Goal: Task Accomplishment & Management: Use online tool/utility

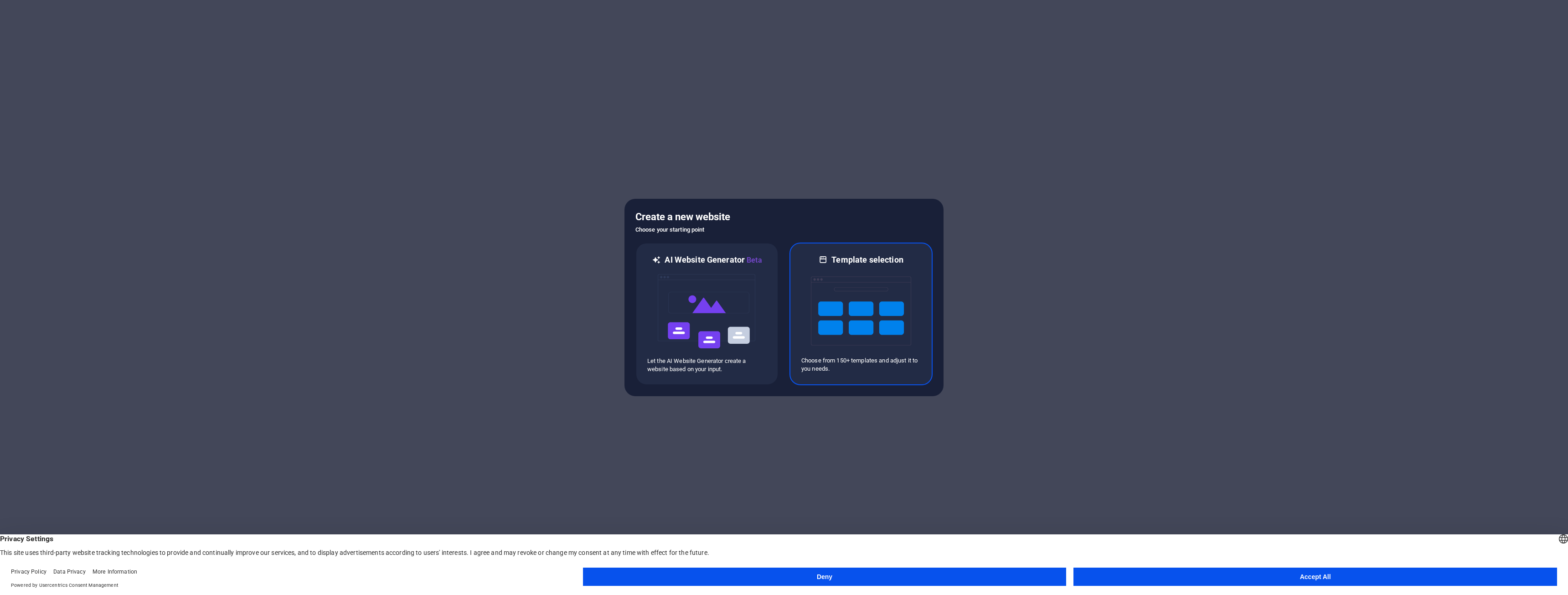
click at [866, 306] on img at bounding box center [860, 311] width 100 height 92
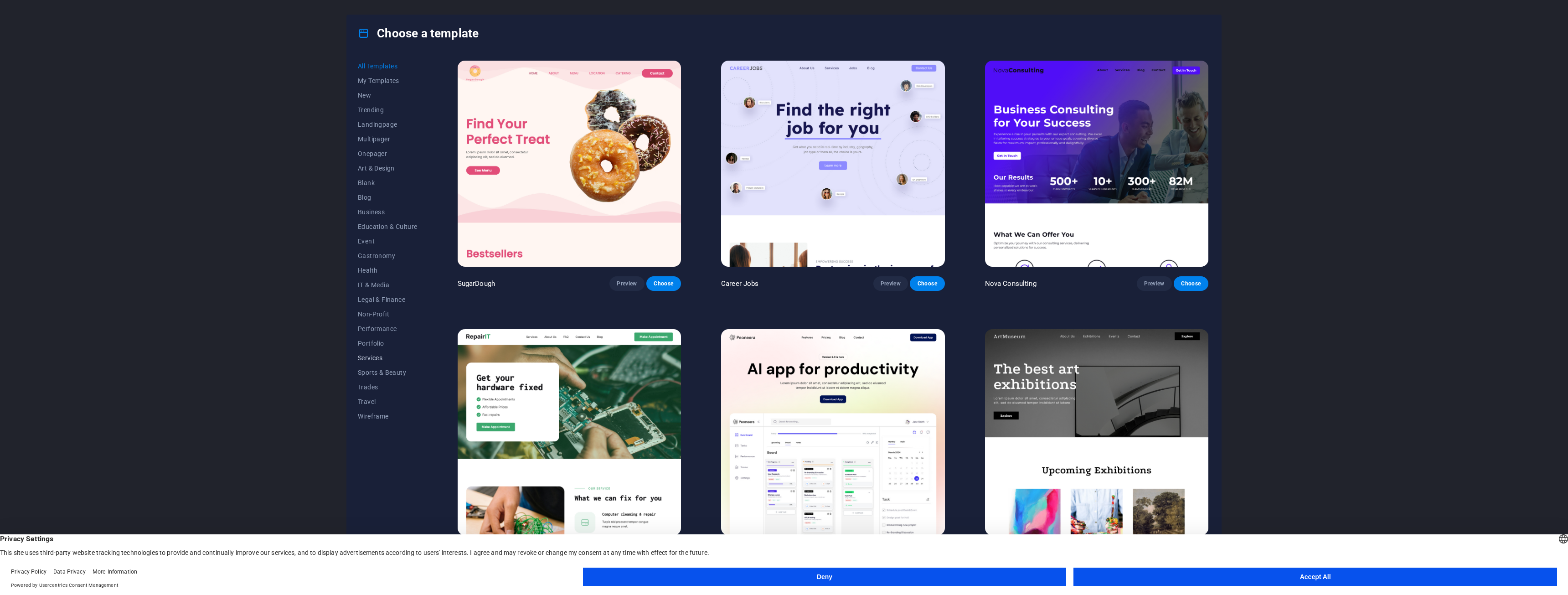
click at [369, 360] on span "Services" at bounding box center [388, 358] width 60 height 8
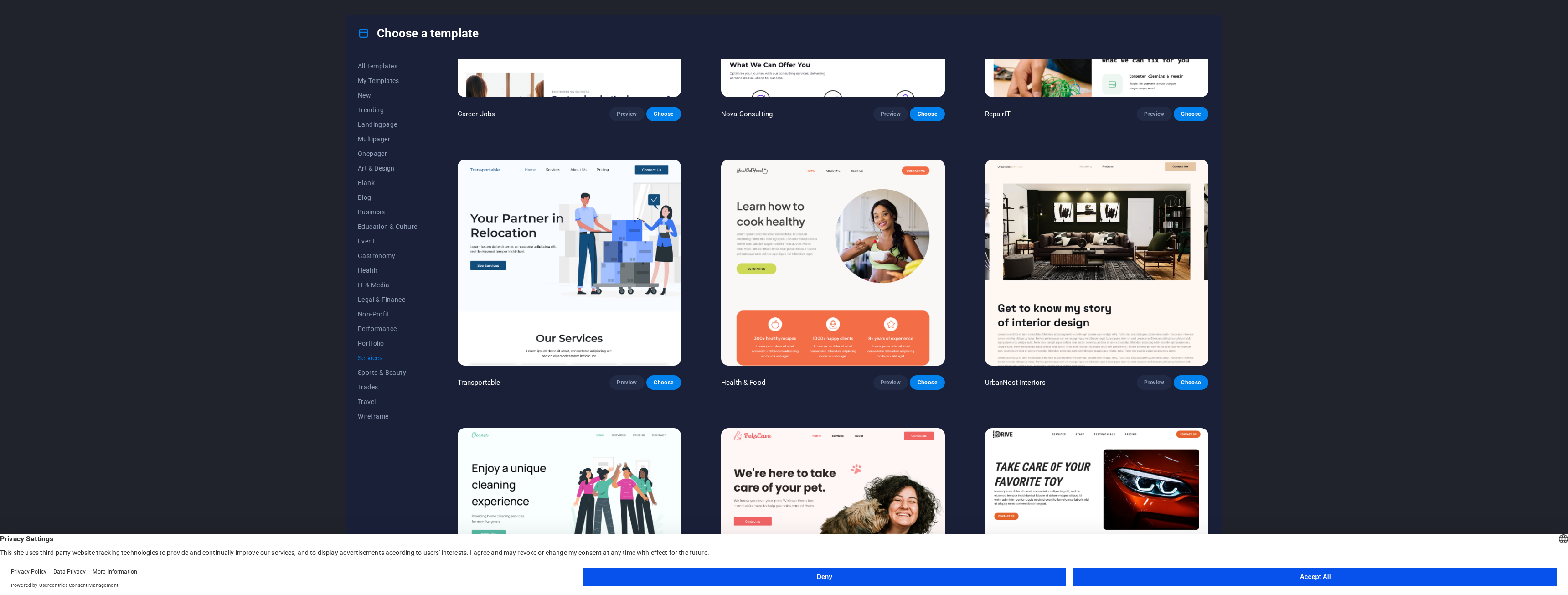
scroll to position [182, 0]
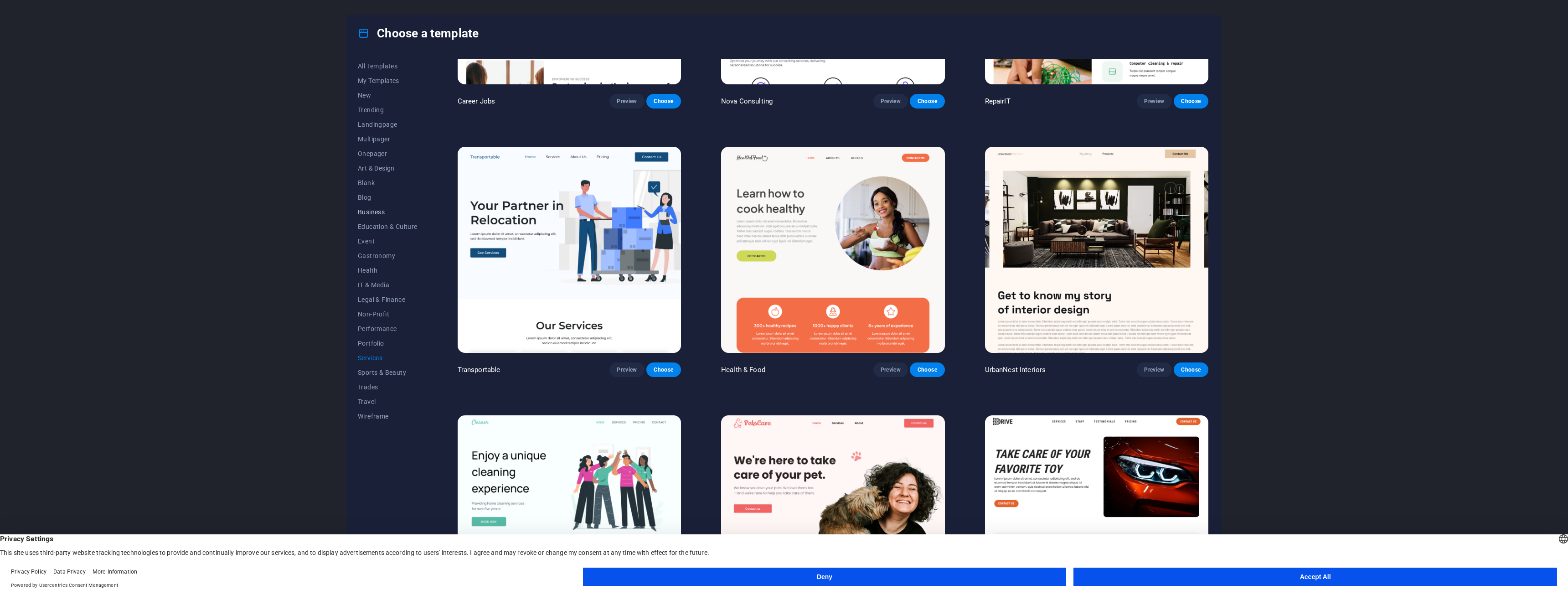
click at [374, 218] on button "Business" at bounding box center [388, 211] width 60 height 15
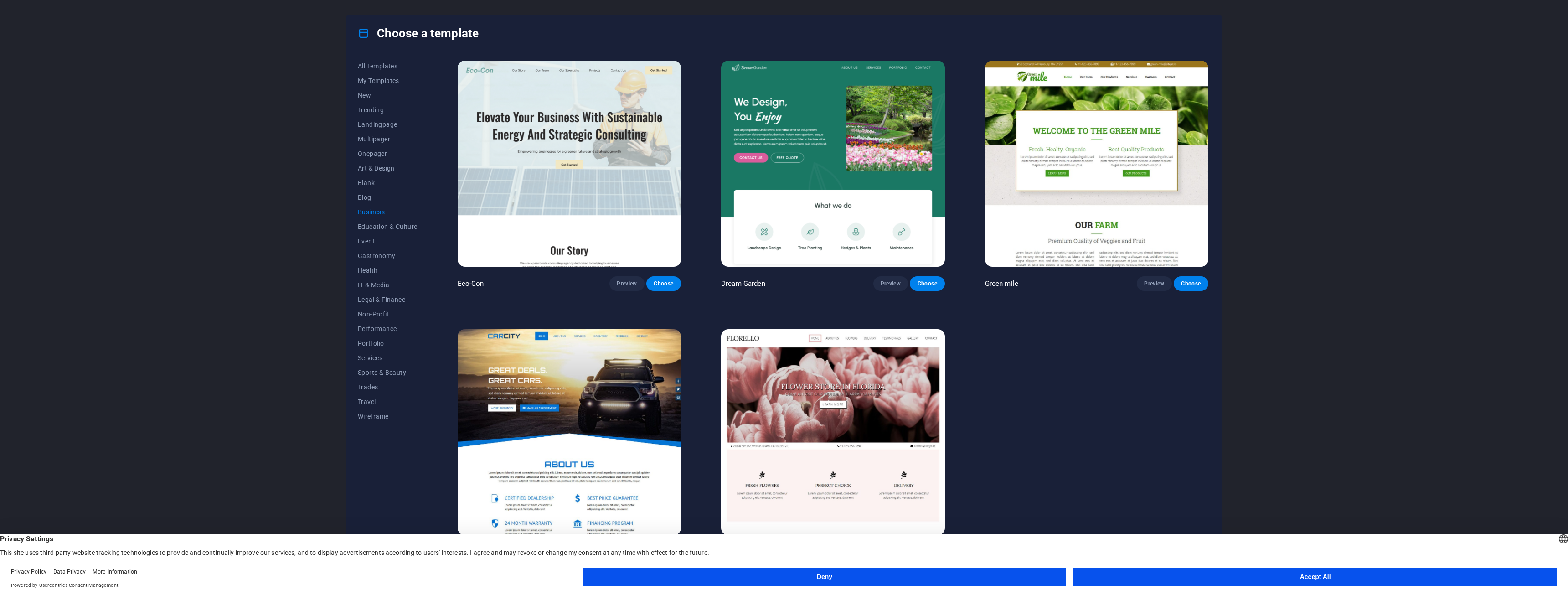
click at [1166, 573] on button "Accept All" at bounding box center [1315, 576] width 484 height 18
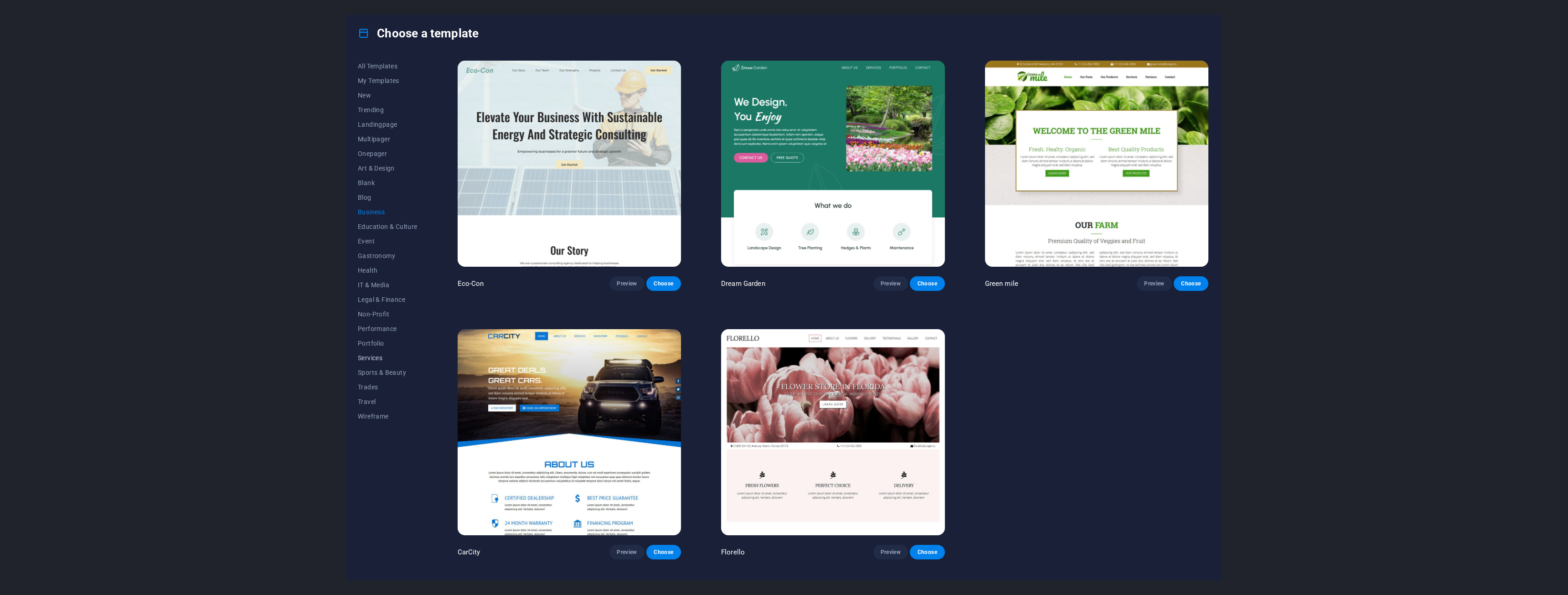
click at [367, 354] on span "Services" at bounding box center [388, 358] width 60 height 8
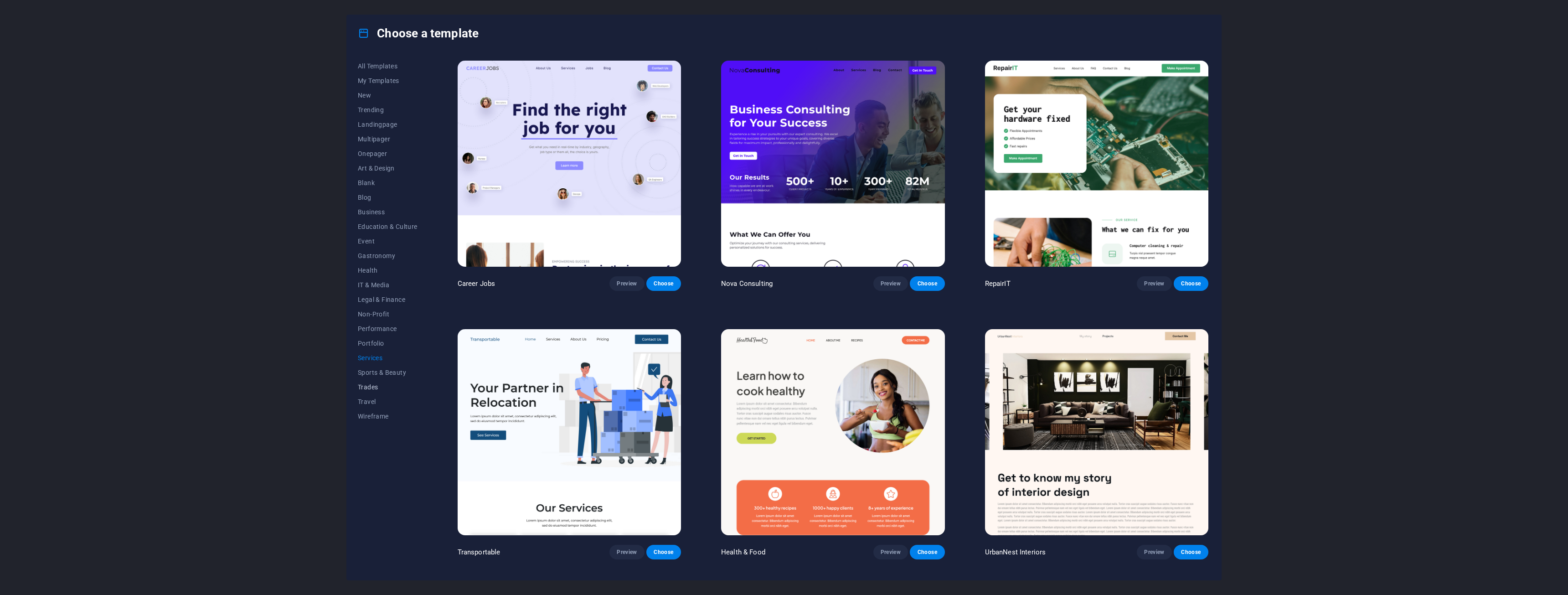
click at [359, 391] on button "Trades" at bounding box center [388, 387] width 60 height 15
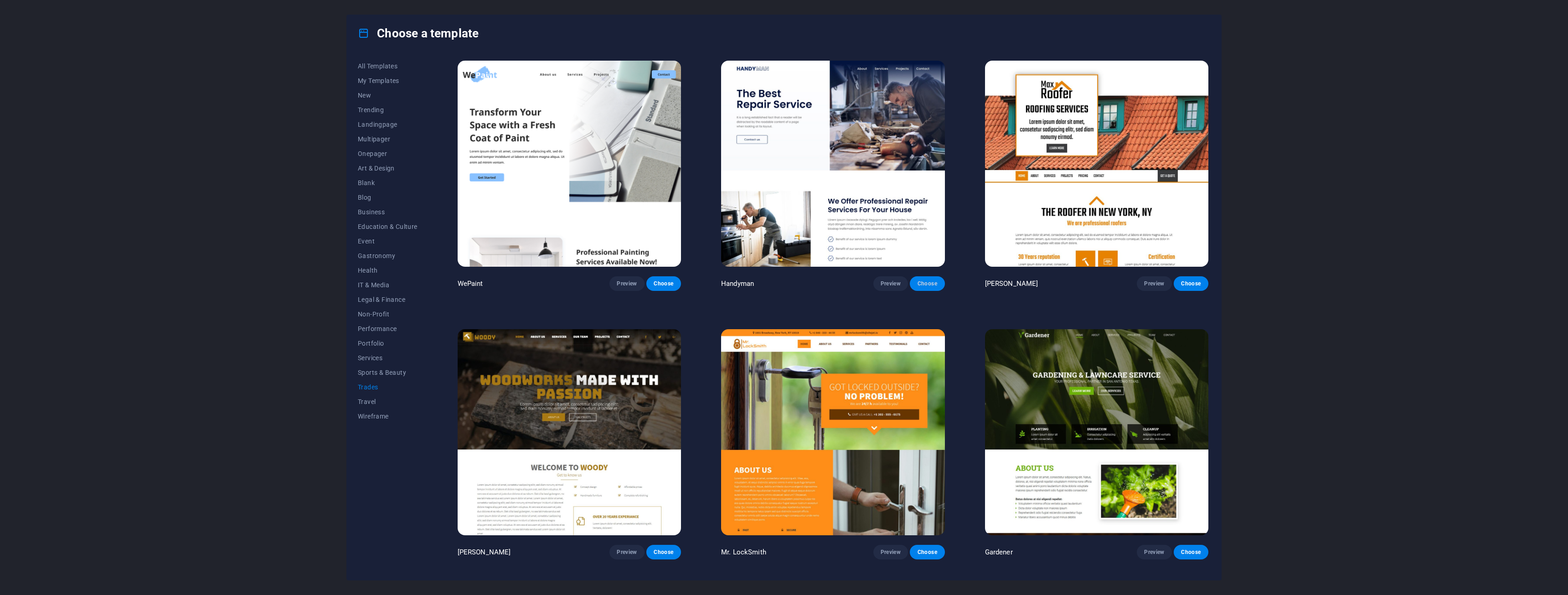
click at [925, 283] on span "Choose" at bounding box center [926, 283] width 20 height 8
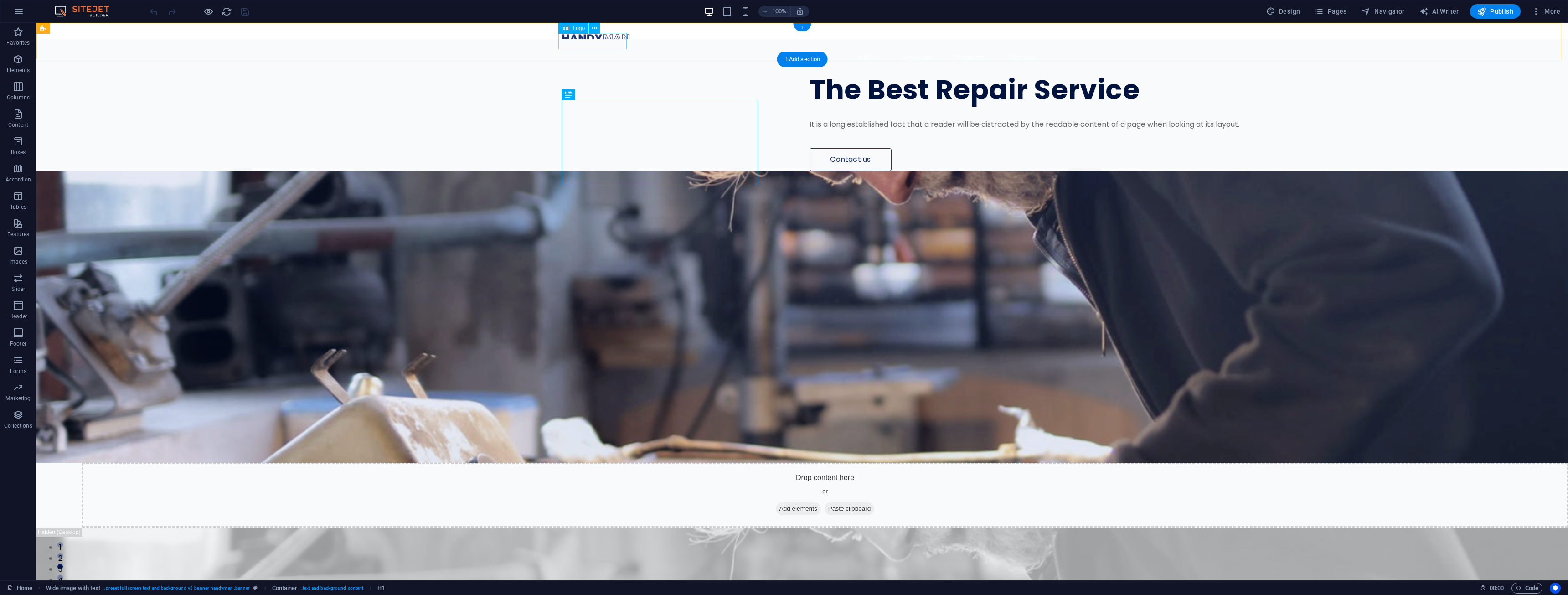
click at [612, 45] on div at bounding box center [802, 38] width 481 height 16
click at [584, 43] on div at bounding box center [802, 38] width 481 height 16
select select "px"
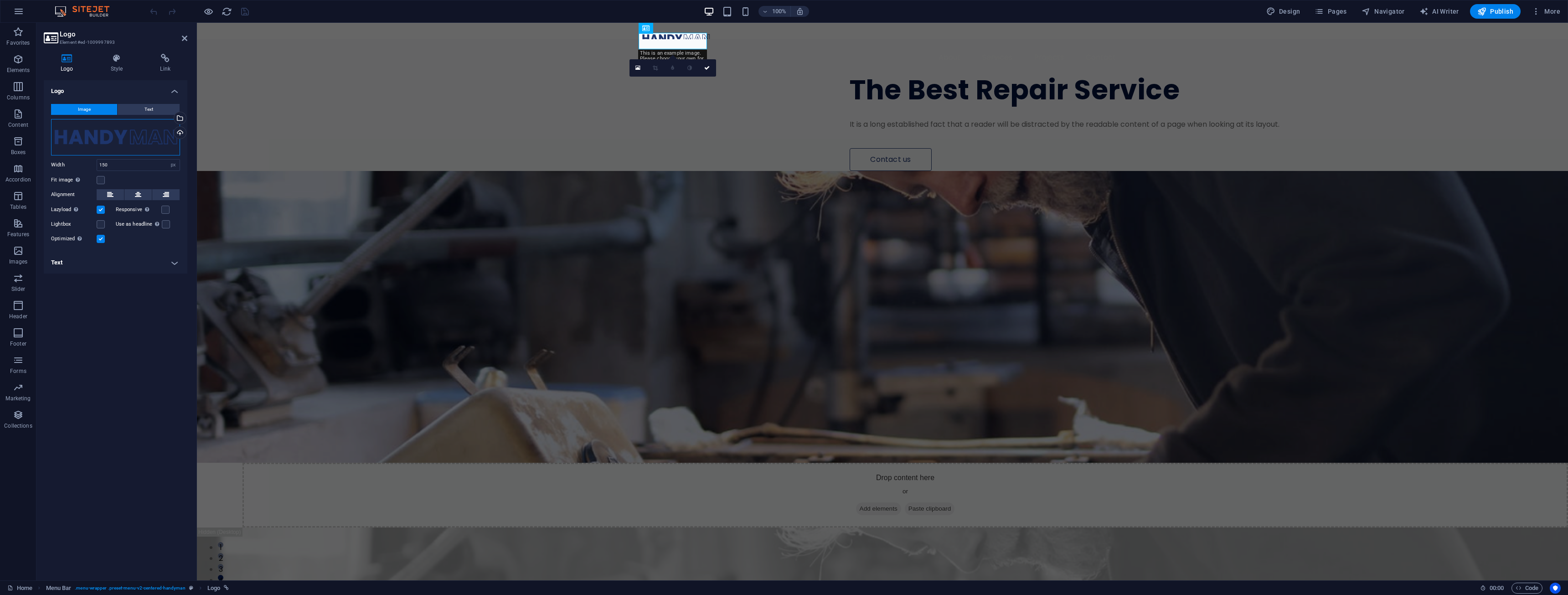
click at [125, 142] on div "Drag files here, click to choose files or select files from Files or our free s…" at bounding box center [116, 137] width 129 height 37
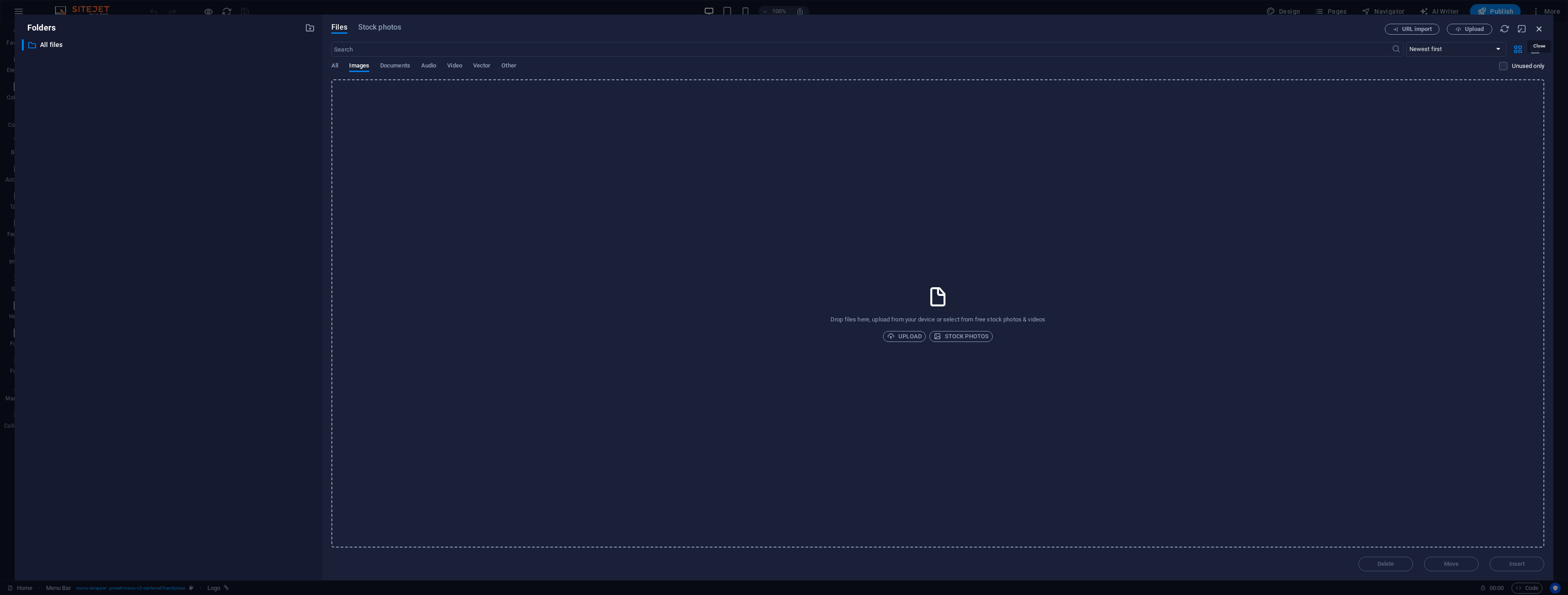
click at [1536, 27] on icon "button" at bounding box center [1540, 29] width 10 height 10
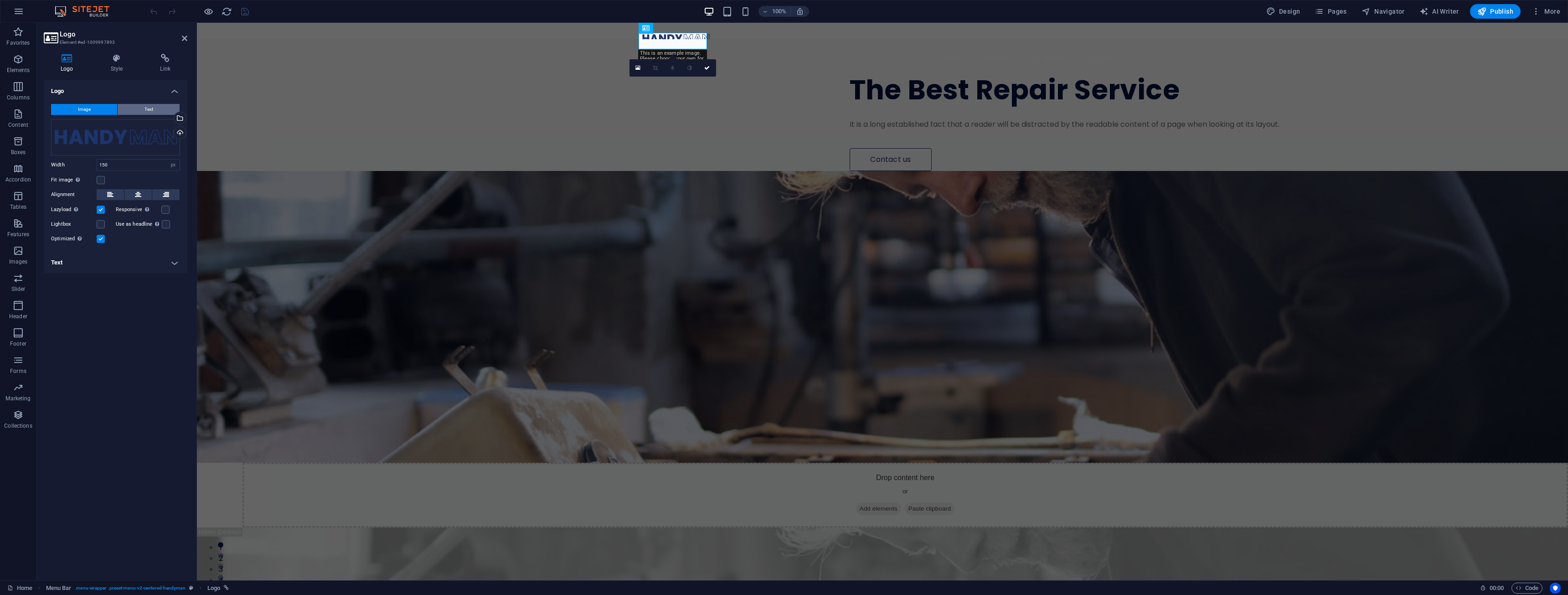
click at [142, 104] on button "Text" at bounding box center [148, 109] width 62 height 11
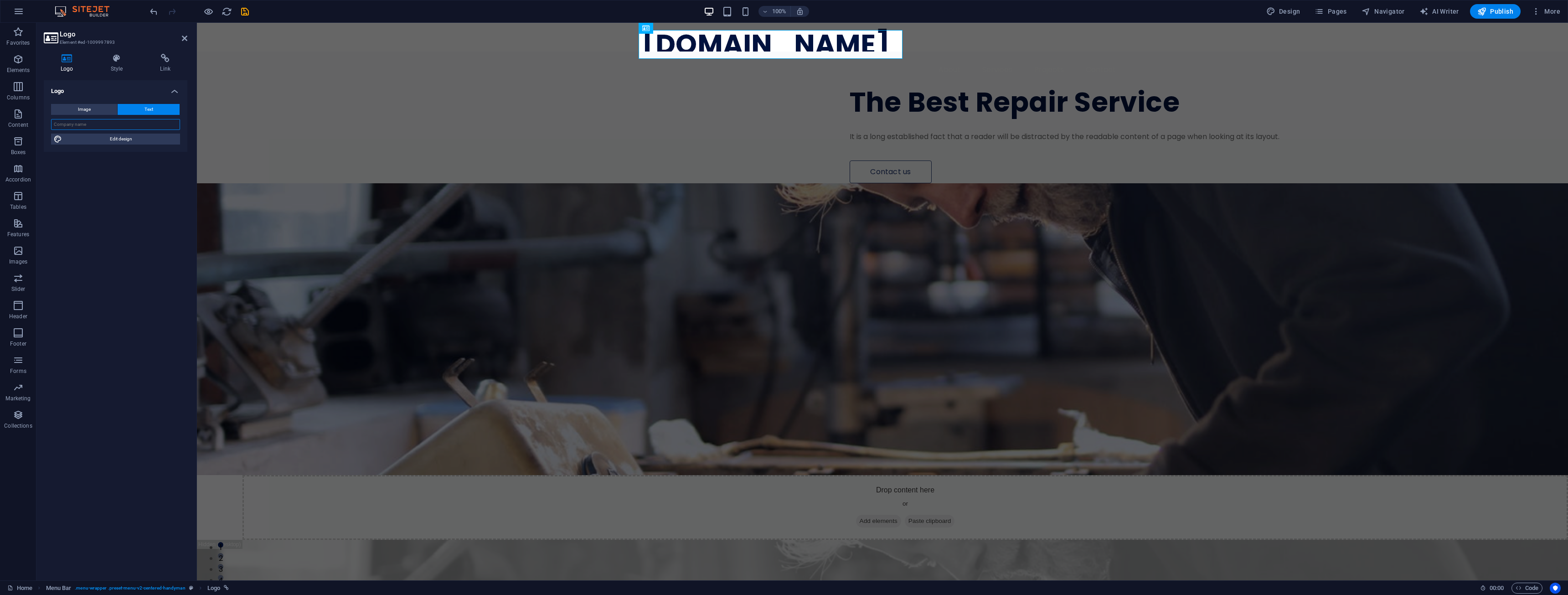
click at [115, 129] on input "text" at bounding box center [116, 124] width 129 height 11
click at [136, 125] on input "SaunaInstalls.com" at bounding box center [116, 124] width 129 height 11
type input "Sauna Installation"
click at [597, 87] on div "The Best Repair Service It is a long established fact that a reader will be dis…" at bounding box center [882, 473] width 1371 height 845
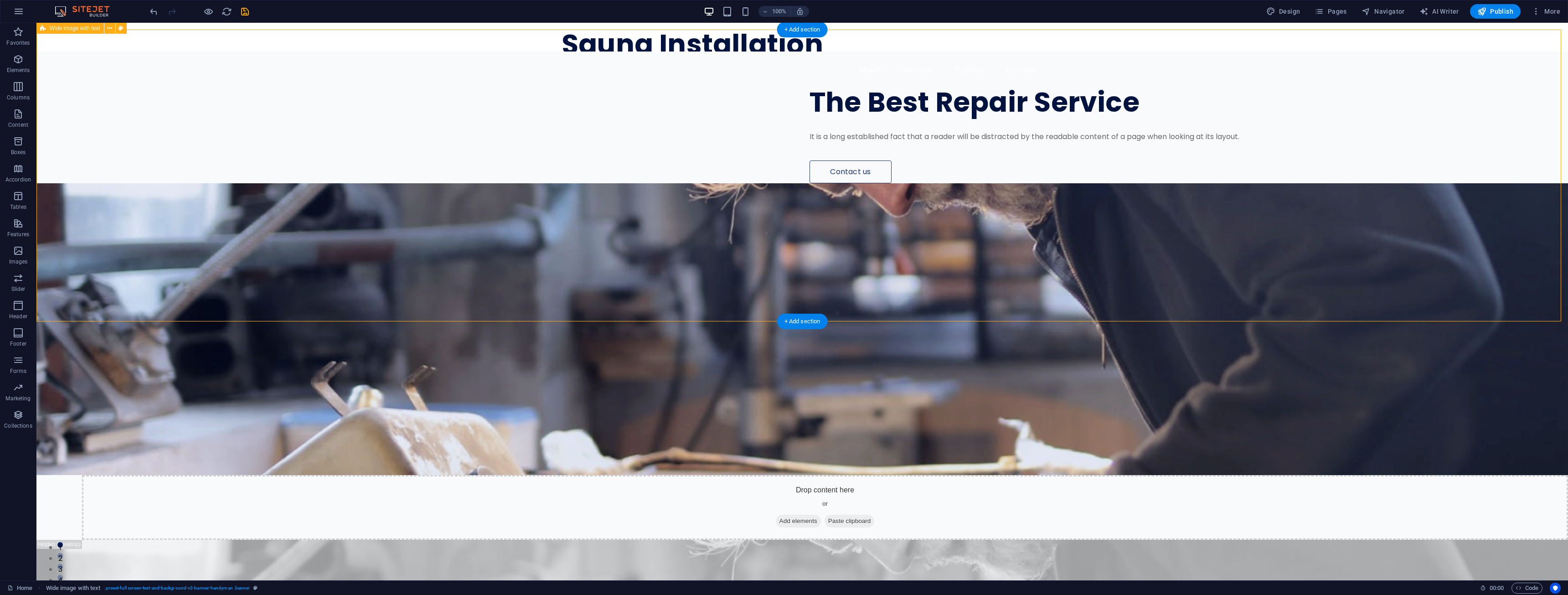
drag, startPoint x: 561, startPoint y: 92, endPoint x: 506, endPoint y: 92, distance: 55.0
click at [506, 92] on div "The Best Repair Service It is a long established fact that a reader will be dis…" at bounding box center [802, 473] width 1531 height 845
click at [643, 51] on div "Sauna Installation" at bounding box center [802, 45] width 481 height 29
click at [626, 40] on div "Sauna Installation" at bounding box center [802, 45] width 481 height 29
click at [810, 116] on div "The Best Repair Service" at bounding box center [1044, 103] width 470 height 29
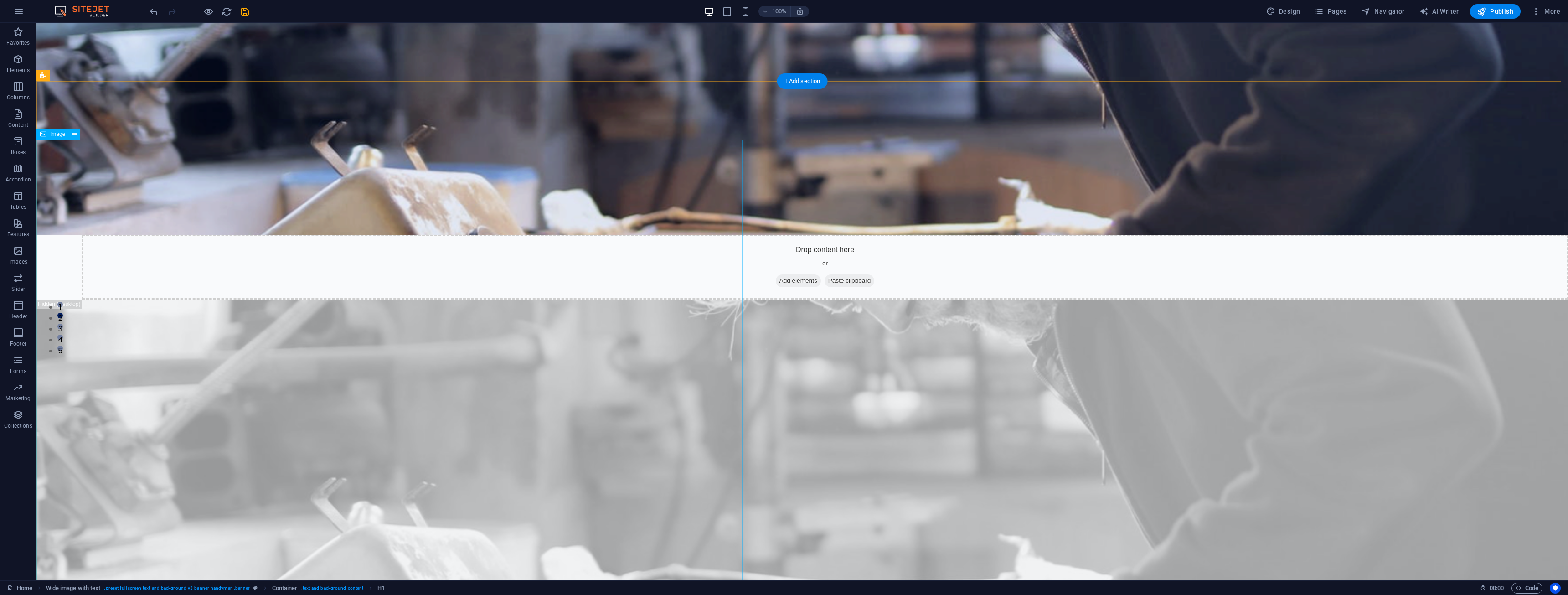
scroll to position [274, 0]
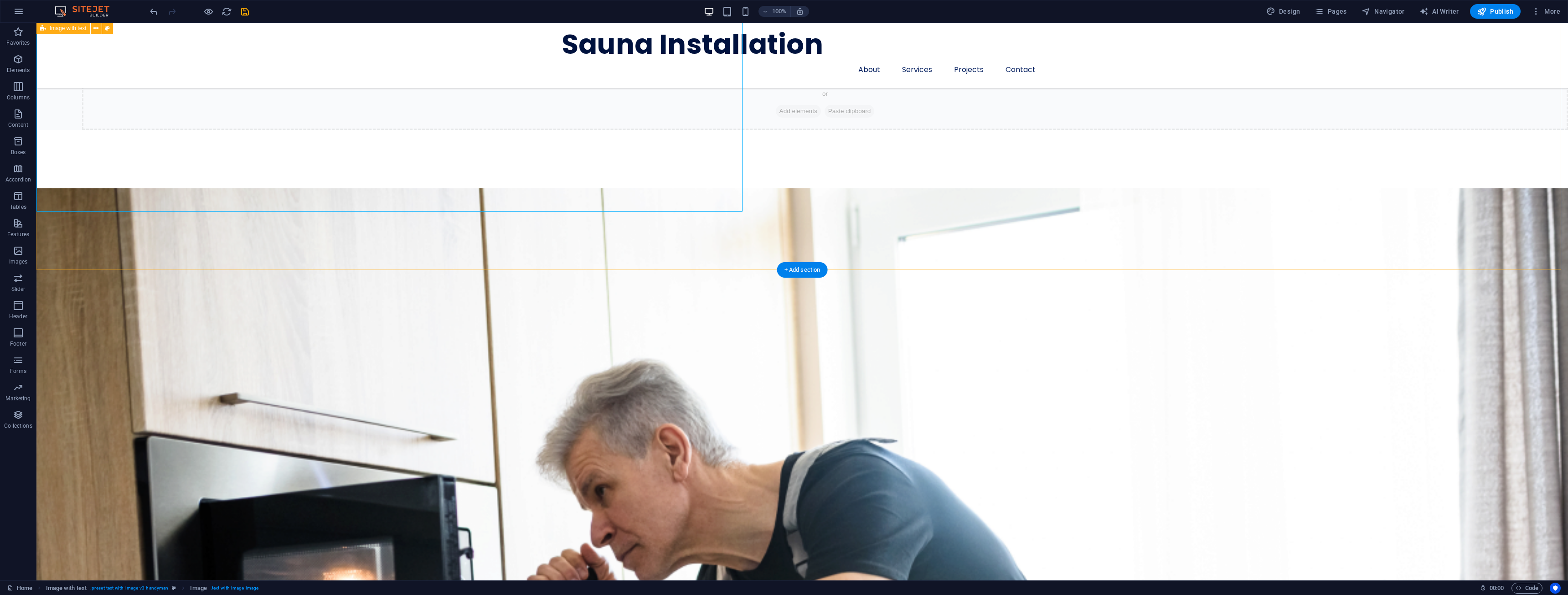
scroll to position [775, 0]
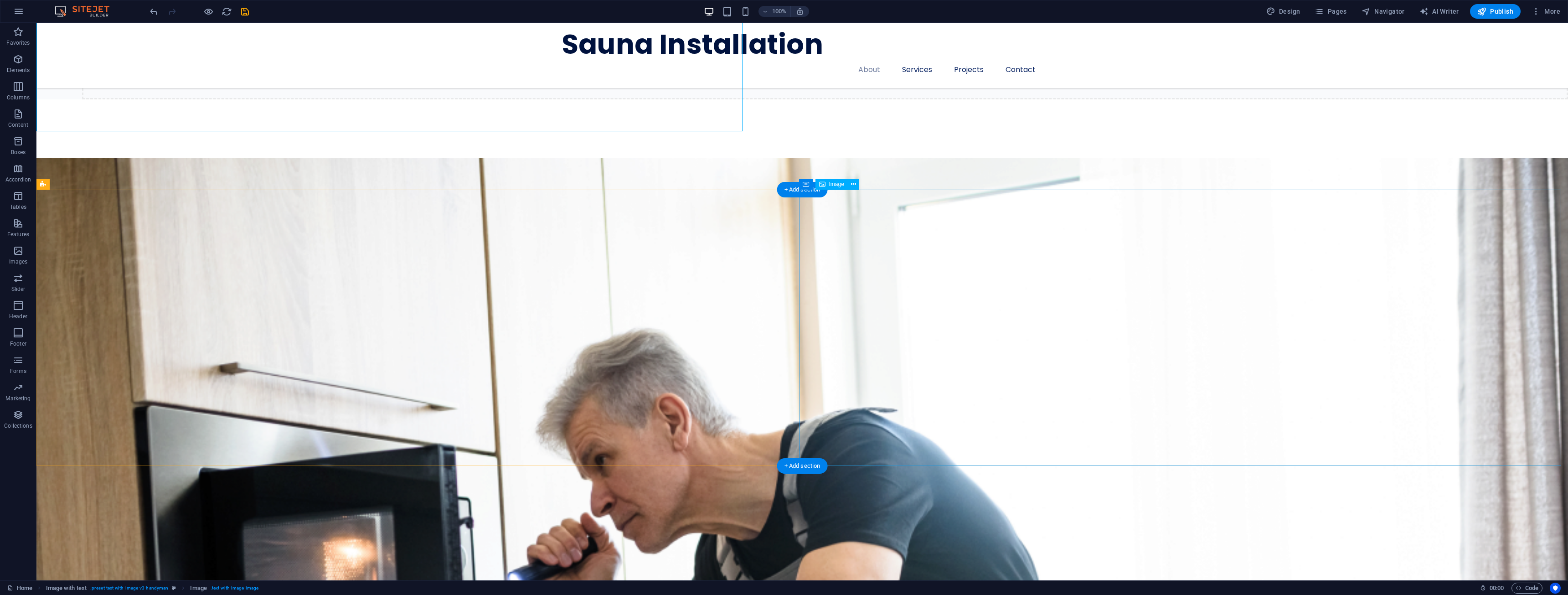
click at [834, 187] on span "Image" at bounding box center [837, 184] width 15 height 5
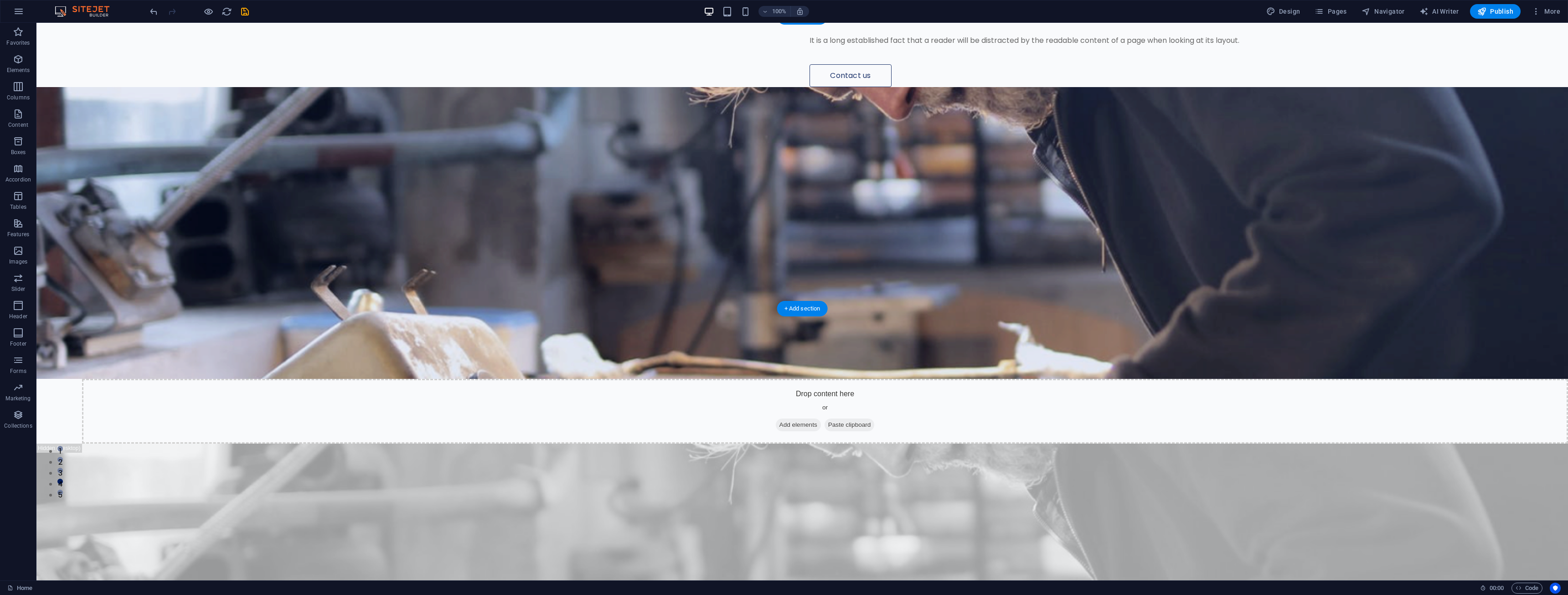
scroll to position [0, 0]
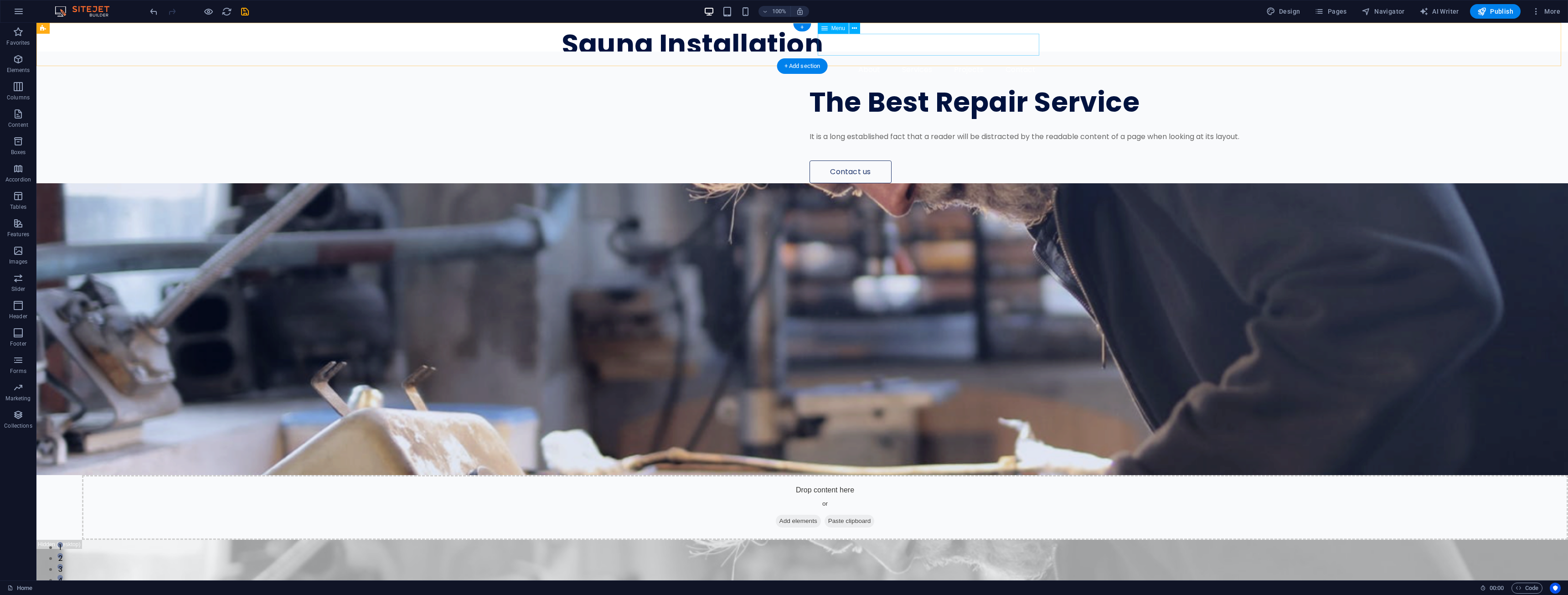
click at [912, 59] on nav "About Services Projects Contact" at bounding box center [802, 70] width 481 height 22
click at [656, 43] on div "Sauna Installation" at bounding box center [802, 45] width 481 height 29
click at [572, 32] on div "Logo" at bounding box center [573, 28] width 31 height 11
click at [572, 30] on div "Logo" at bounding box center [573, 28] width 31 height 11
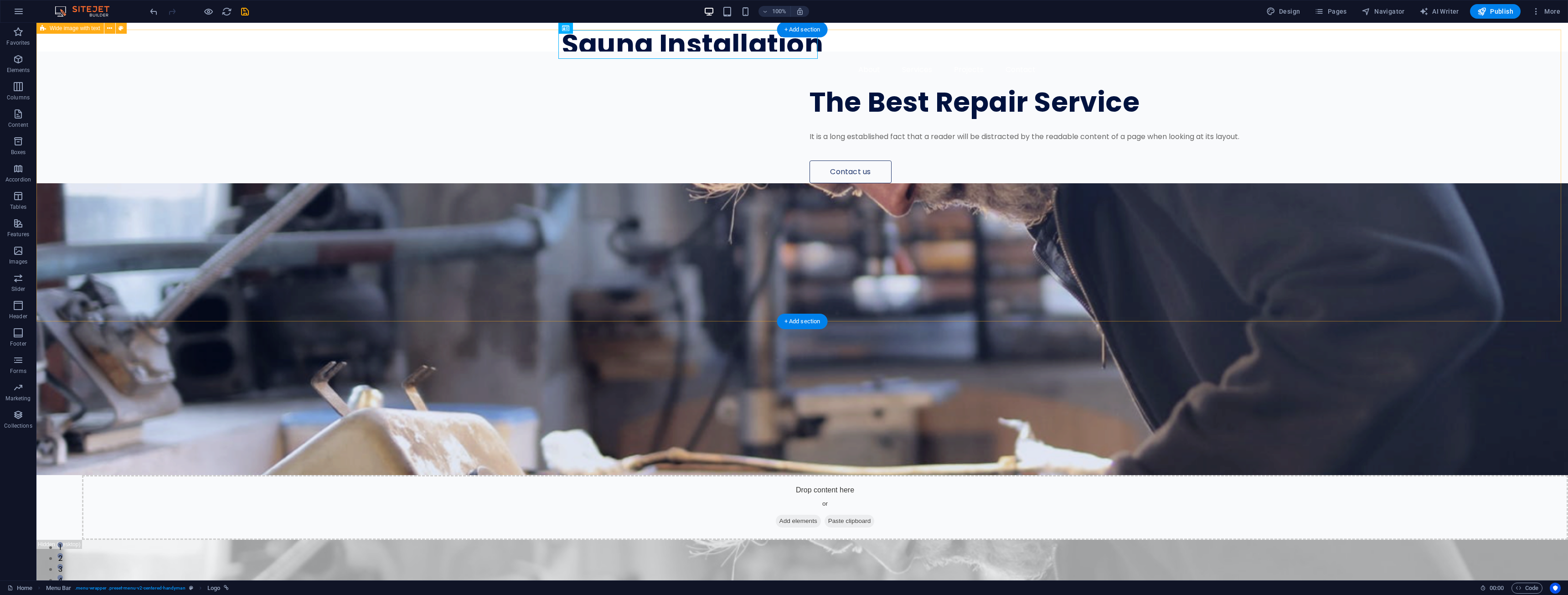
click at [223, 223] on div "The Best Repair Service It is a long established fact that a reader will be dis…" at bounding box center [802, 473] width 1531 height 845
click at [594, 50] on div "Sauna Installation" at bounding box center [802, 45] width 481 height 29
click at [579, 32] on div "Logo" at bounding box center [573, 28] width 31 height 11
click at [593, 30] on icon at bounding box center [595, 28] width 5 height 9
click at [583, 49] on div "Sauna Installation" at bounding box center [802, 45] width 481 height 29
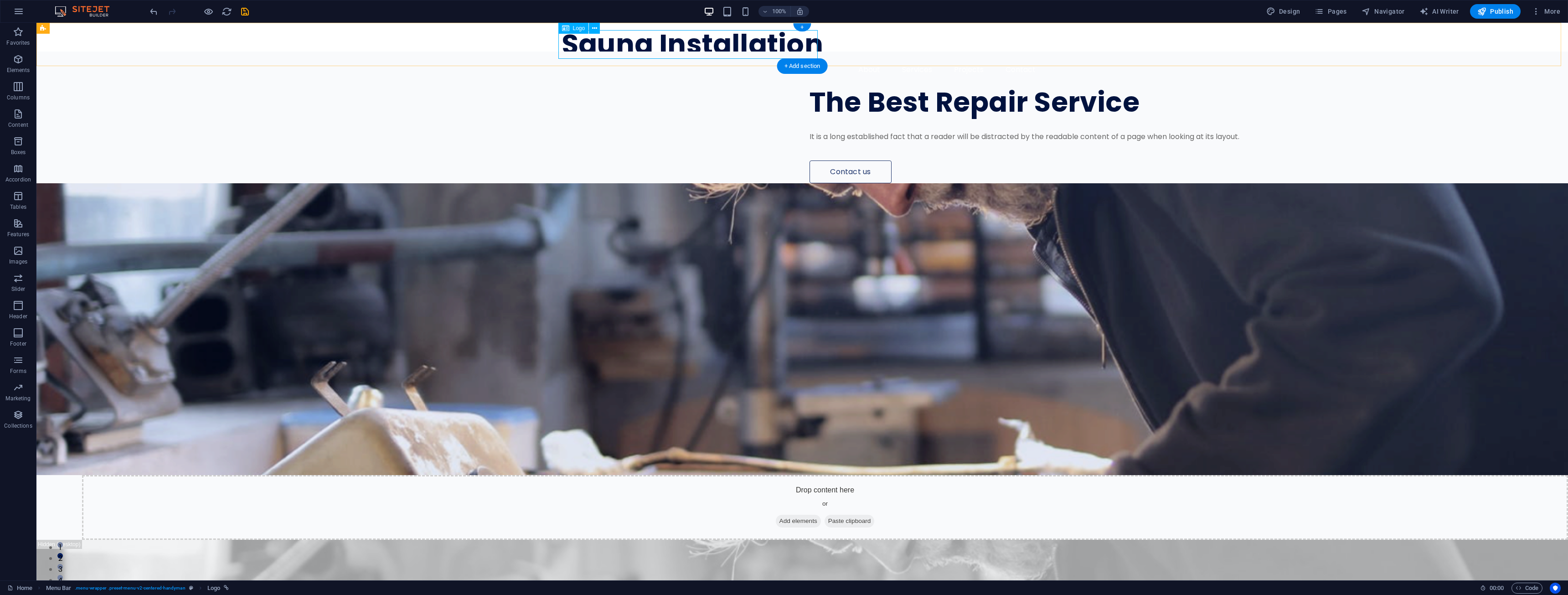
click at [583, 49] on div "Sauna Installation" at bounding box center [802, 45] width 481 height 29
select select "px"
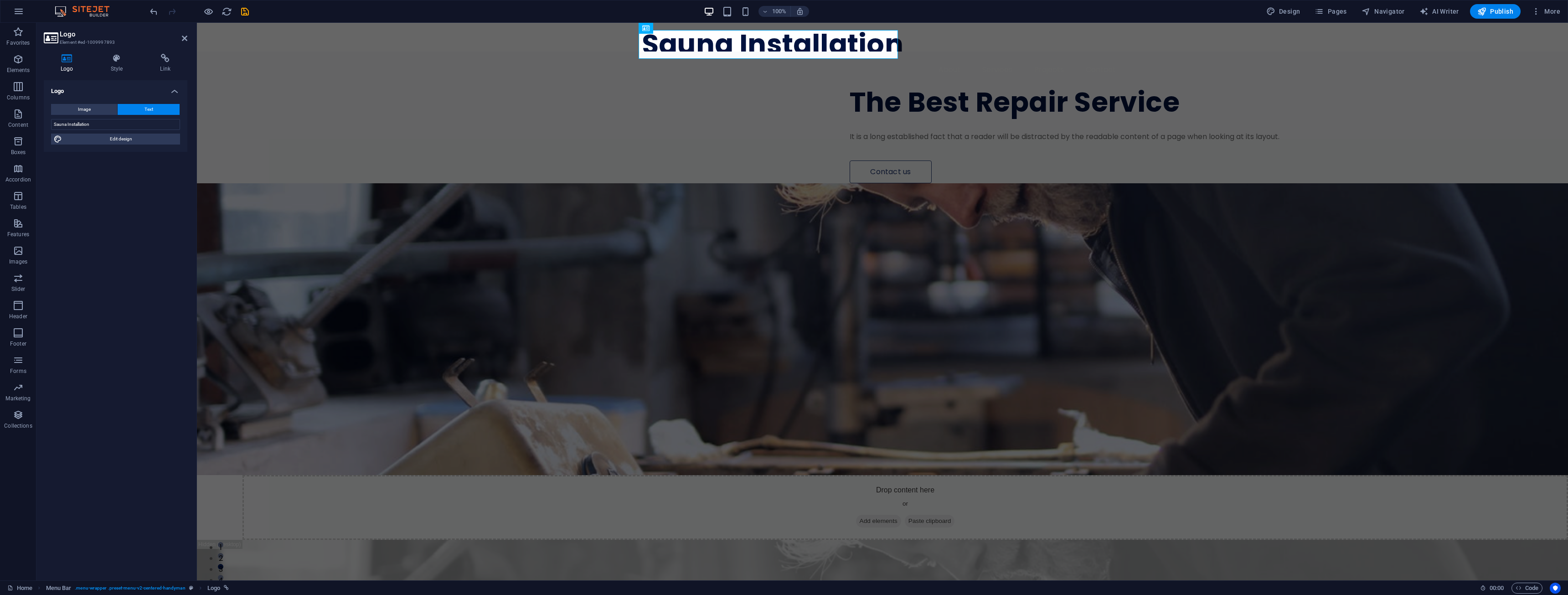
click at [93, 116] on div "Image Text Drag files here, click to choose files or select files from Files or…" at bounding box center [116, 124] width 144 height 55
click at [90, 114] on span "Image" at bounding box center [84, 109] width 13 height 11
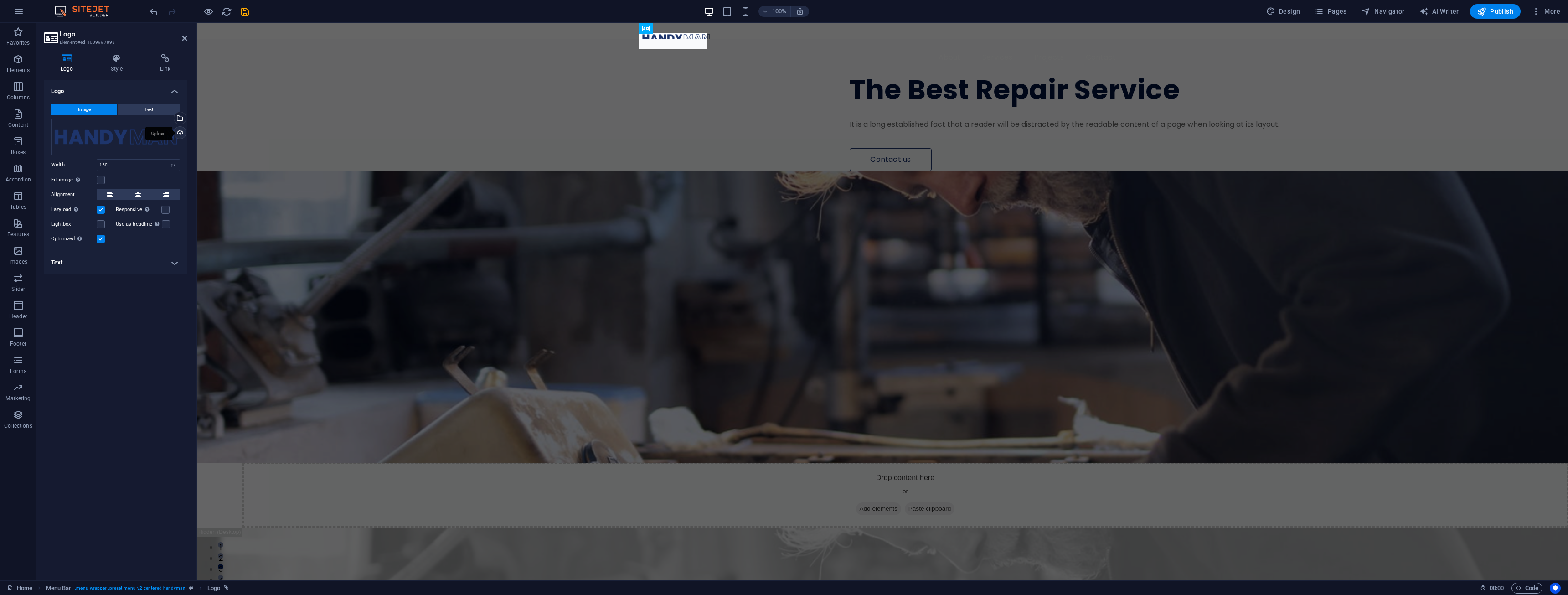
click at [177, 133] on div "Upload" at bounding box center [179, 134] width 14 height 14
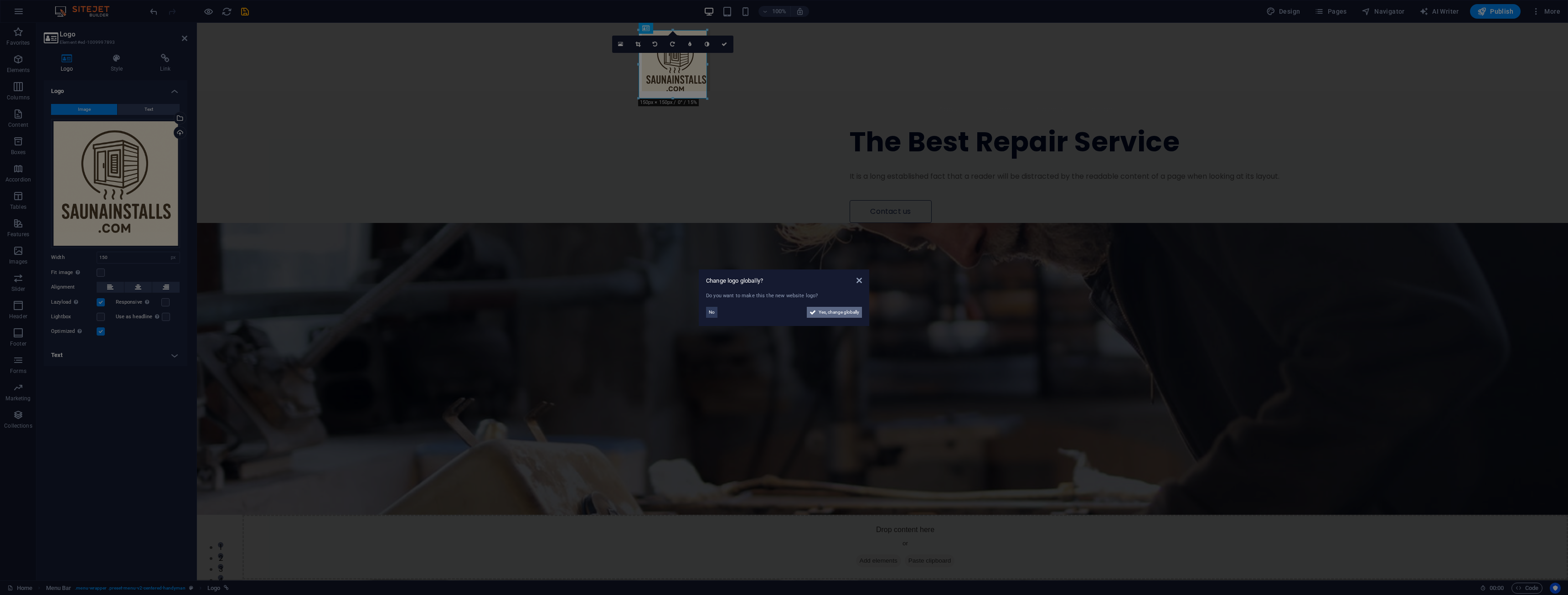
click at [820, 316] on span "Yes, change globally" at bounding box center [838, 312] width 40 height 11
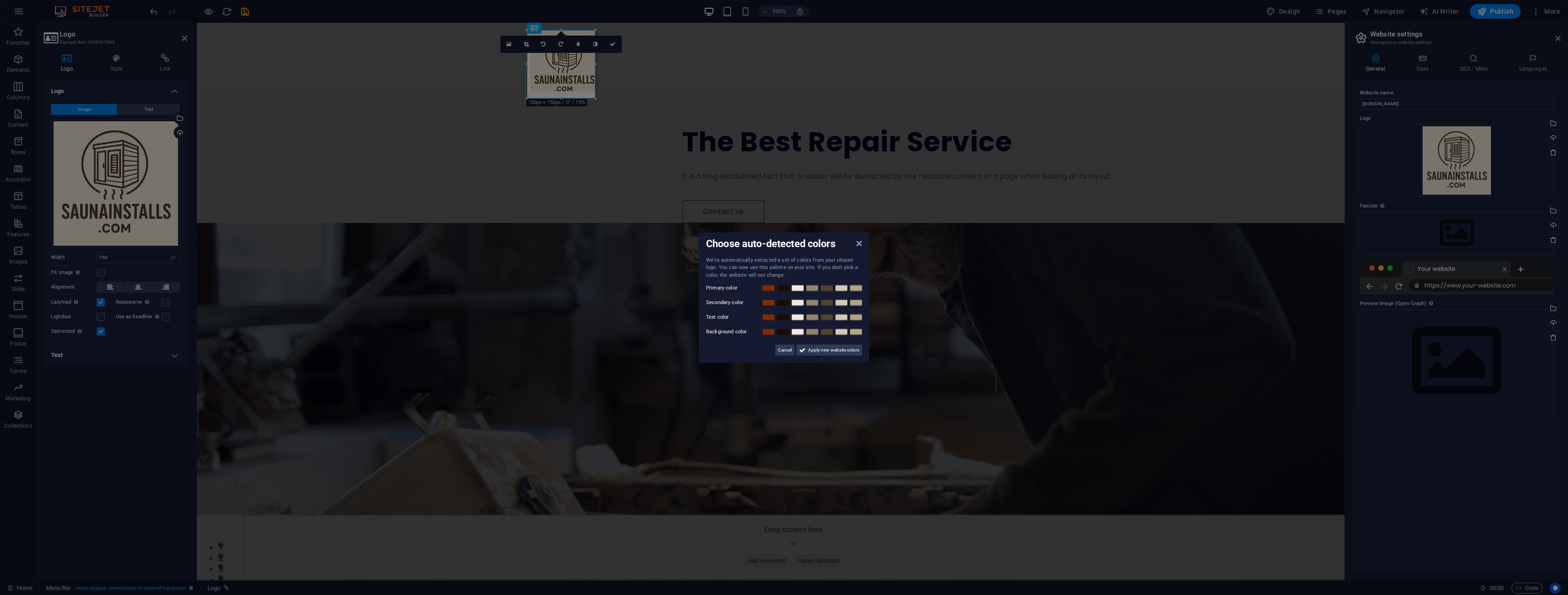
click at [493, 189] on aside "Choose auto-detected colors We've automatically extracted a set of colors from …" at bounding box center [784, 297] width 1568 height 595
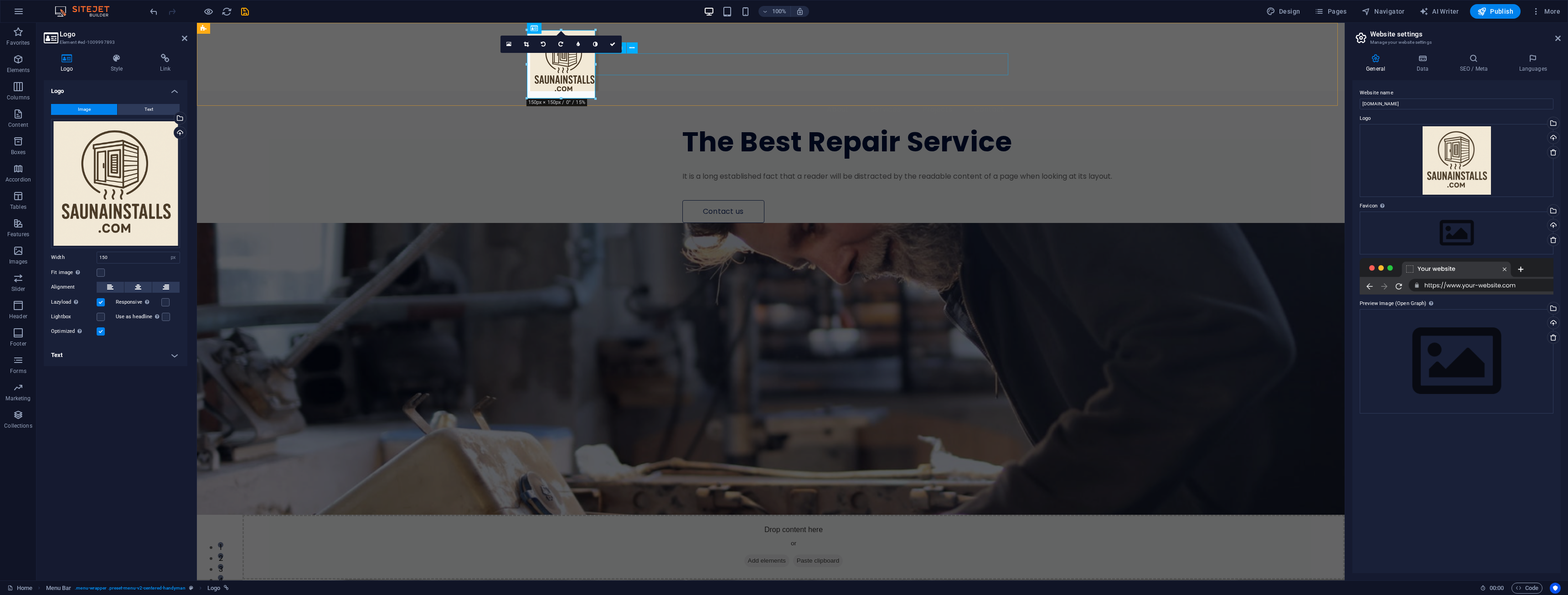
click at [620, 98] on nav "About Services Projects Contact" at bounding box center [770, 110] width 481 height 22
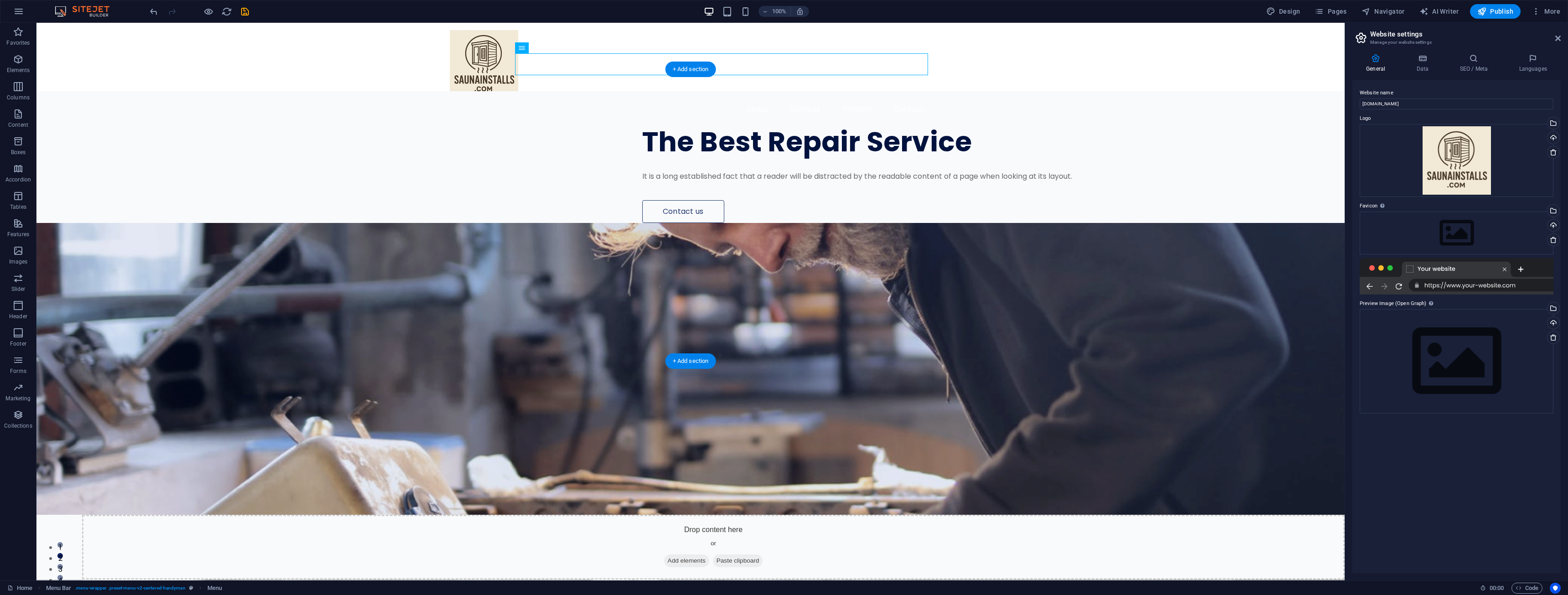
click at [769, 223] on figure at bounding box center [691, 368] width 1308 height 292
click at [691, 223] on figure at bounding box center [691, 368] width 1308 height 292
click at [1451, 242] on div "Drag files here, click to choose files or select files from Files or our free s…" at bounding box center [1457, 233] width 193 height 43
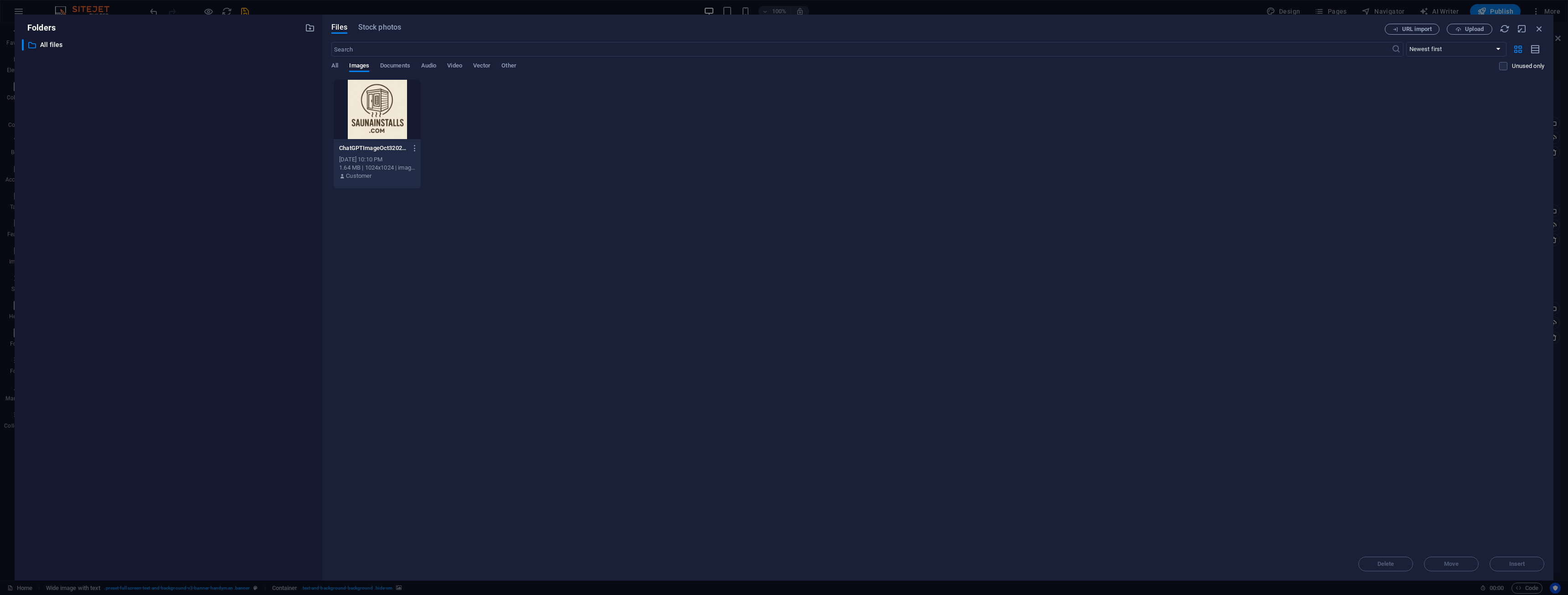
click at [397, 151] on p "ChatGPTImageOct3202504_10_06PM-hrWCHYu7gLRokKL0o9PrdQ.png" at bounding box center [372, 148] width 68 height 9
click at [1507, 562] on span "Insert" at bounding box center [1517, 564] width 47 height 5
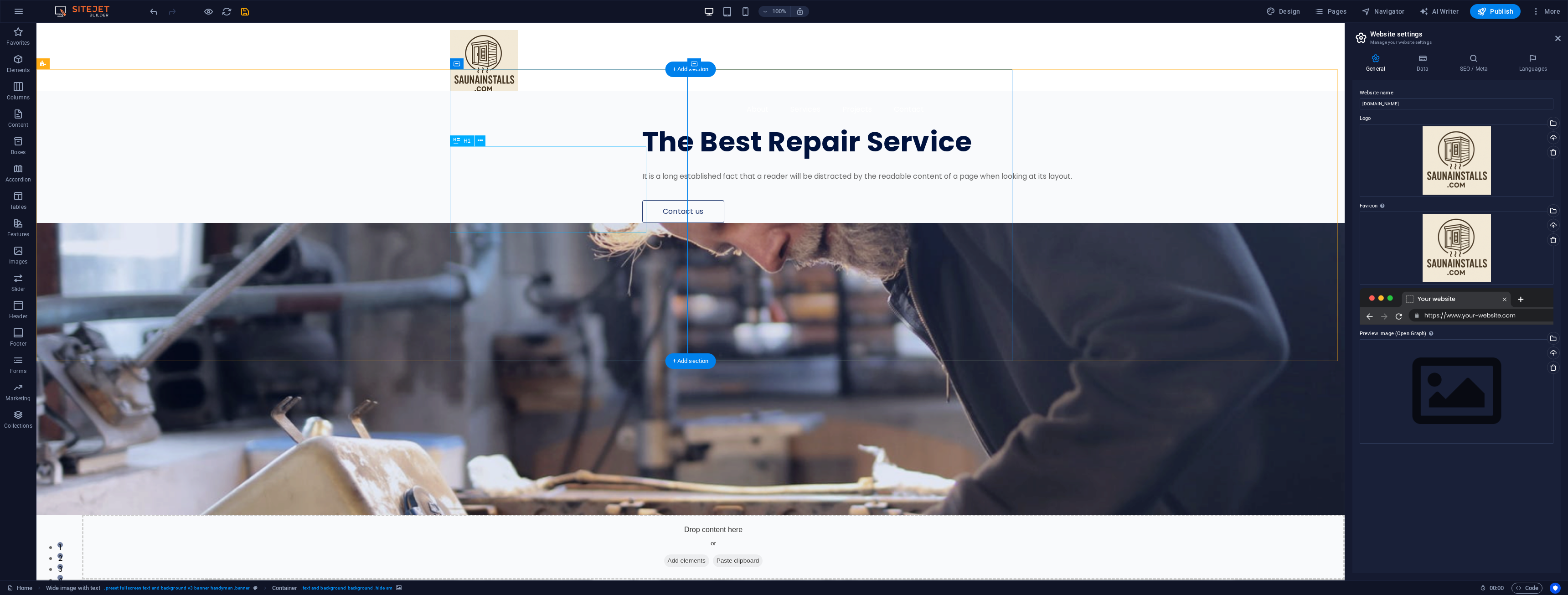
click at [642, 157] on div "The Best Repair Service" at bounding box center [876, 142] width 470 height 29
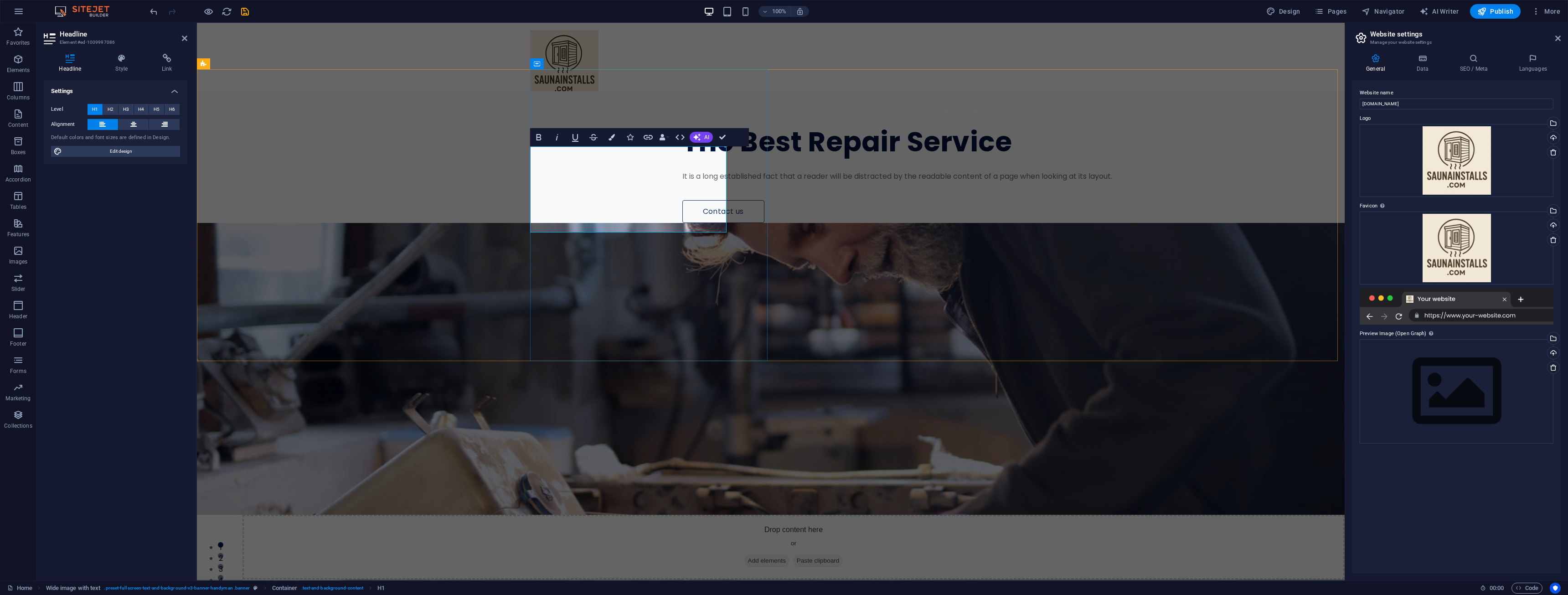
click at [682, 157] on h1 "The Best Repair Service" at bounding box center [917, 142] width 470 height 29
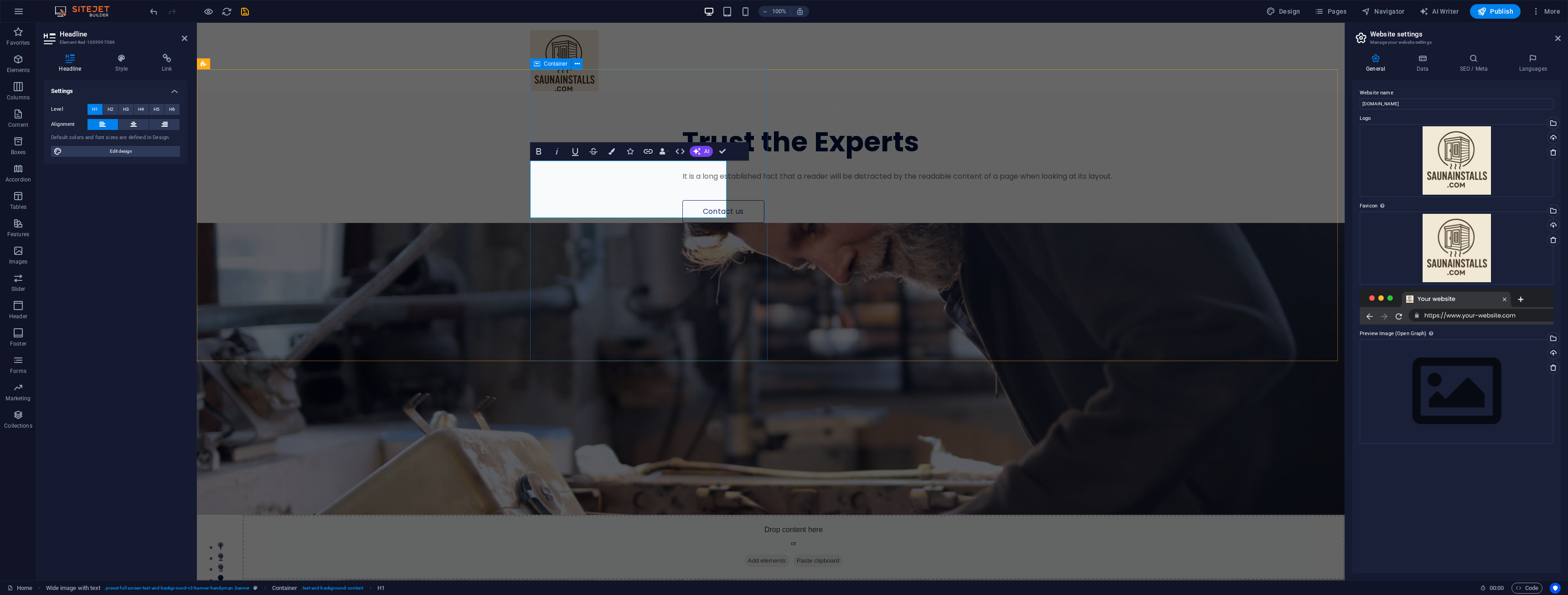
click at [622, 223] on div "​Trust the Experts It is a long established fact that a reader will be distract…" at bounding box center [937, 158] width 815 height 132
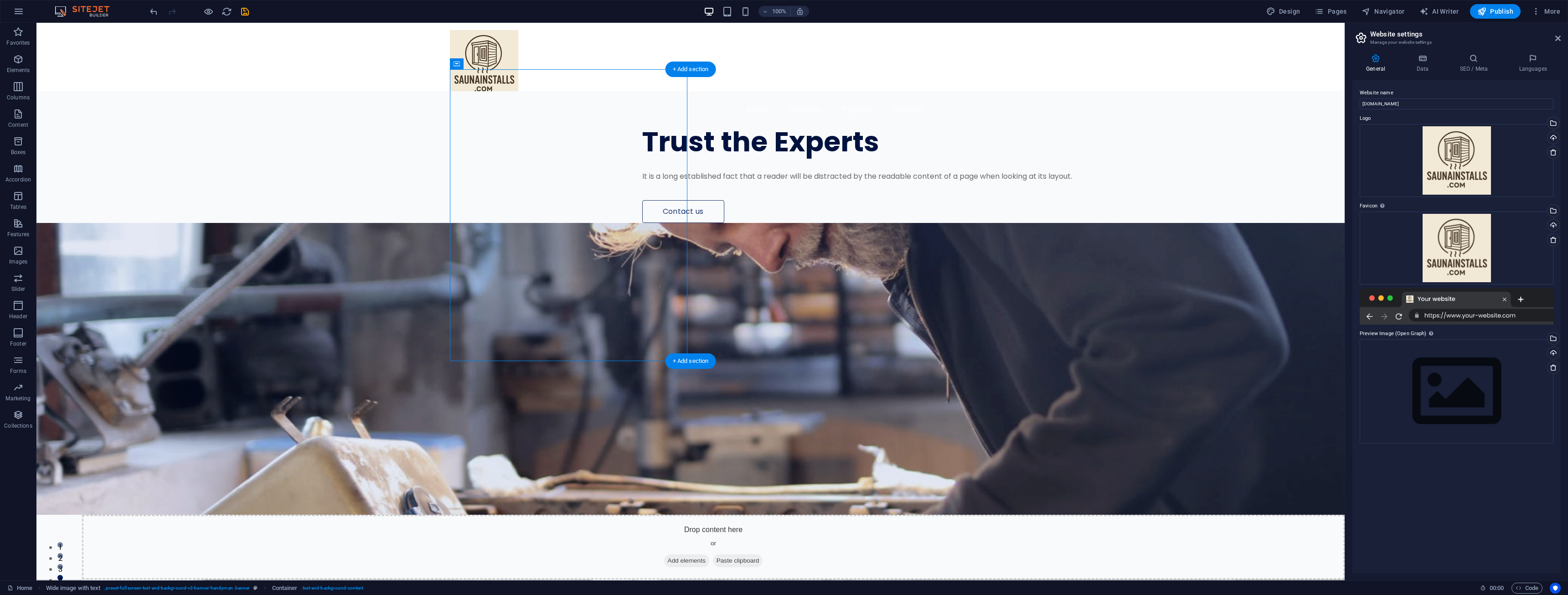
click at [779, 223] on figure at bounding box center [691, 368] width 1308 height 292
click at [755, 95] on div "About Services Projects Contact Menu" at bounding box center [691, 75] width 1308 height 104
click at [642, 181] on div "It is a long established fact that a reader will be distracted by the readable …" at bounding box center [876, 176] width 470 height 11
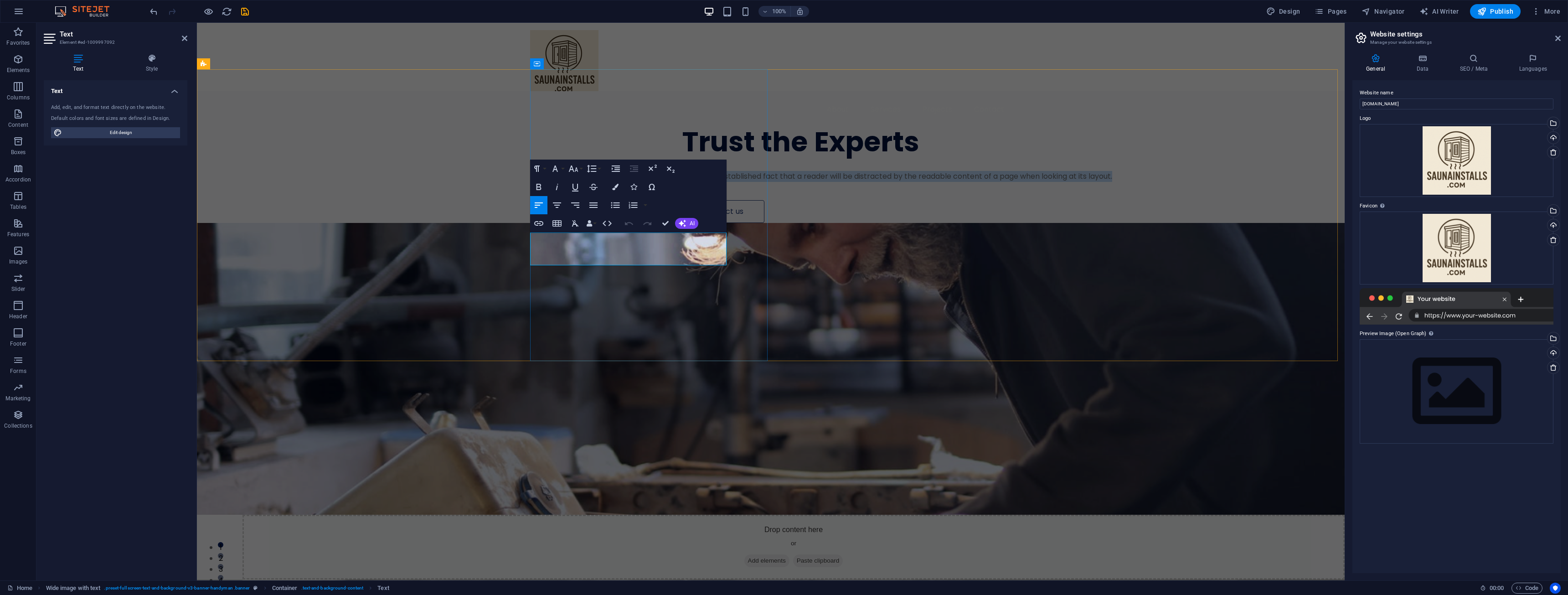
drag, startPoint x: 634, startPoint y: 257, endPoint x: 531, endPoint y: 235, distance: 105.3
click at [682, 181] on p "It is a long established fact that a reader will be distracted by the readable …" at bounding box center [917, 176] width 470 height 11
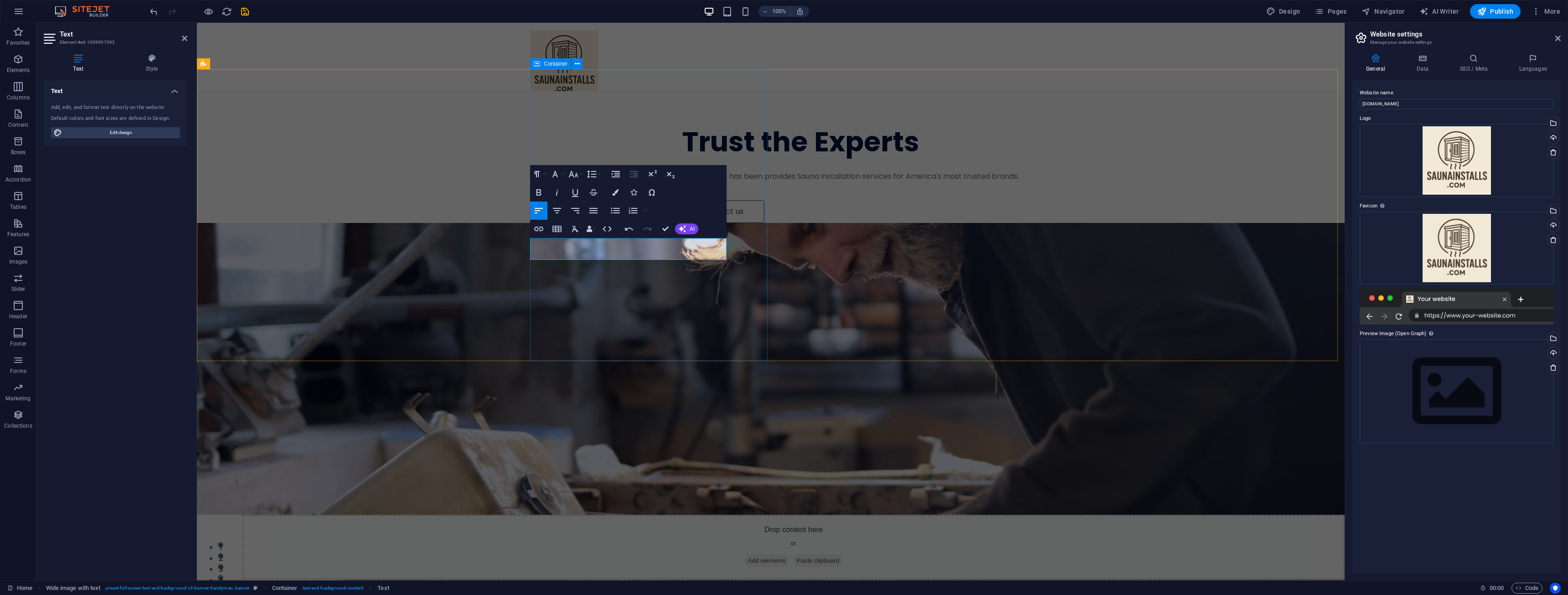
click at [653, 223] on div "Trust the Experts ​Our network has been provides Sauna installation services fo…" at bounding box center [937, 158] width 815 height 132
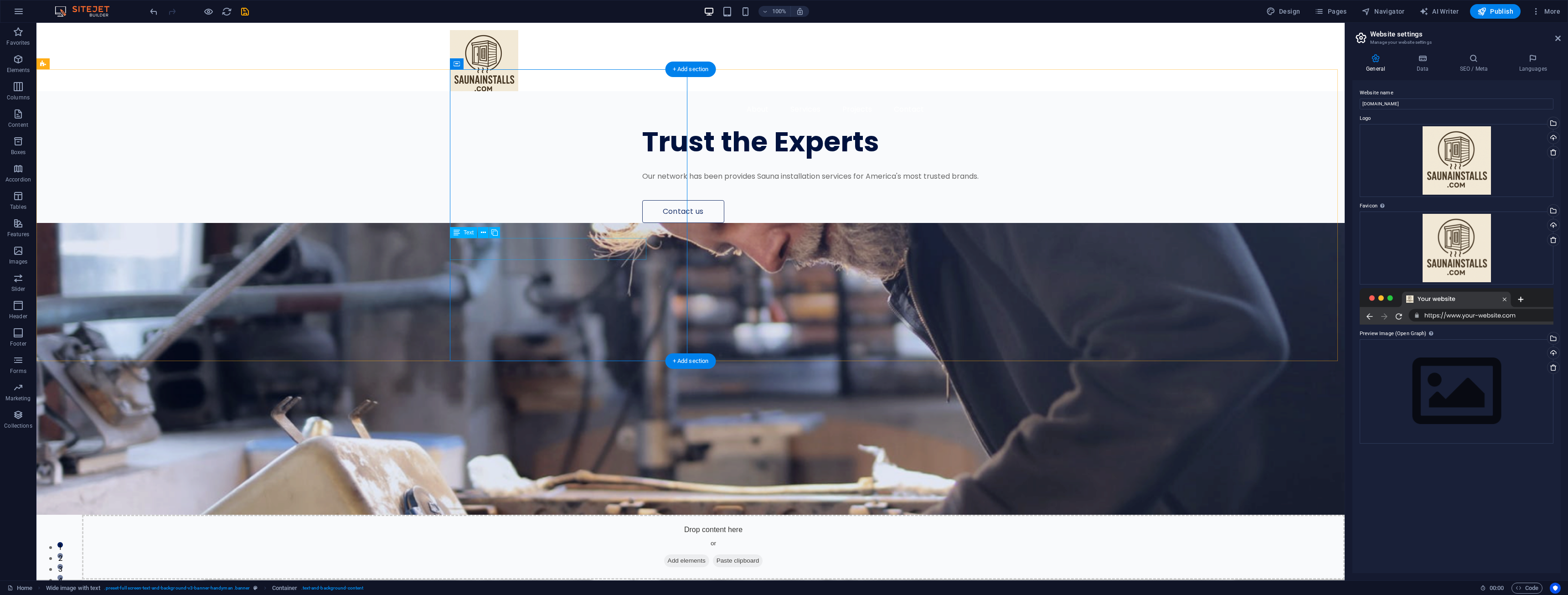
click at [642, 181] on div "Our network has been provides Sauna installation services for America's most tr…" at bounding box center [876, 176] width 470 height 11
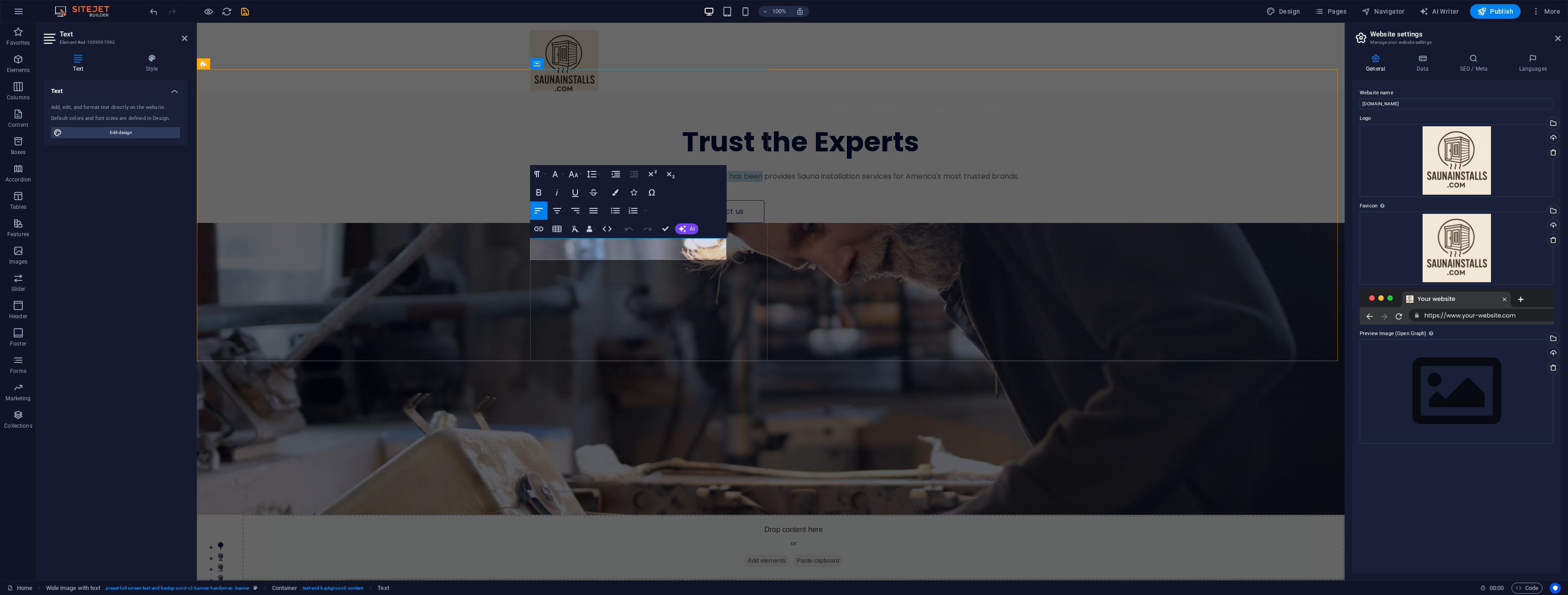
drag, startPoint x: 575, startPoint y: 242, endPoint x: 609, endPoint y: 246, distance: 34.2
click at [682, 181] on p "Our network has been provides Sauna installation services for America's most tr…" at bounding box center [917, 176] width 470 height 11
click at [682, 181] on p "Our network provides Sauna installation services for America's most trusted bra…" at bounding box center [917, 176] width 470 height 11
click at [682, 181] on p "O" at bounding box center [917, 176] width 470 height 11
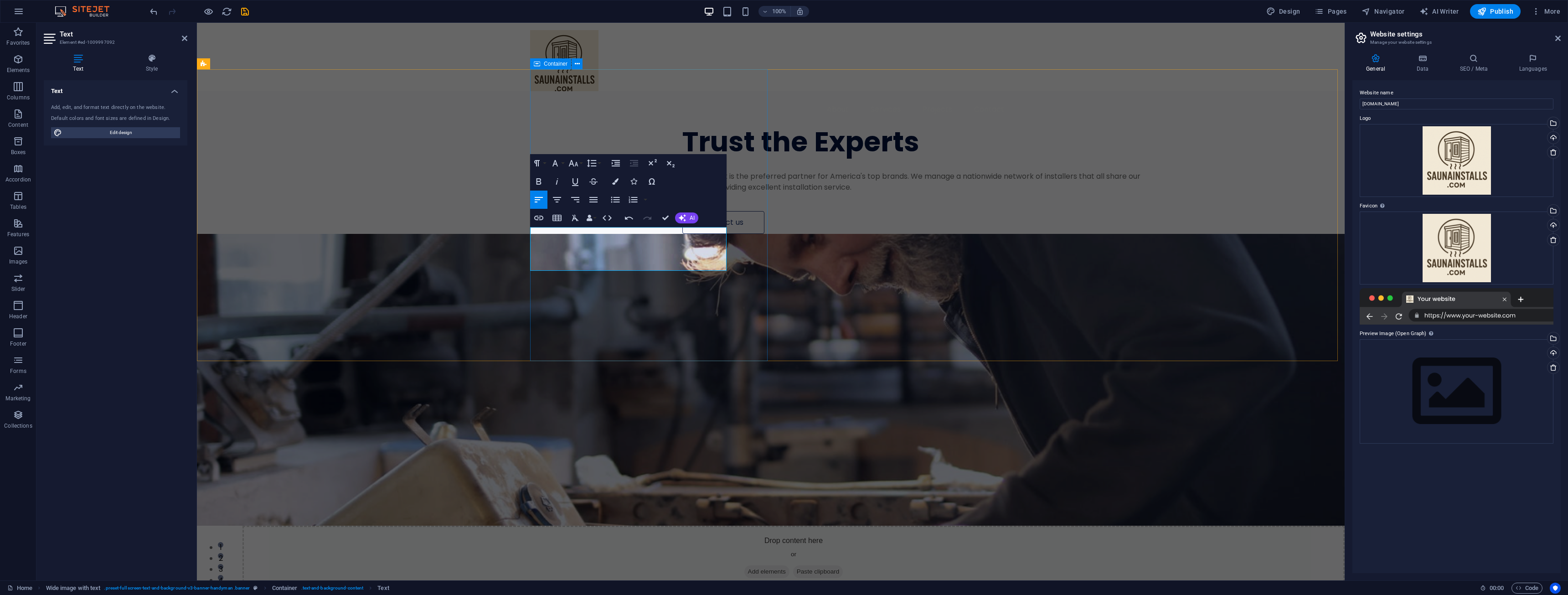
click at [718, 234] on div "Trust the Experts ​Our network is the preferred partner for America's top brand…" at bounding box center [937, 163] width 815 height 143
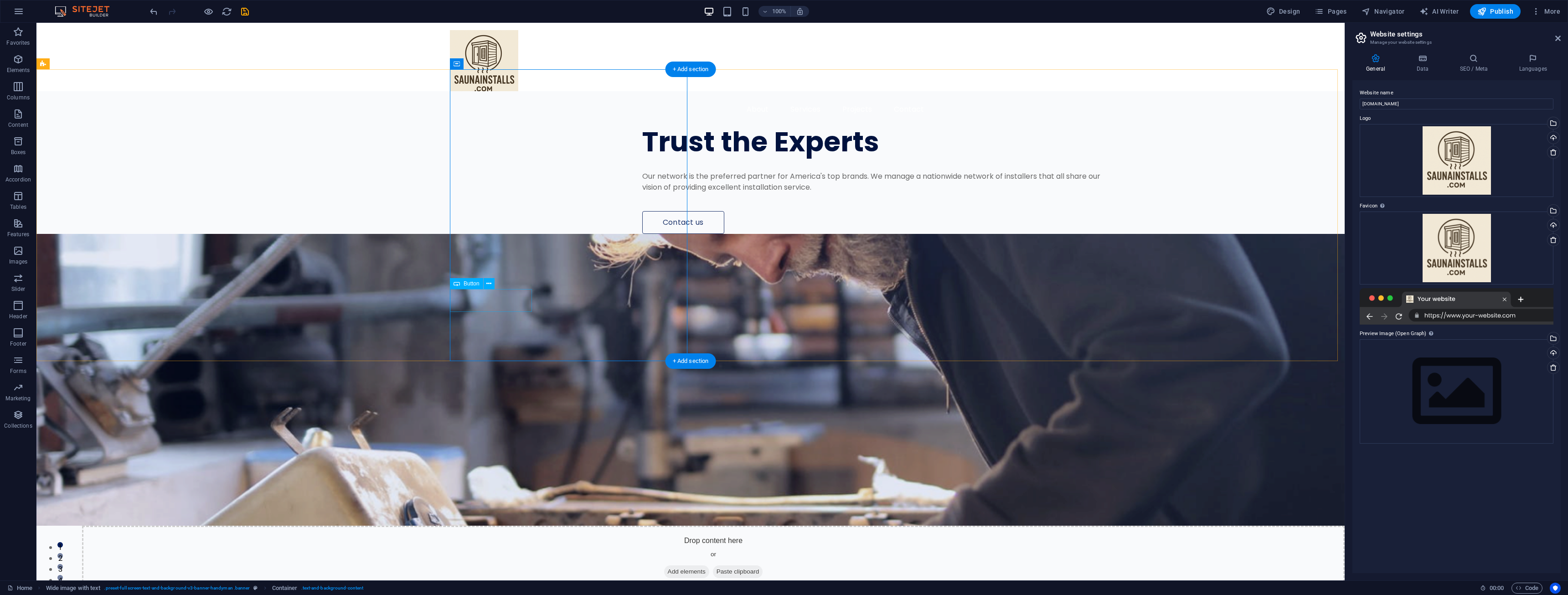
click at [642, 234] on div "Contact us" at bounding box center [876, 223] width 470 height 23
select select "px"
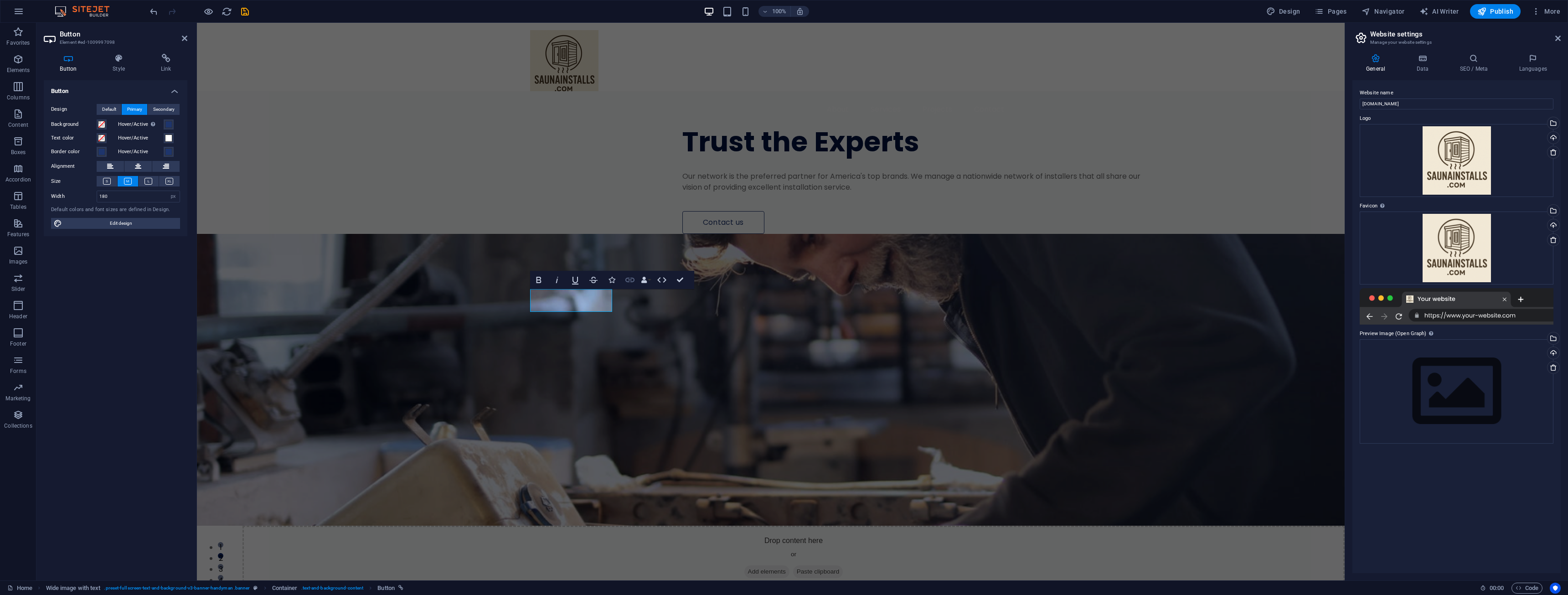
click at [627, 277] on icon "button" at bounding box center [630, 280] width 11 height 11
click at [153, 122] on button "Email" at bounding box center [161, 121] width 37 height 11
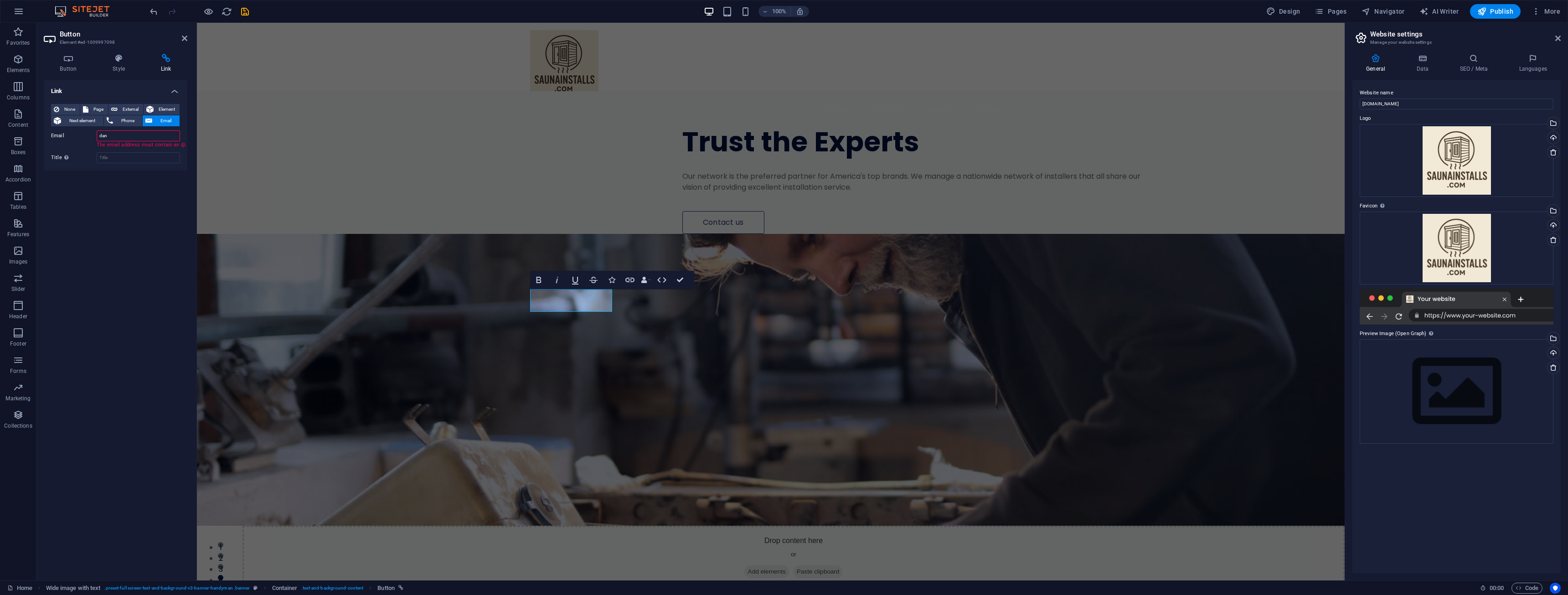
type input "dan@the153group.com"
click at [273, 185] on div "Trust the Experts Our network is the preferred partner for America's top brands…" at bounding box center [770, 520] width 1148 height 856
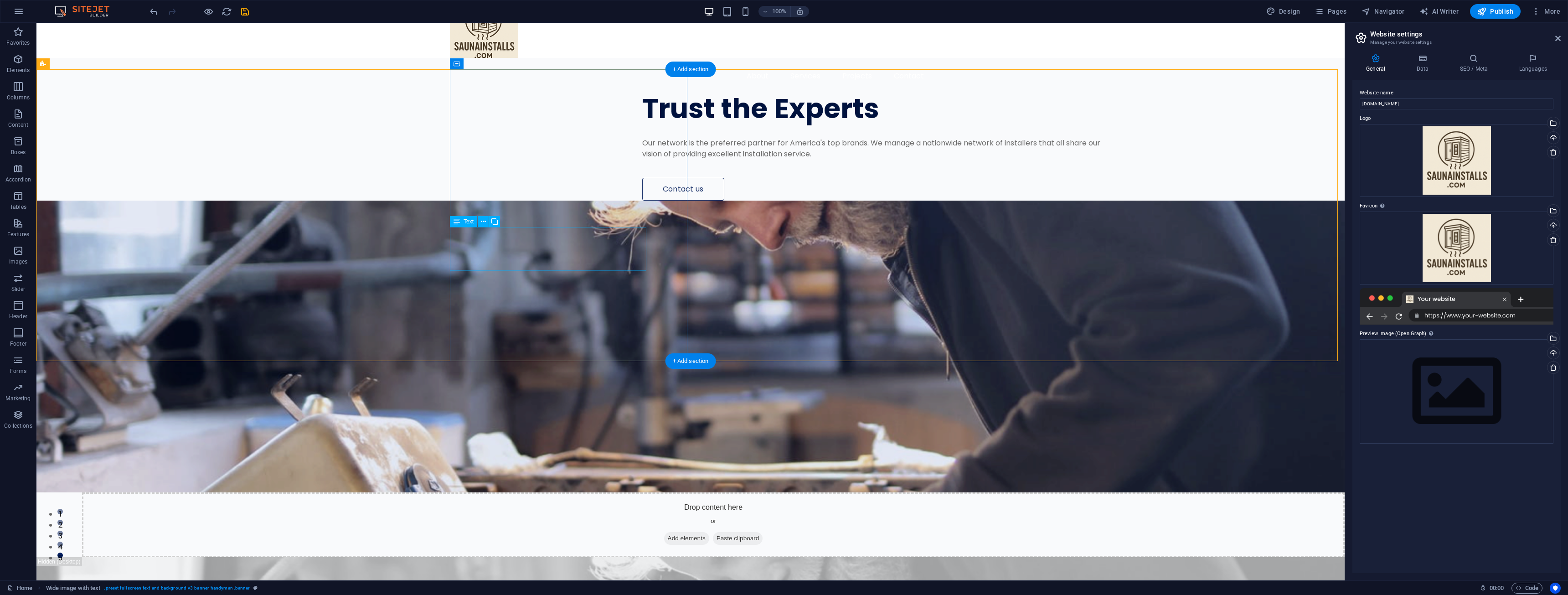
scroll to position [45, 0]
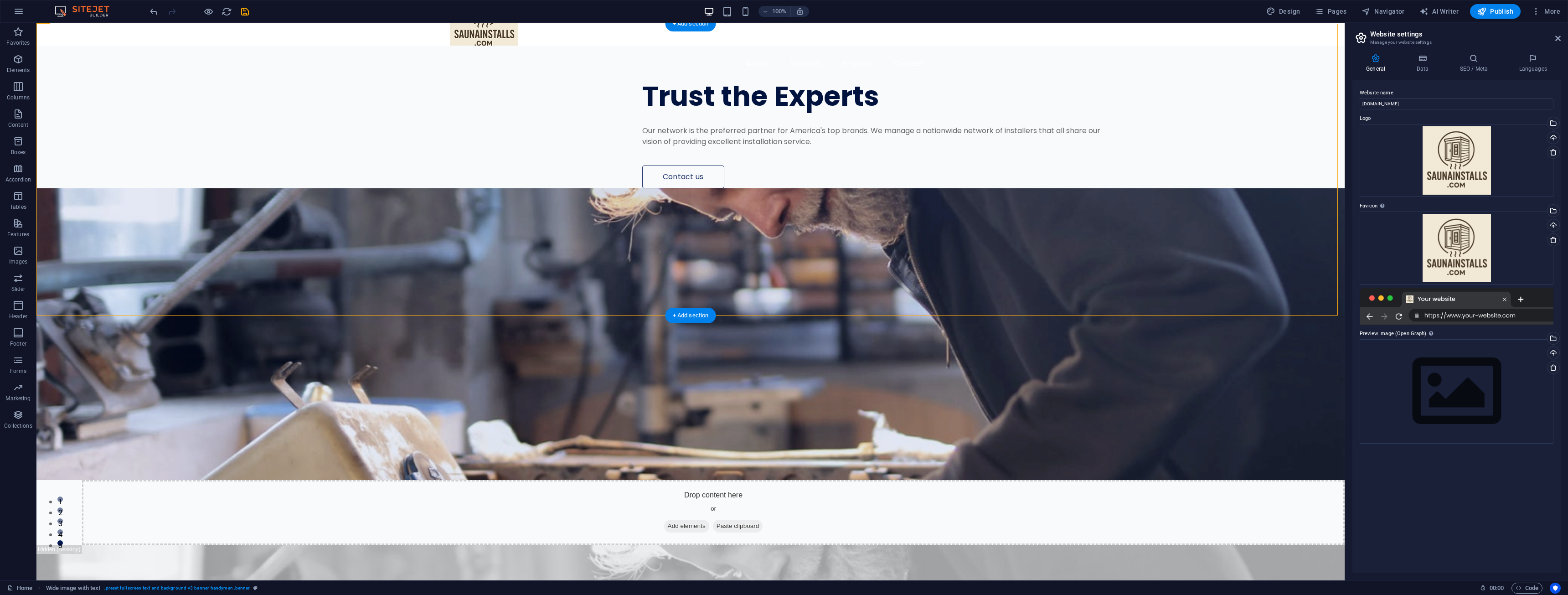
click at [782, 223] on figure at bounding box center [691, 334] width 1308 height 292
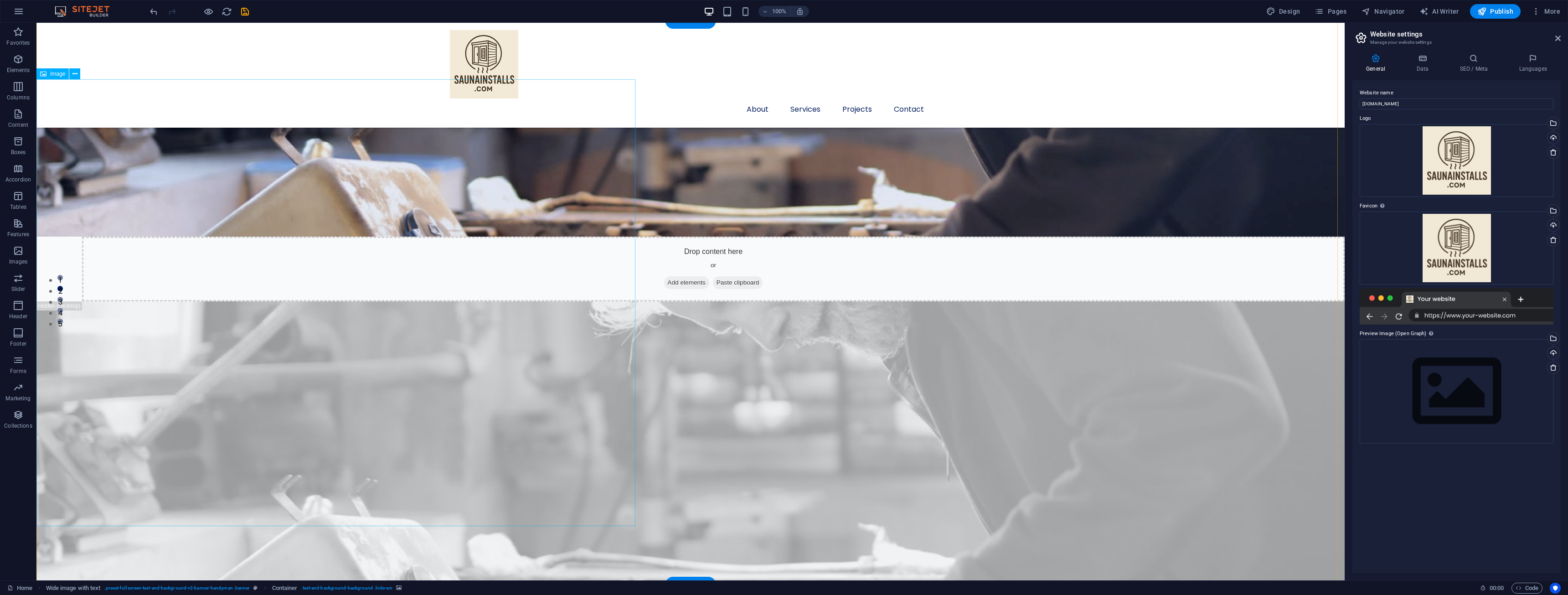
scroll to position [365, 0]
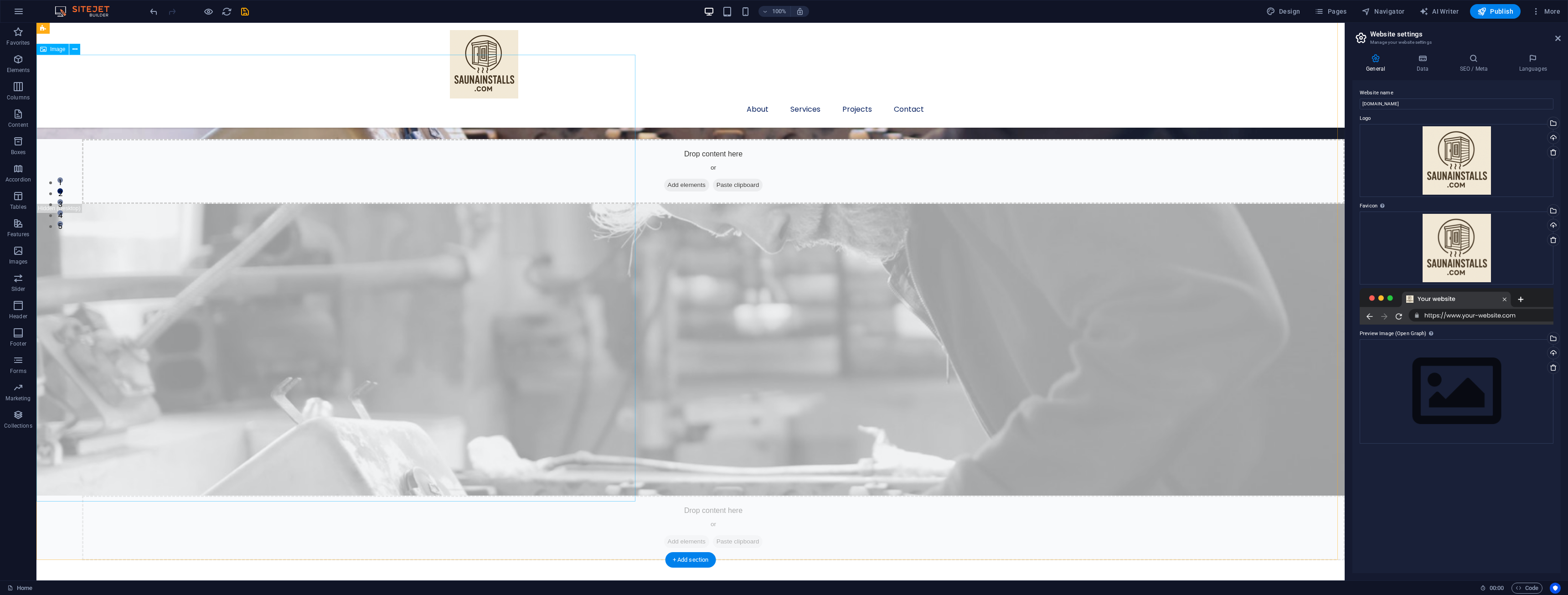
click at [56, 50] on span "Image" at bounding box center [58, 49] width 15 height 5
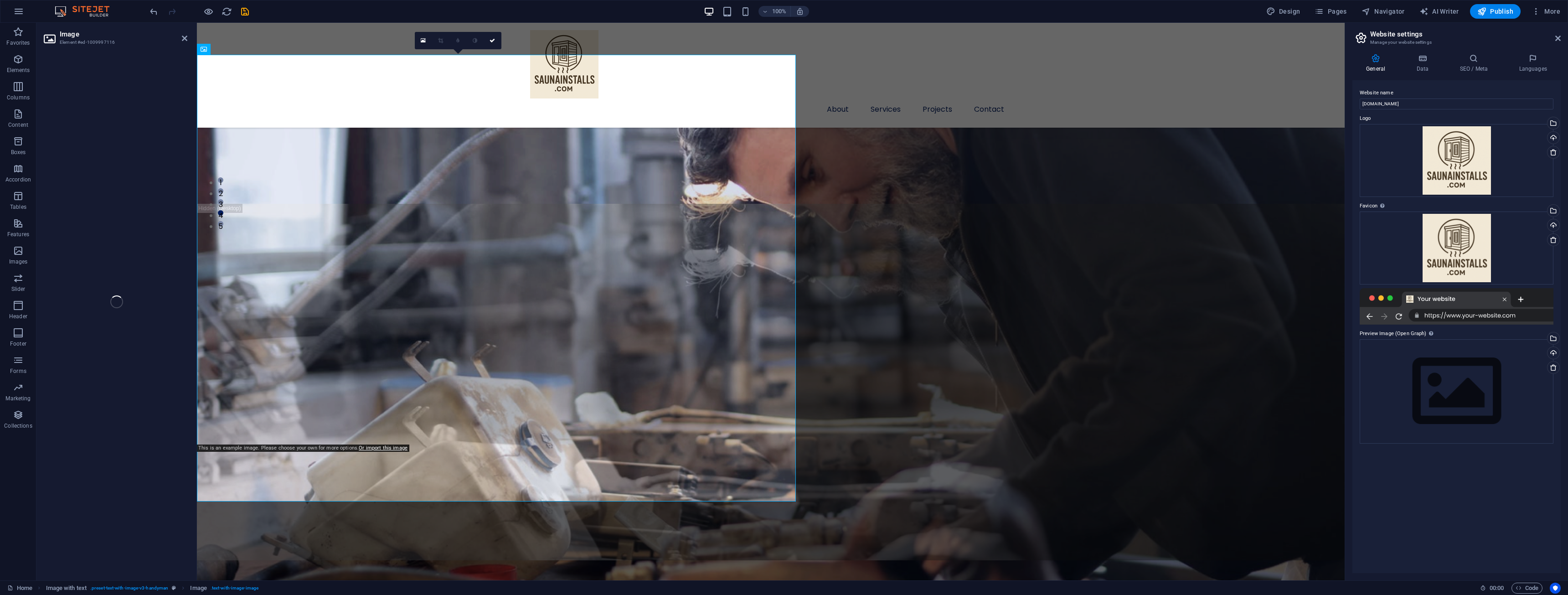
select select "%"
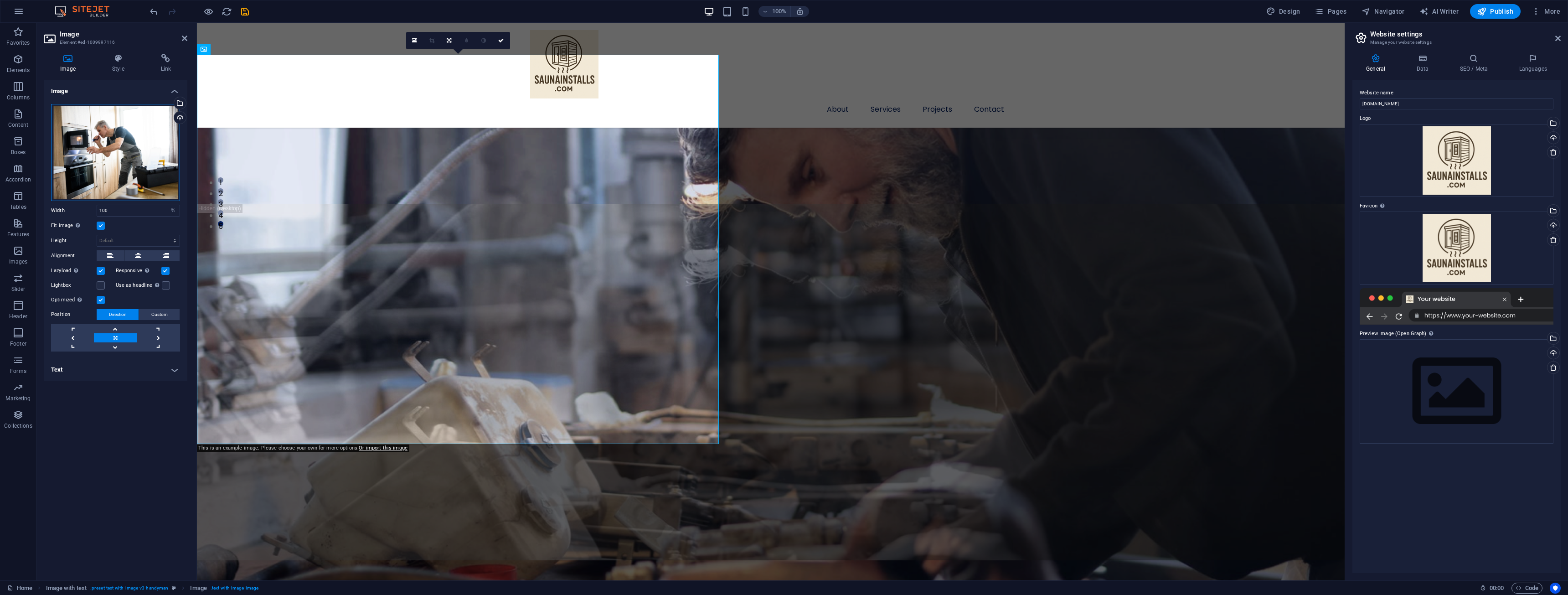
click at [149, 127] on div "Drag files here, click to choose files or select files from Files or our free s…" at bounding box center [116, 152] width 129 height 97
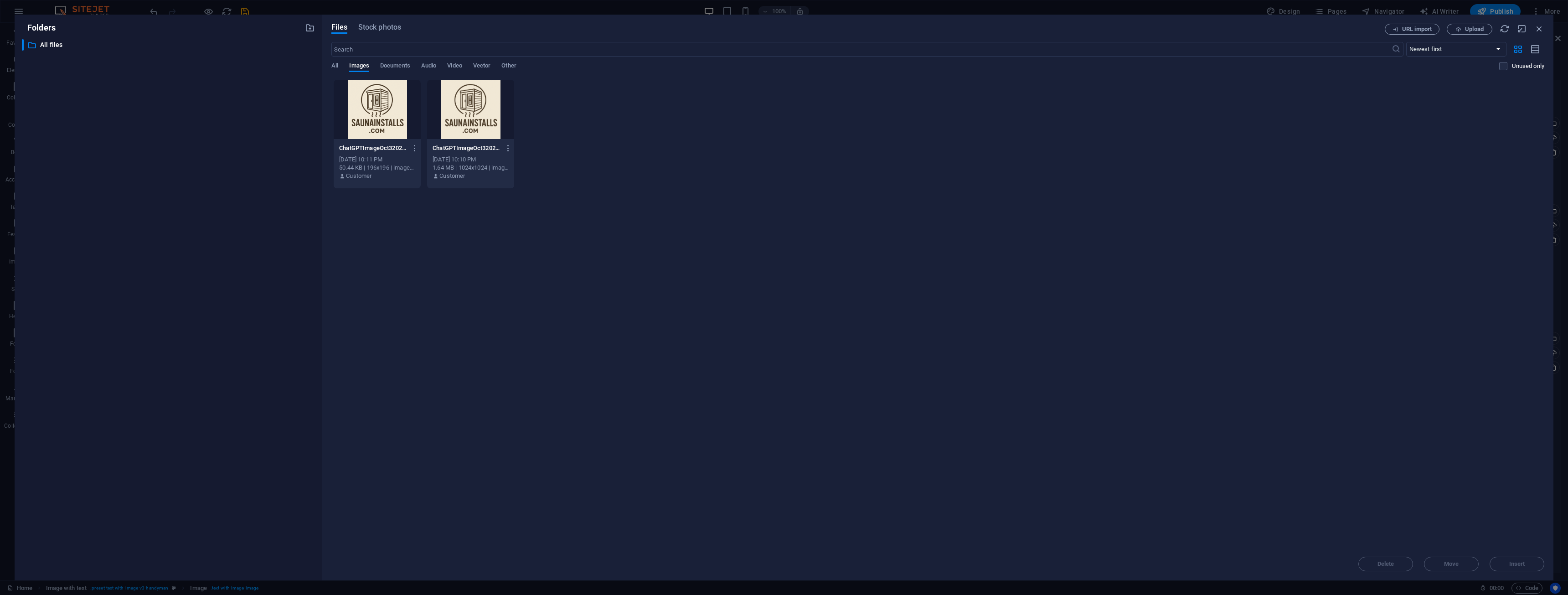
click at [310, 207] on div "​ All files All files" at bounding box center [169, 306] width 293 height 534
click at [1537, 29] on icon "button" at bounding box center [1540, 29] width 10 height 10
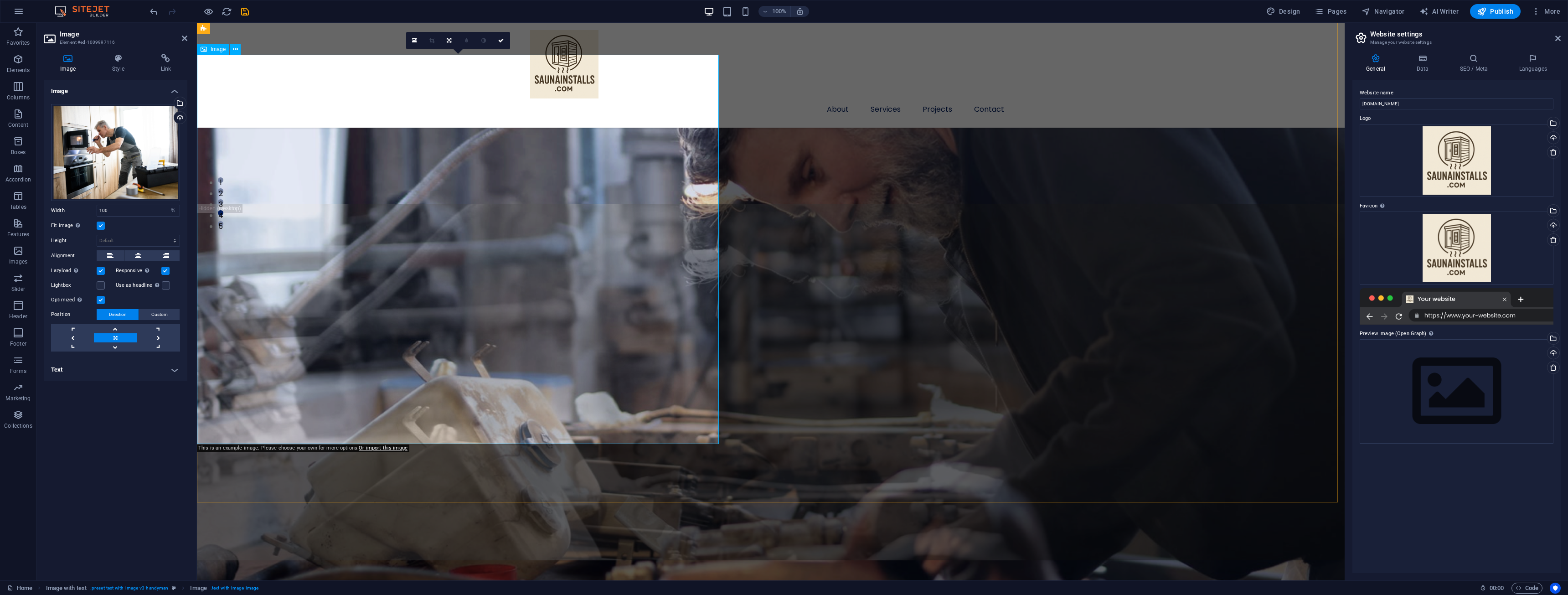
click at [178, 116] on div "Upload" at bounding box center [179, 118] width 14 height 14
click at [16, 247] on icon "button" at bounding box center [18, 251] width 11 height 11
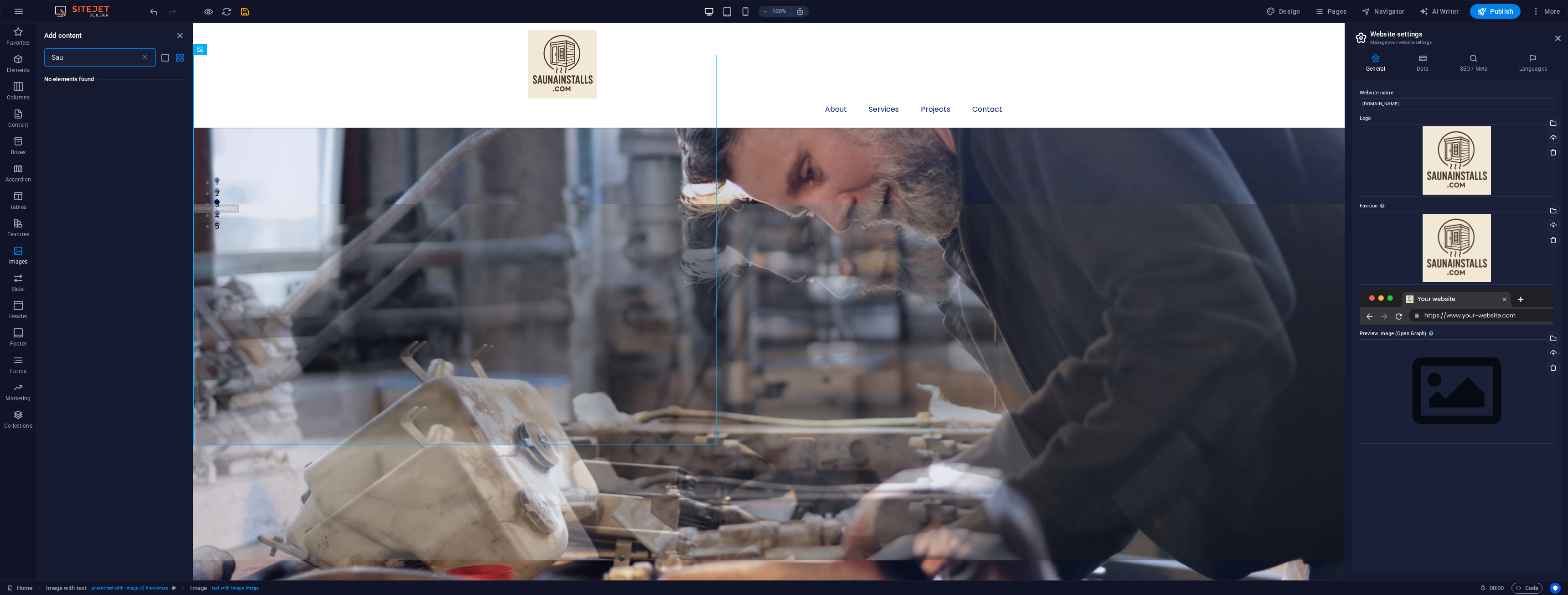
scroll to position [0, 0]
type input "S"
type input "I"
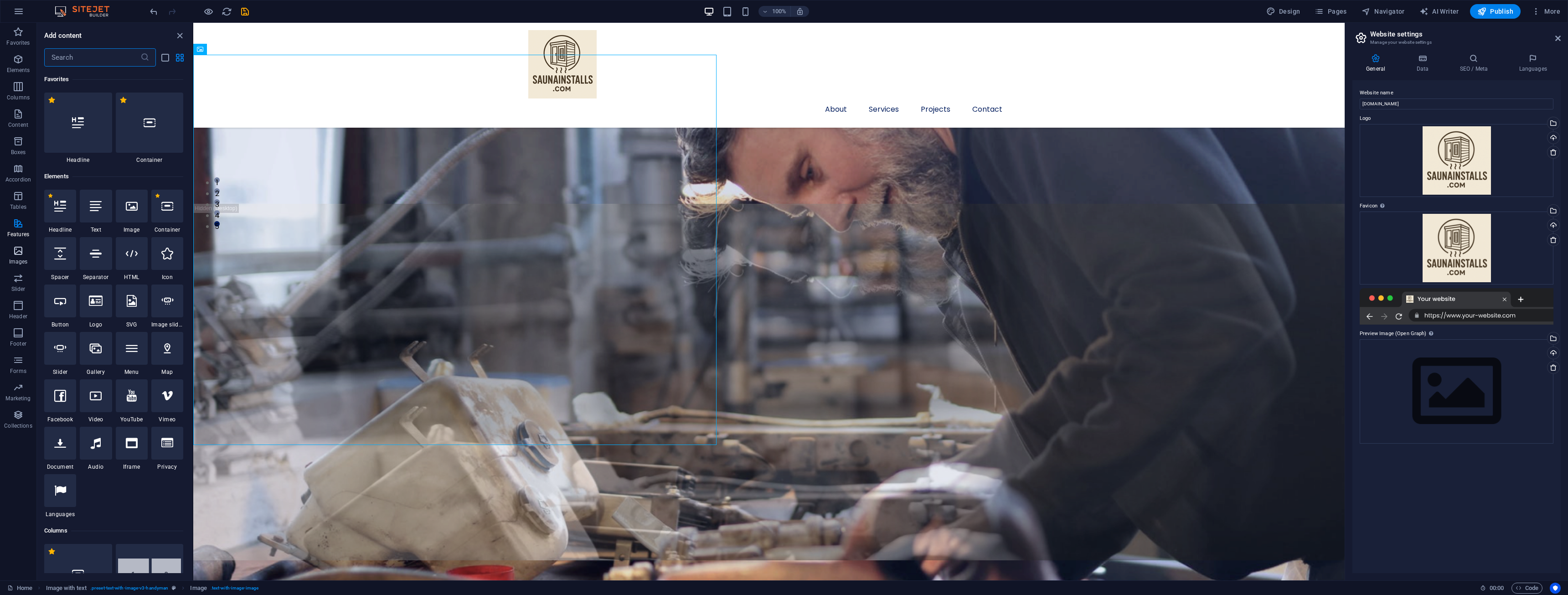
click at [21, 249] on icon "button" at bounding box center [18, 251] width 11 height 11
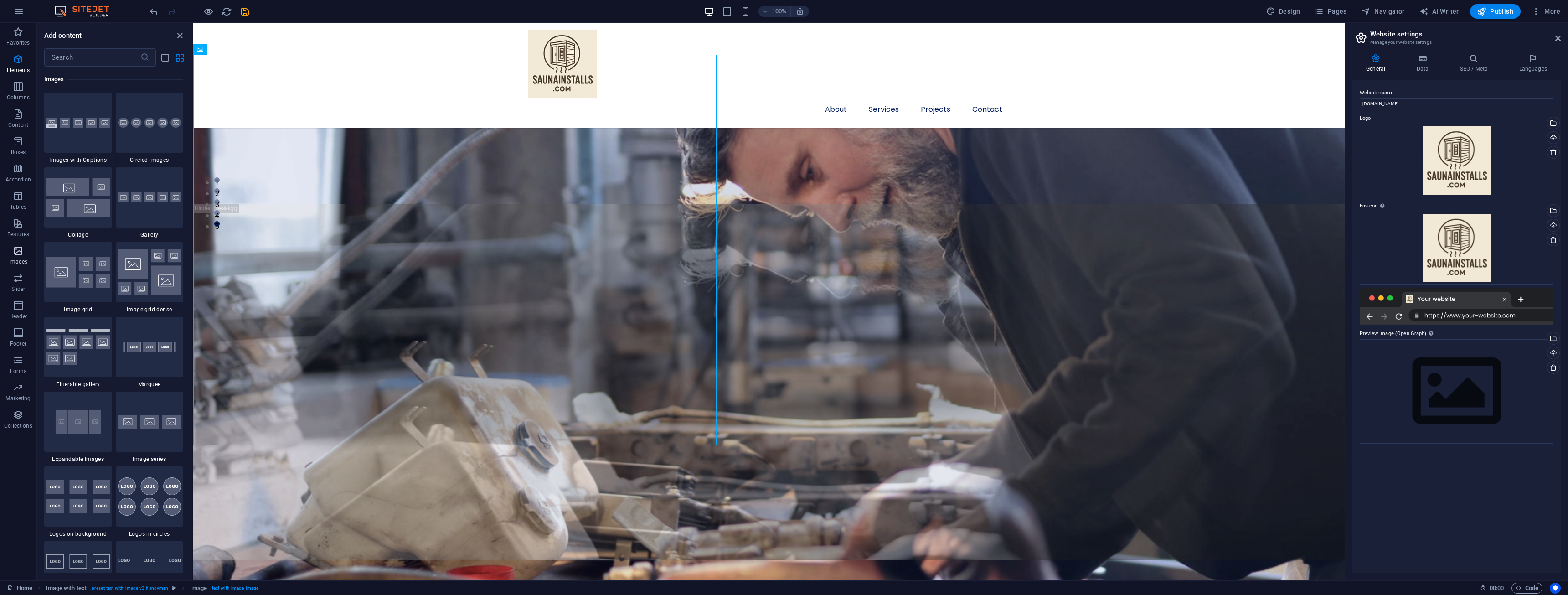
scroll to position [4623, 0]
click at [213, 49] on span "Image" at bounding box center [215, 49] width 15 height 5
click at [179, 35] on icon "close panel" at bounding box center [180, 36] width 10 height 10
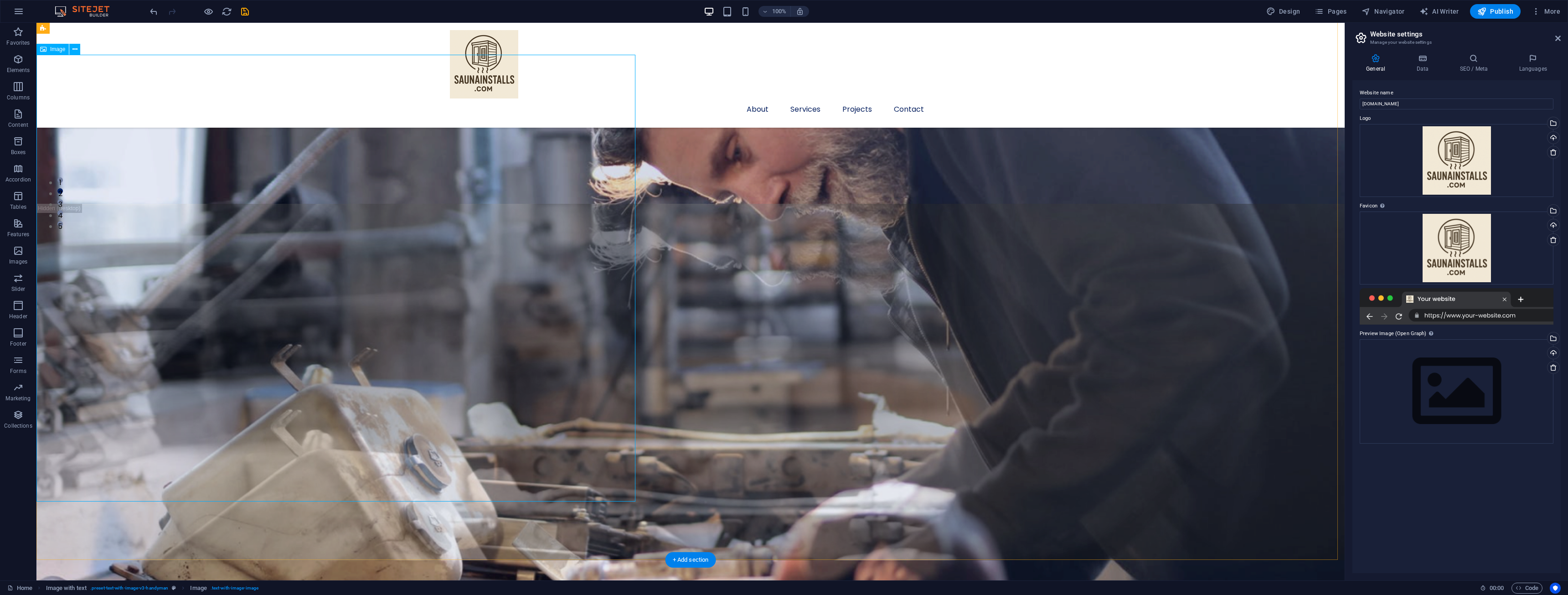
select select "%"
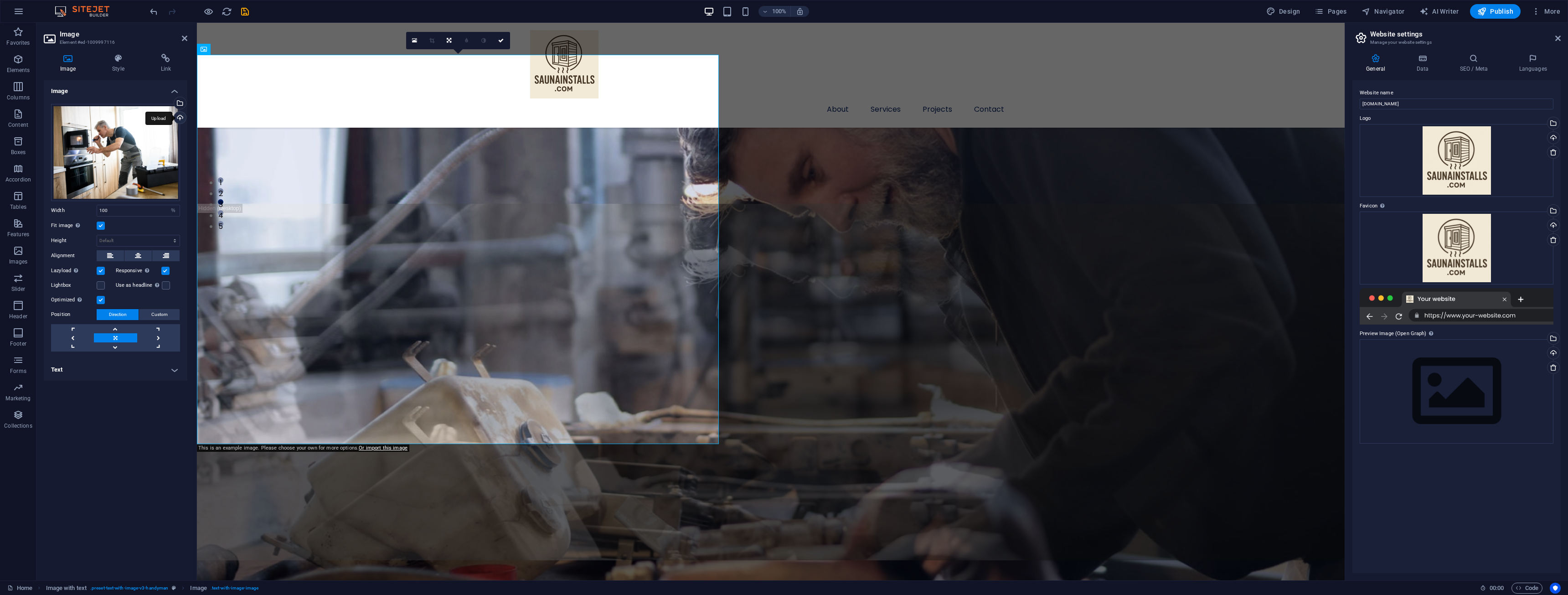
click at [179, 117] on div "Upload" at bounding box center [179, 118] width 14 height 14
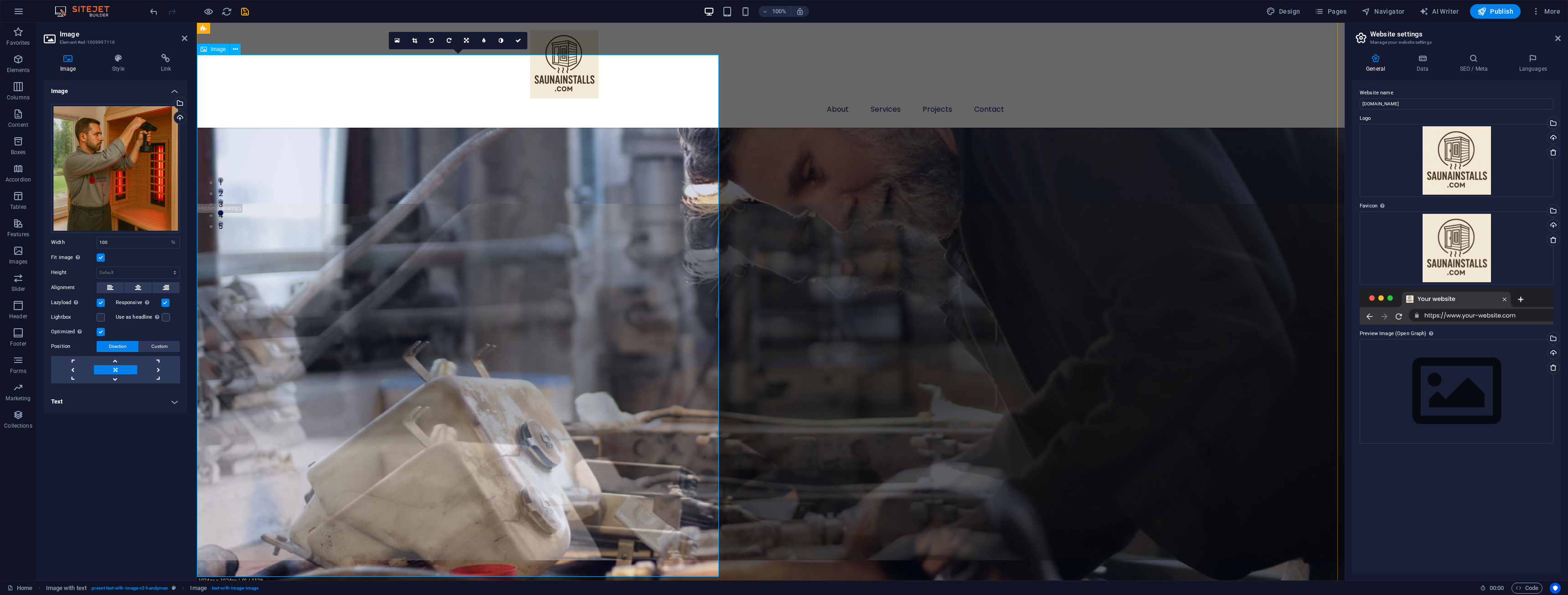
click at [158, 243] on input "100" at bounding box center [138, 242] width 82 height 11
type input "1"
type input "50"
click at [163, 259] on body "saunainstalls.com Home Favorites Elements Columns Content Boxes Accordion Table…" at bounding box center [784, 297] width 1568 height 595
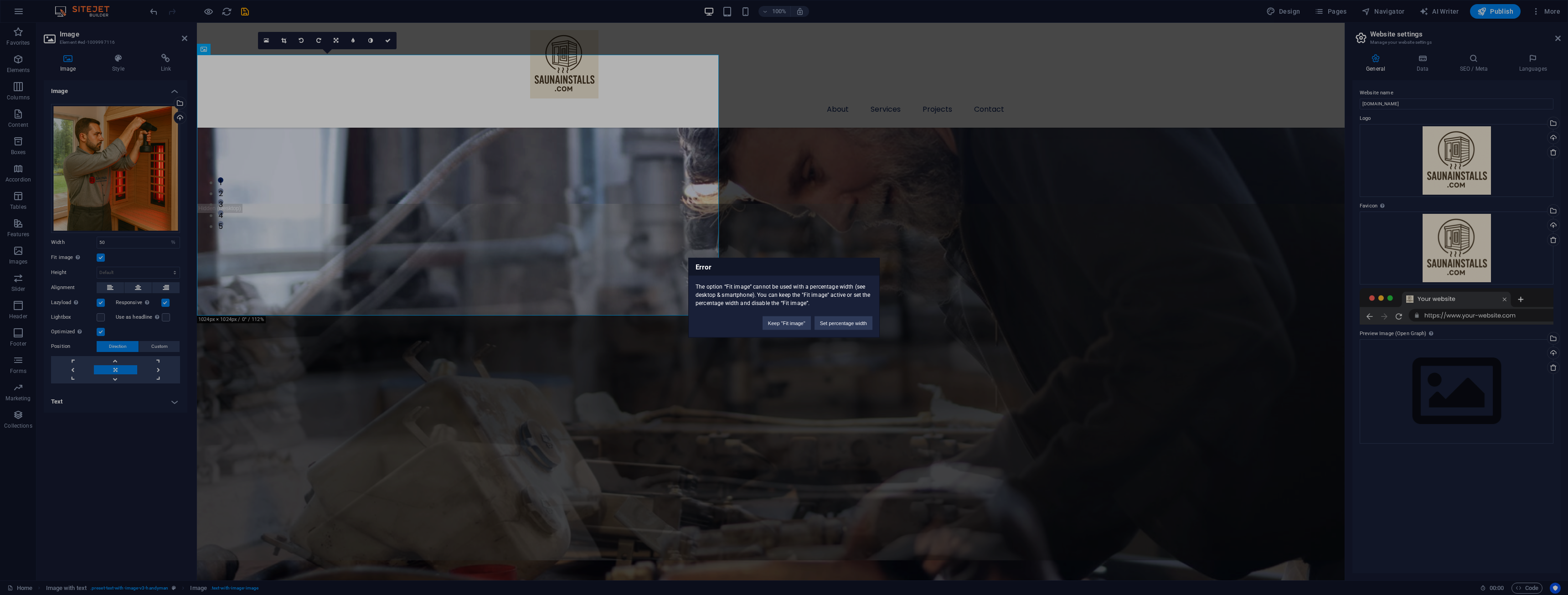
click at [141, 243] on div "Error The option “Fit image” cannot be used with a percentage width (see deskto…" at bounding box center [784, 297] width 1568 height 595
click at [138, 241] on div "Error The option “Fit image” cannot be used with a percentage width (see deskto…" at bounding box center [784, 297] width 1568 height 595
click at [122, 241] on div "Error The option “Fit image” cannot be used with a percentage width (see deskto…" at bounding box center [784, 297] width 1568 height 595
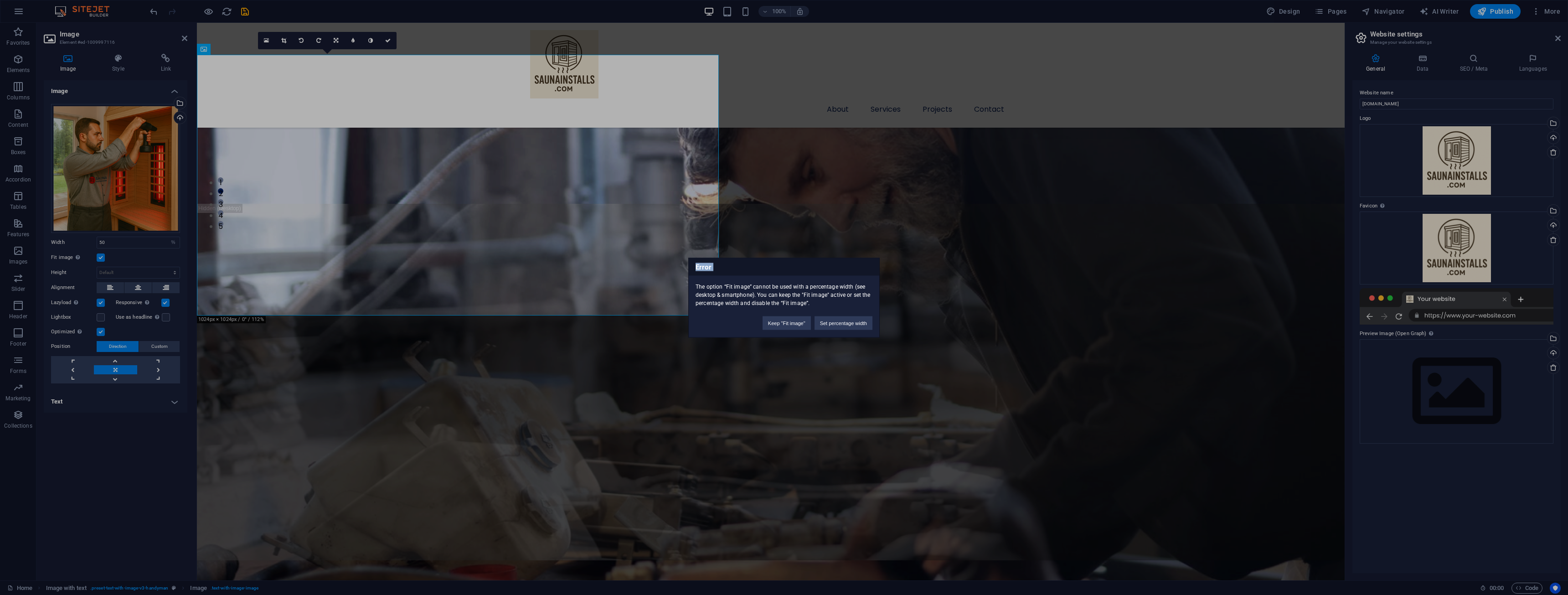
click at [122, 241] on div "Error The option “Fit image” cannot be used with a percentage width (see deskto…" at bounding box center [784, 297] width 1568 height 595
click at [283, 242] on div "Error The option “Fit image” cannot be used with a percentage width (see deskto…" at bounding box center [784, 297] width 1568 height 595
click at [801, 320] on button "Keep "Fit image"" at bounding box center [787, 323] width 48 height 14
select select "DISABLED_OPTION_VALUE"
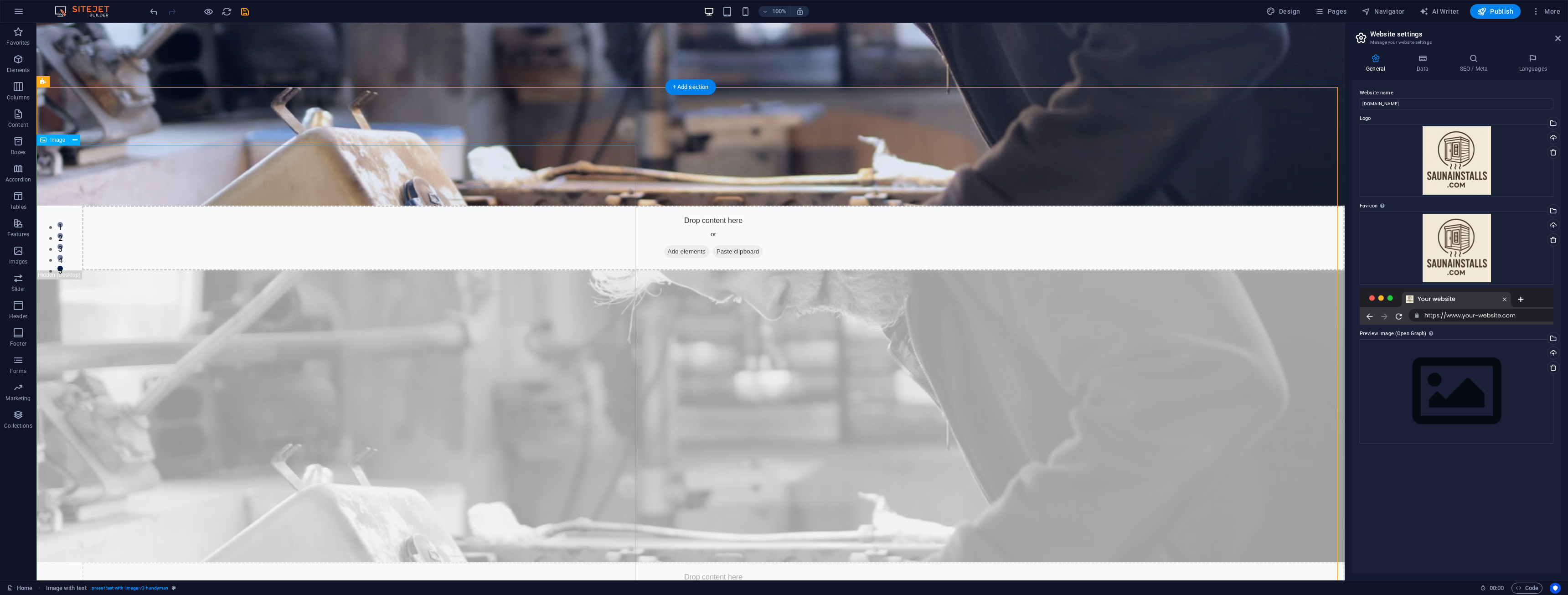
scroll to position [365, 0]
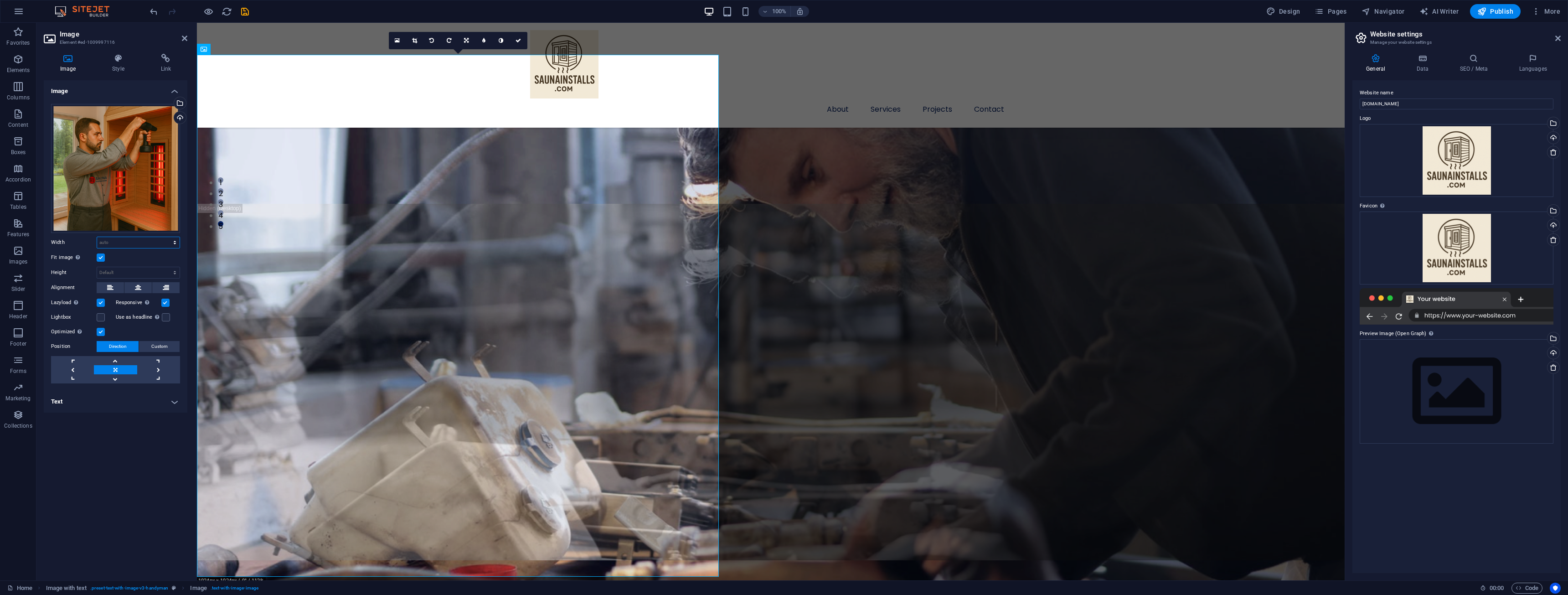
click at [134, 244] on select "Default auto px rem % em vh vw" at bounding box center [138, 242] width 82 height 11
click at [136, 269] on select "Default auto px" at bounding box center [138, 272] width 82 height 11
click at [97, 267] on select "Default auto px" at bounding box center [138, 272] width 82 height 11
select select "DISABLED_OPTION_VALUE"
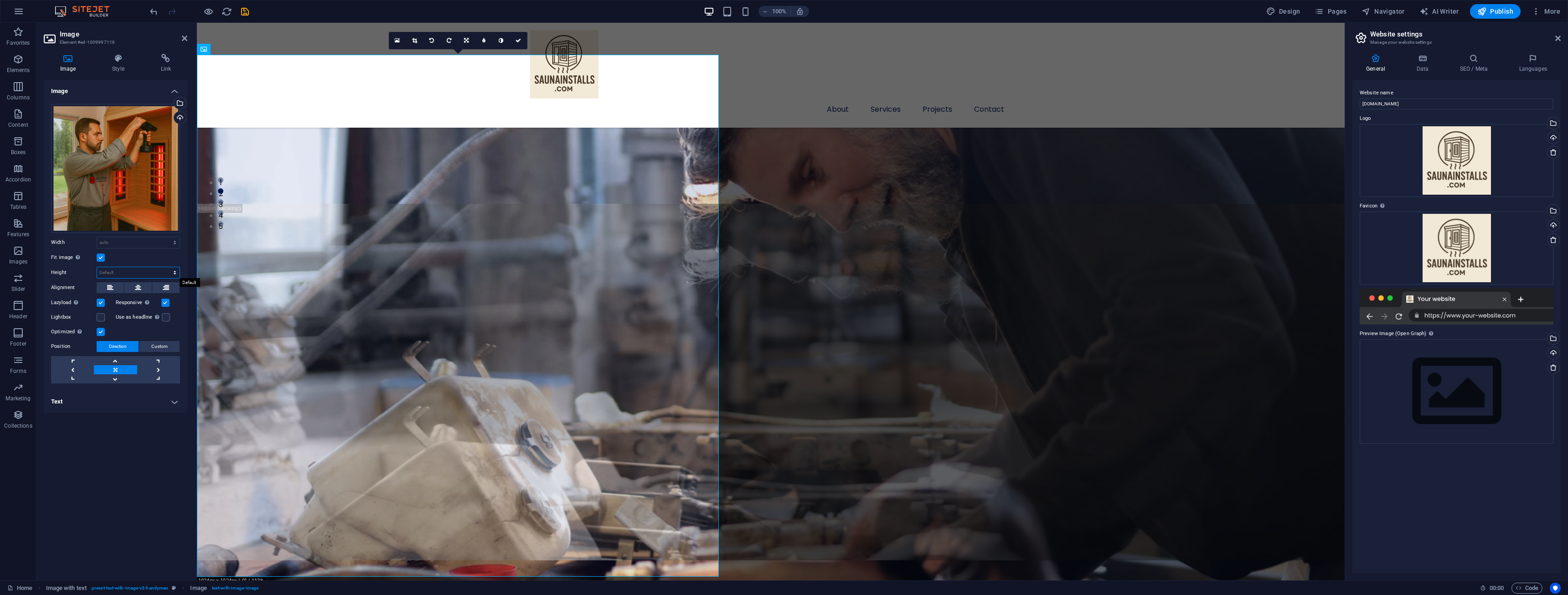
click at [129, 271] on select "Default auto px" at bounding box center [138, 272] width 82 height 11
click at [348, 73] on div "About Services Projects Contact Menu" at bounding box center [770, 75] width 1148 height 104
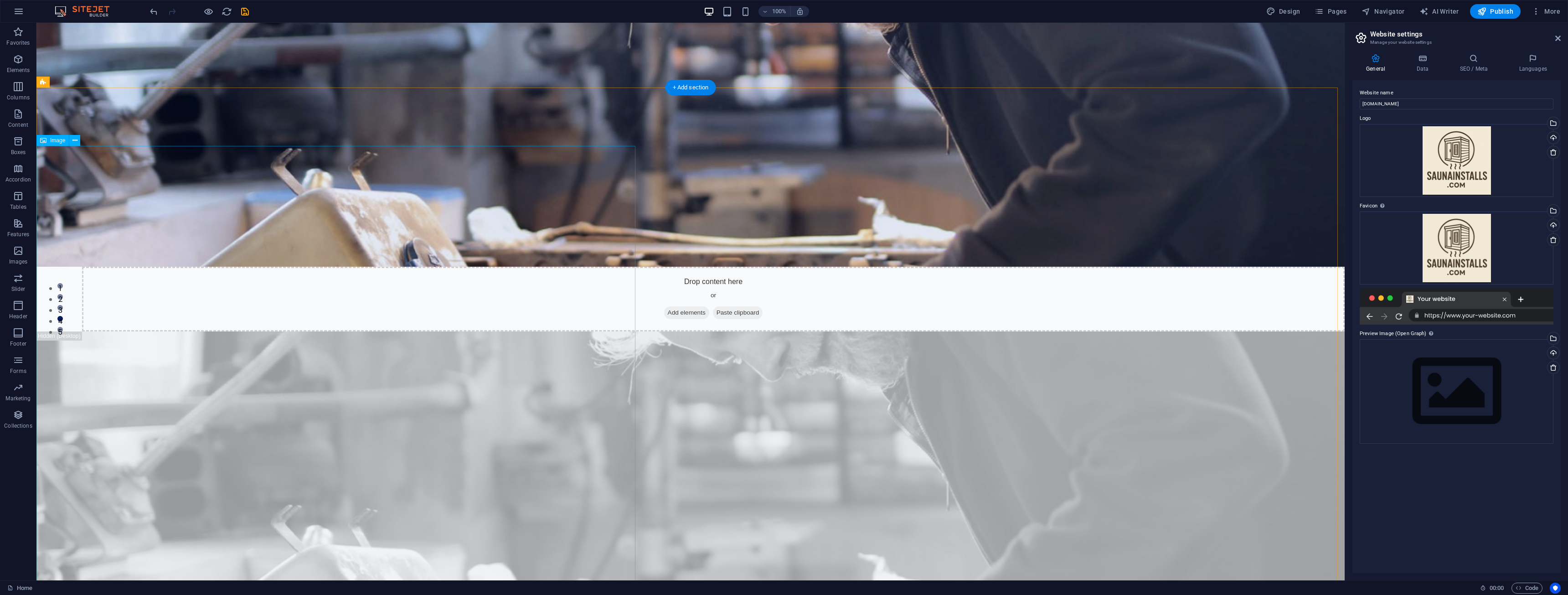
scroll to position [274, 0]
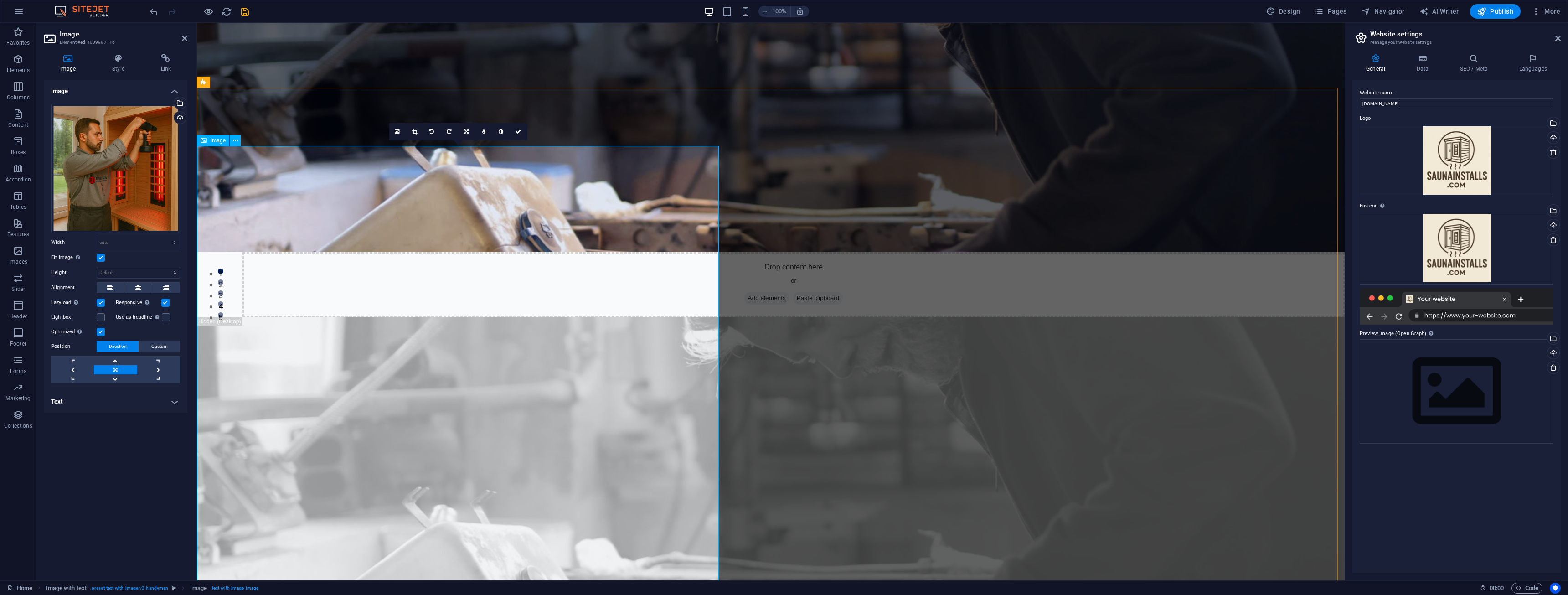
click at [101, 122] on div "Drag files here, click to choose files or select files from Files or our free s…" at bounding box center [116, 168] width 129 height 129
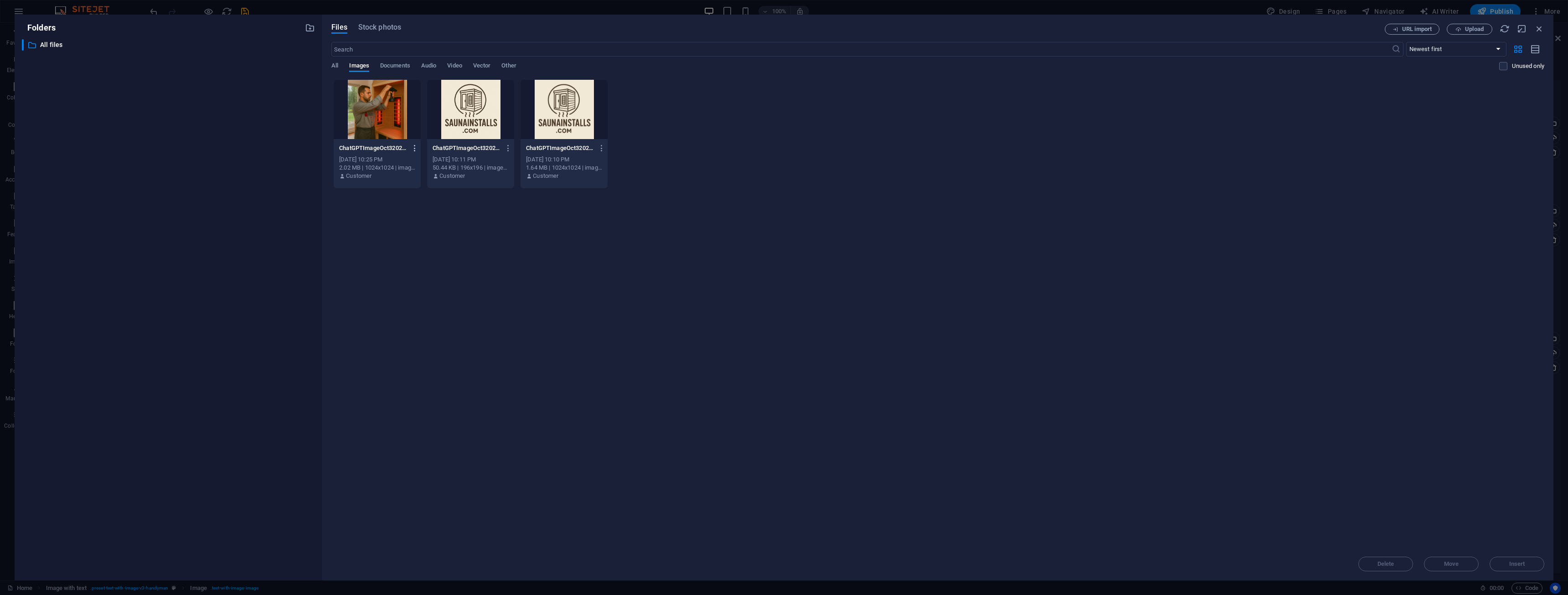
click at [415, 148] on icon "button" at bounding box center [415, 148] width 9 height 9
click at [413, 321] on h6 "Delete" at bounding box center [419, 324] width 39 height 11
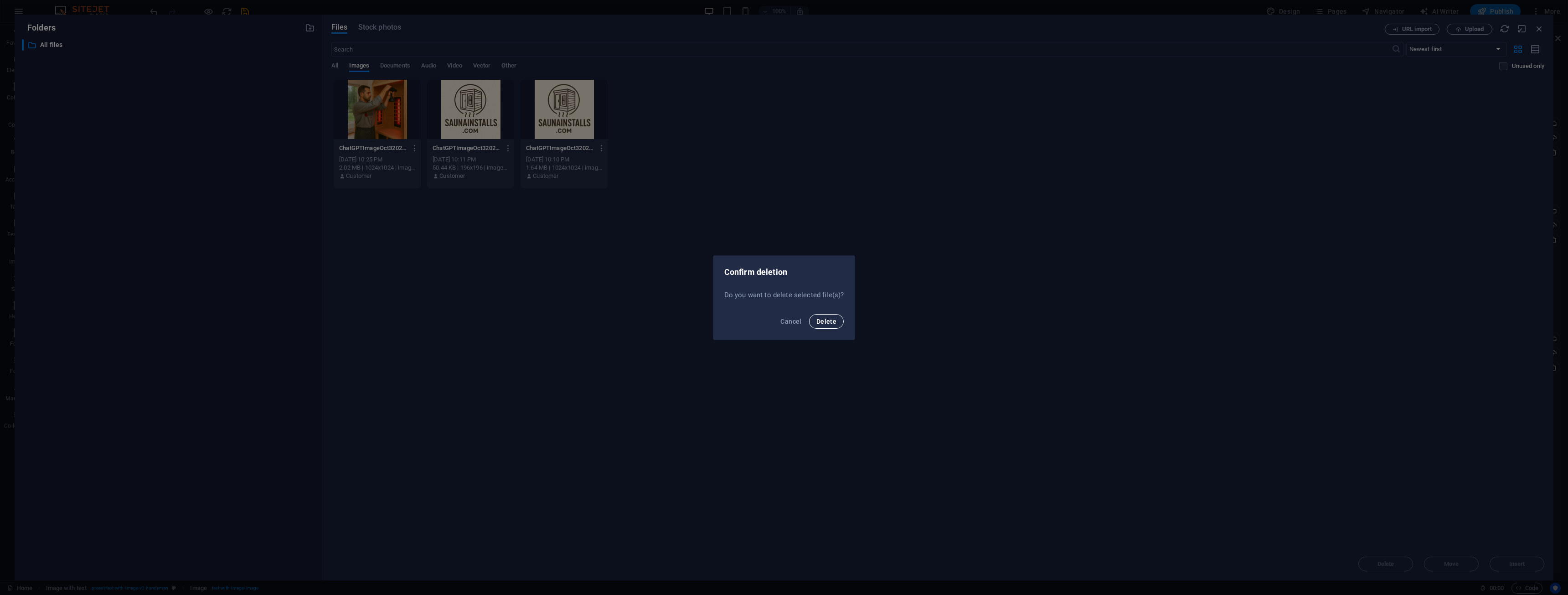
click at [814, 321] on button "Delete" at bounding box center [826, 321] width 34 height 15
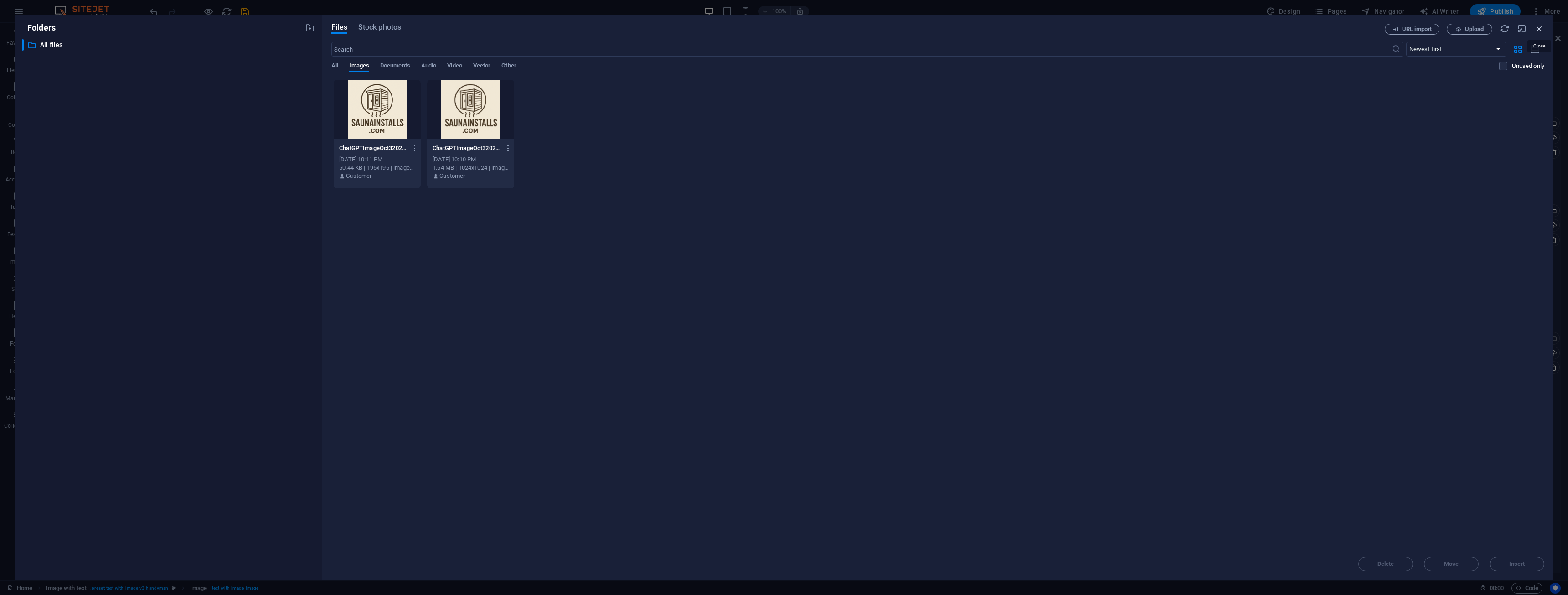
click at [1540, 27] on icon "button" at bounding box center [1540, 29] width 10 height 10
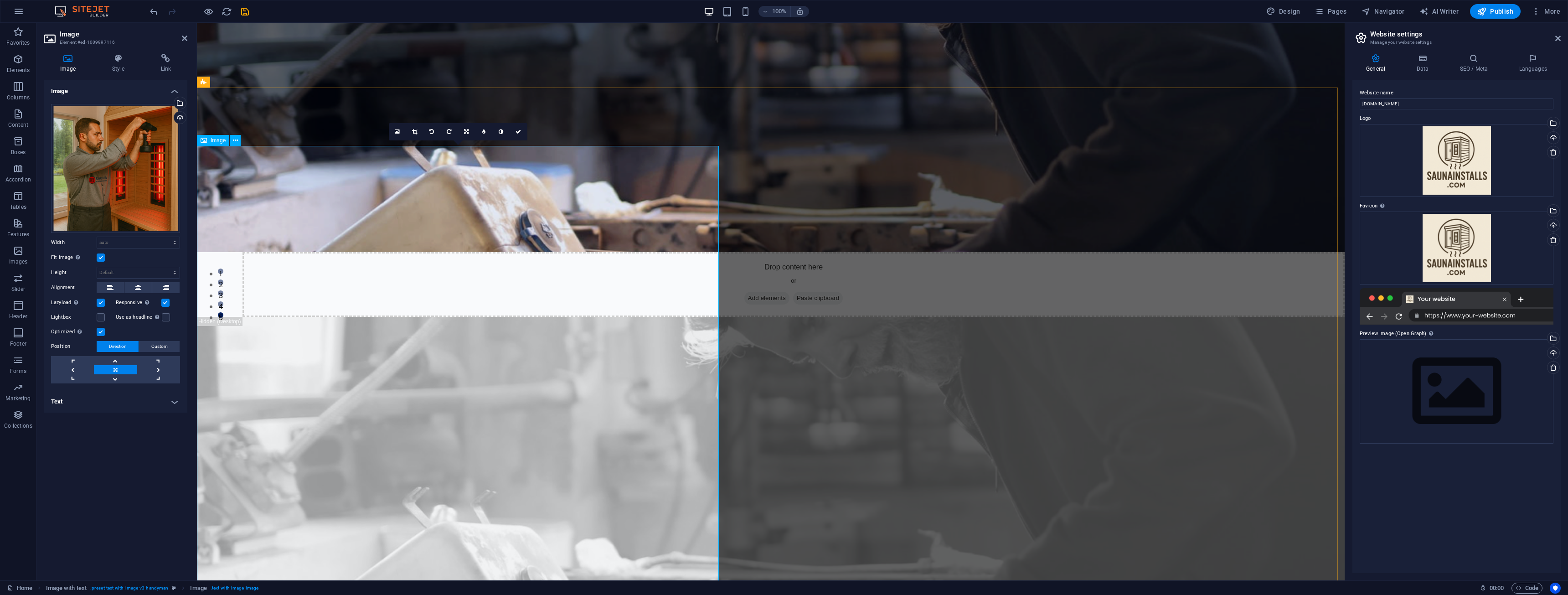
click at [96, 144] on div "Drag files here, click to choose files or select files from Files or our free s…" at bounding box center [116, 168] width 129 height 129
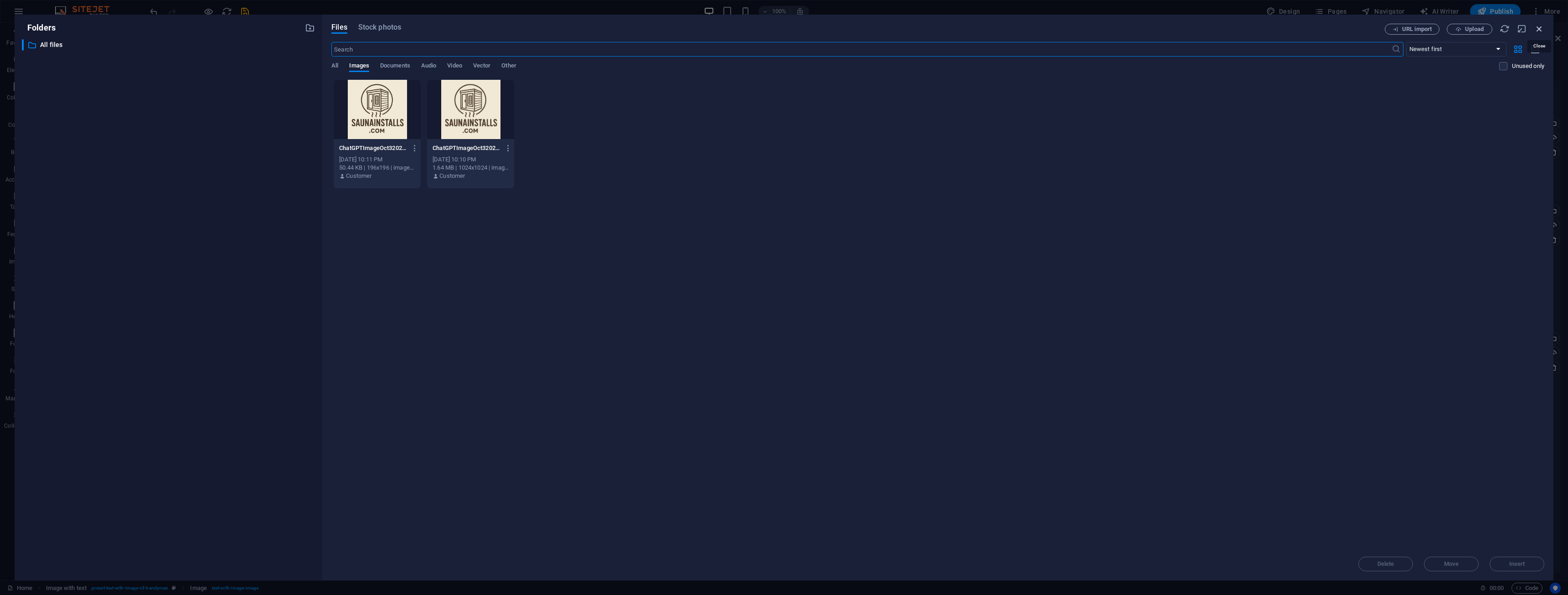
click at [1541, 27] on icon "button" at bounding box center [1540, 29] width 10 height 10
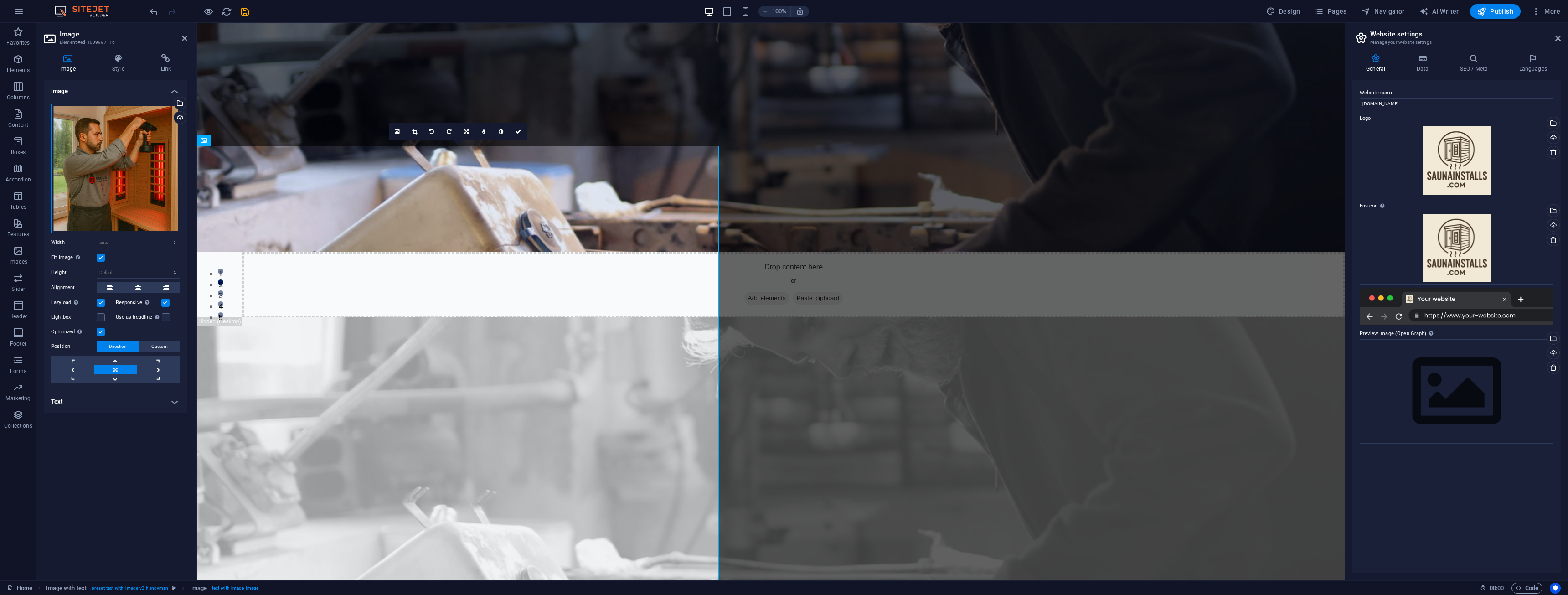
click at [74, 191] on div "Drag files here, click to choose files or select files from Files or our free s…" at bounding box center [116, 168] width 129 height 129
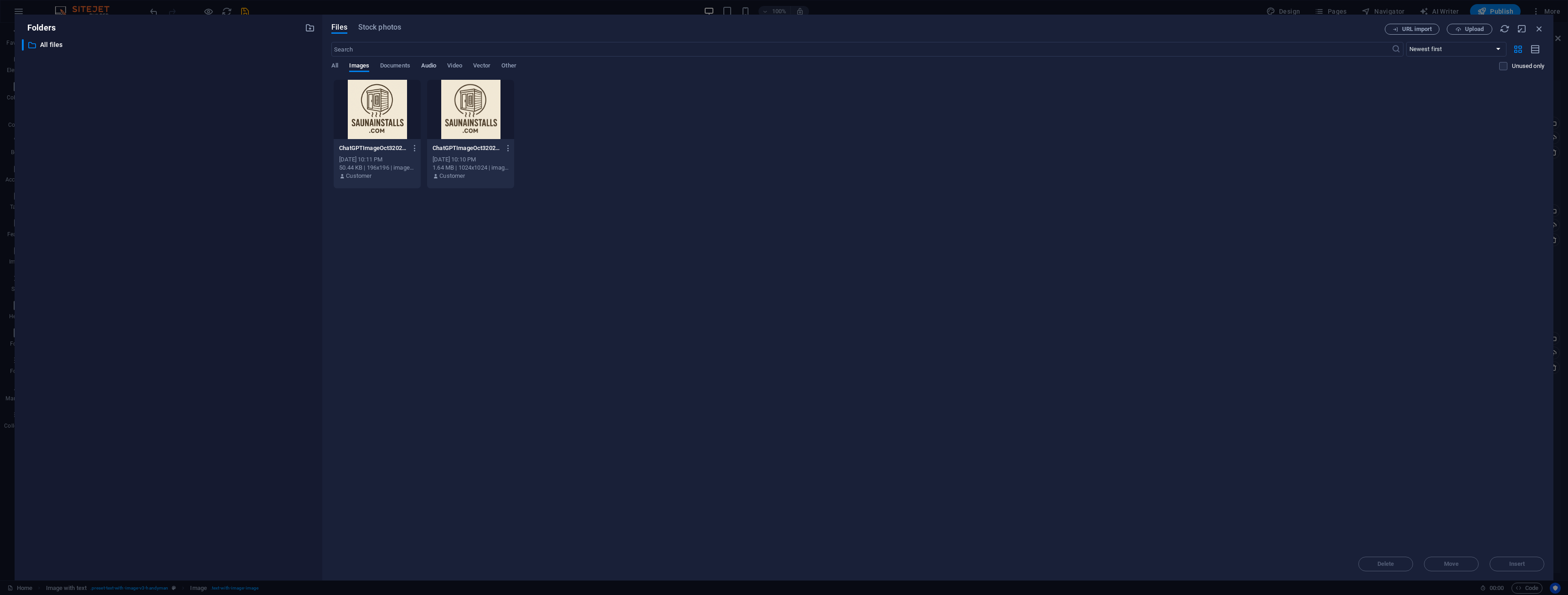
click at [437, 66] on span "Audio" at bounding box center [429, 66] width 15 height 13
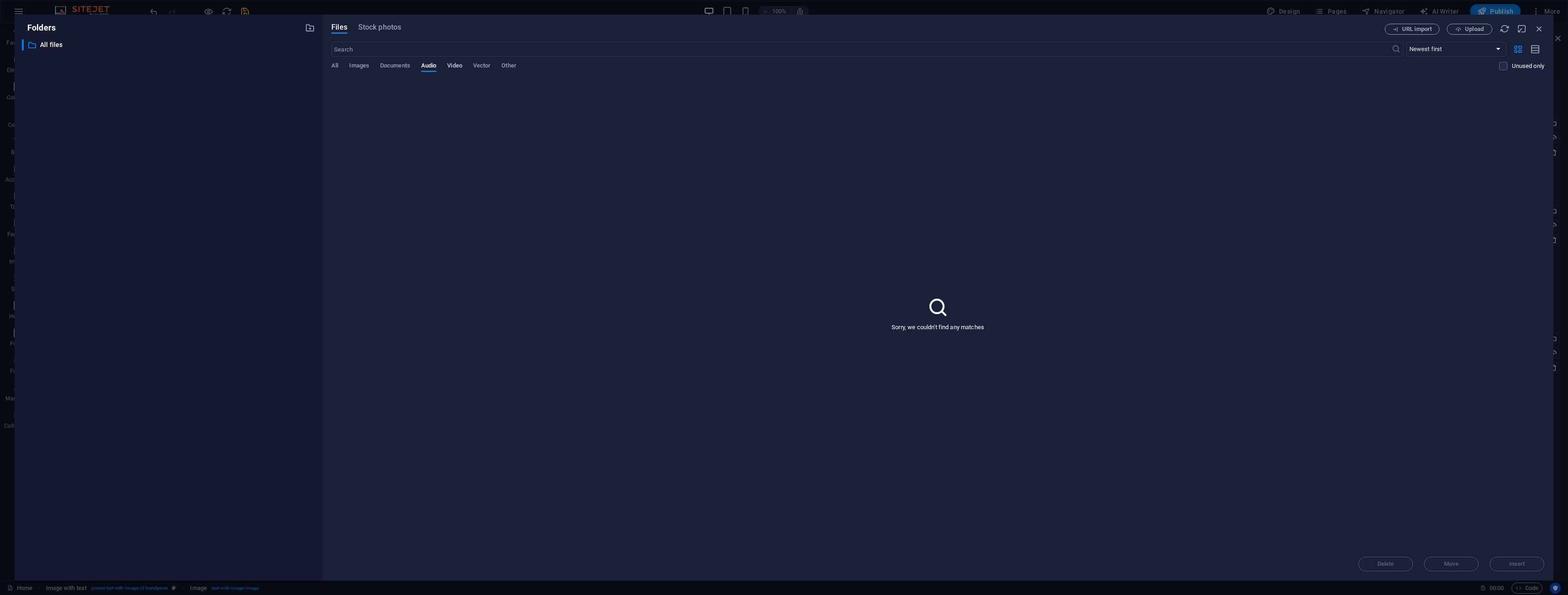
click at [450, 66] on span "Video" at bounding box center [454, 66] width 15 height 13
click at [1541, 28] on icon "button" at bounding box center [1540, 29] width 10 height 10
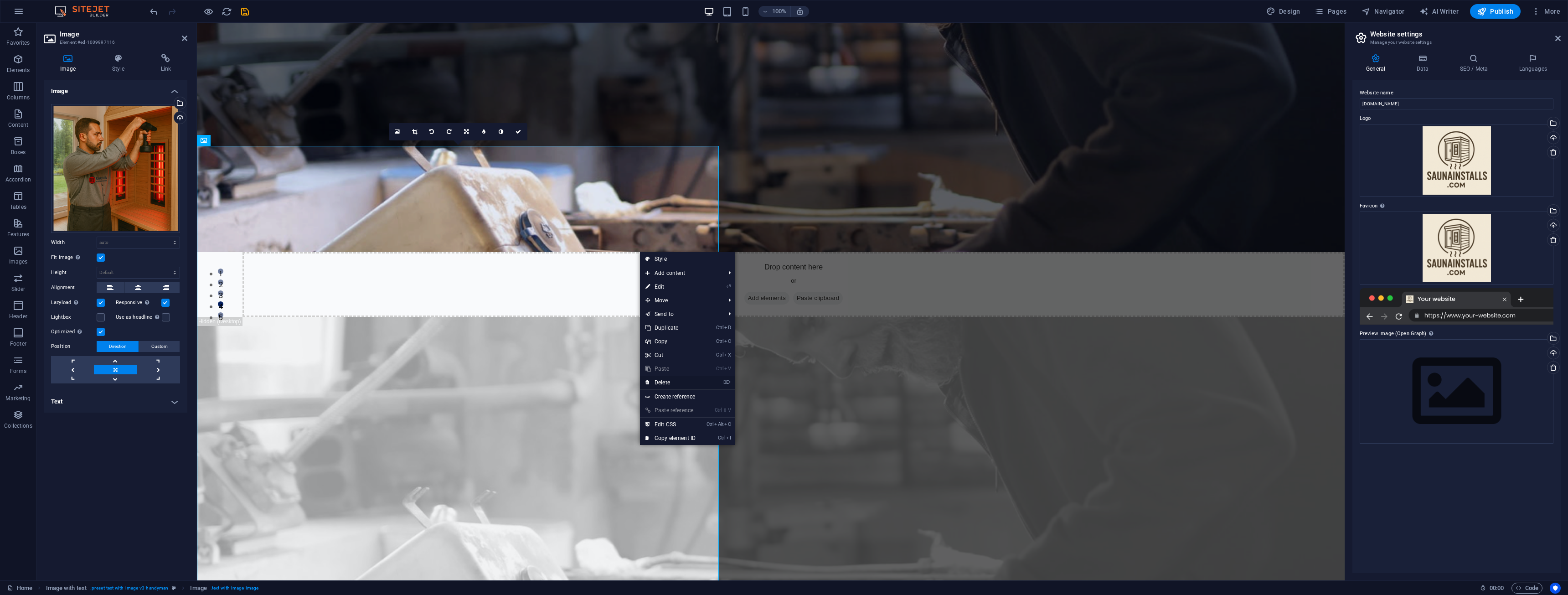
click at [665, 379] on link "⌦ Delete" at bounding box center [670, 383] width 61 height 14
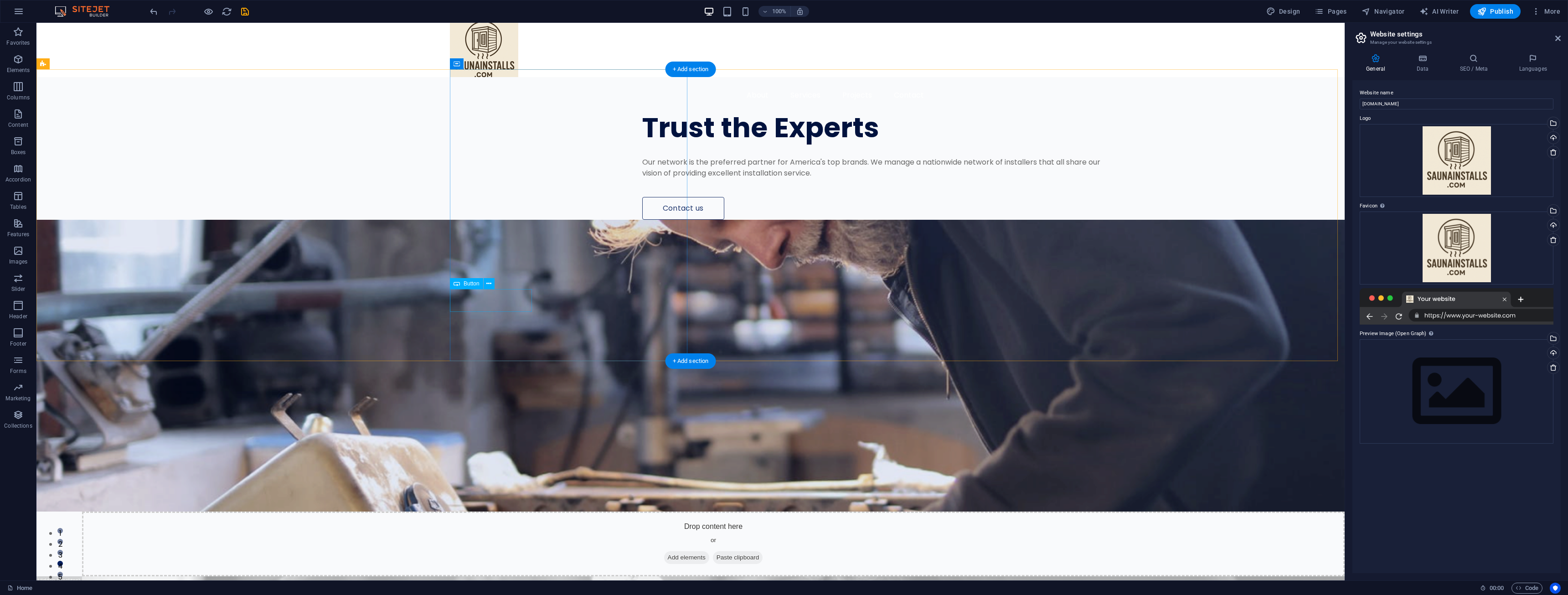
scroll to position [0, 0]
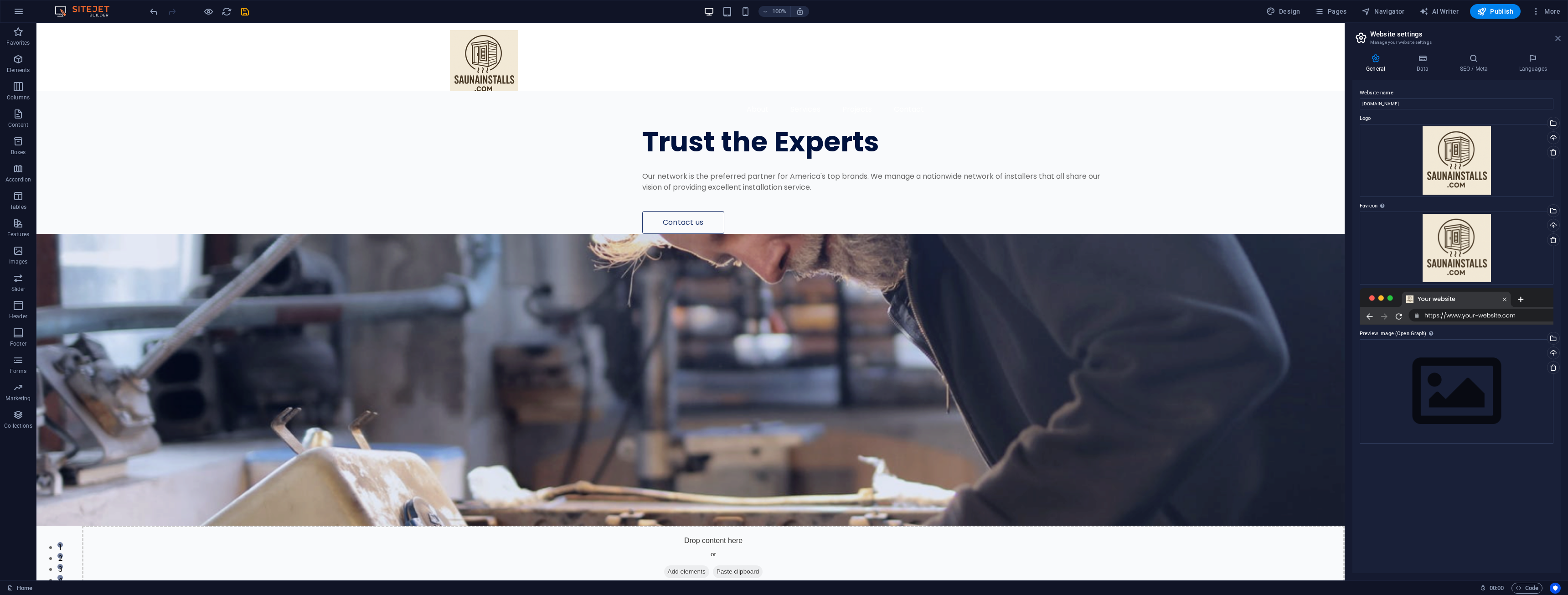
click at [1555, 38] on icon at bounding box center [1558, 38] width 5 height 8
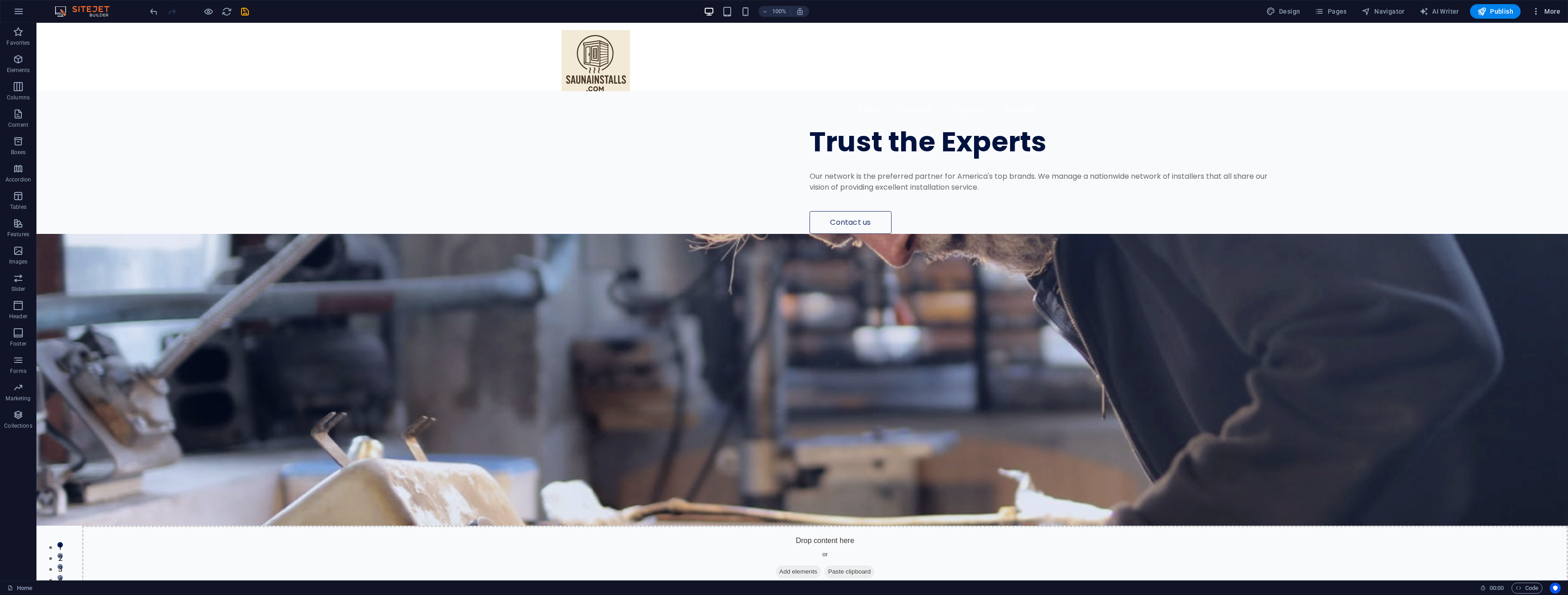
click at [1547, 9] on span "More" at bounding box center [1546, 11] width 29 height 9
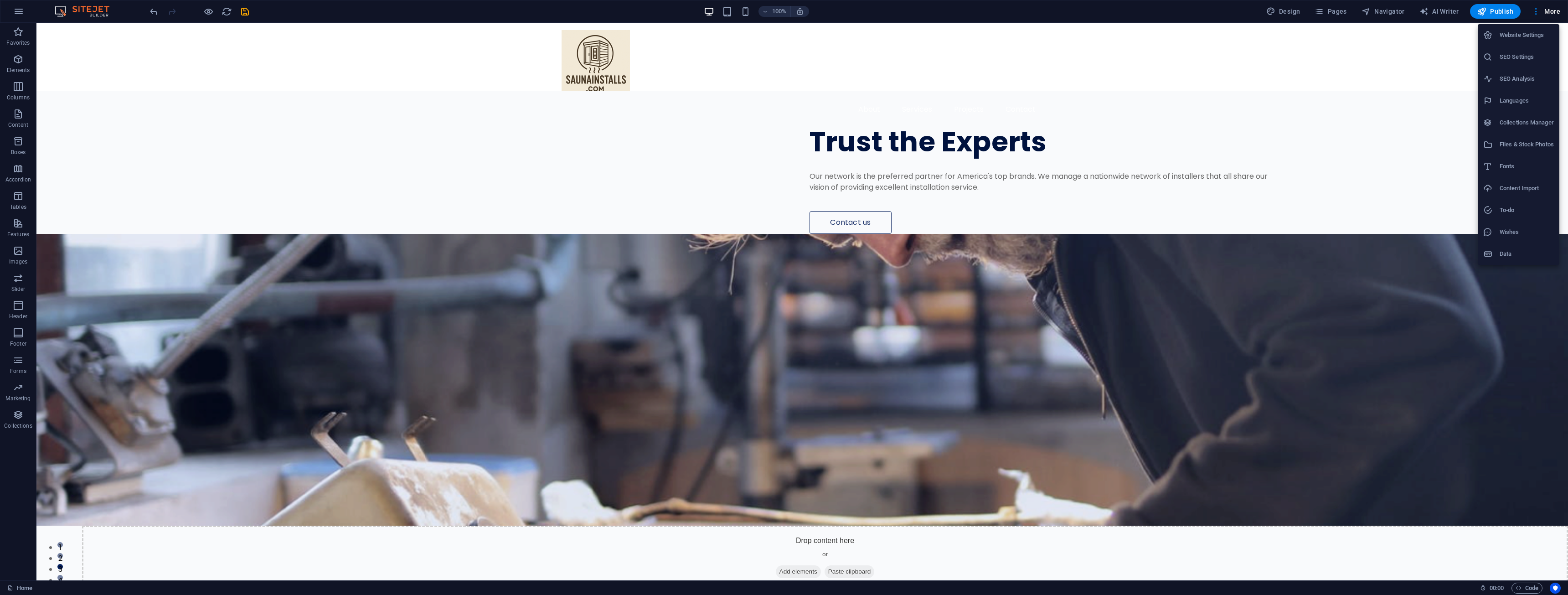
click at [14, 15] on div at bounding box center [784, 297] width 1568 height 595
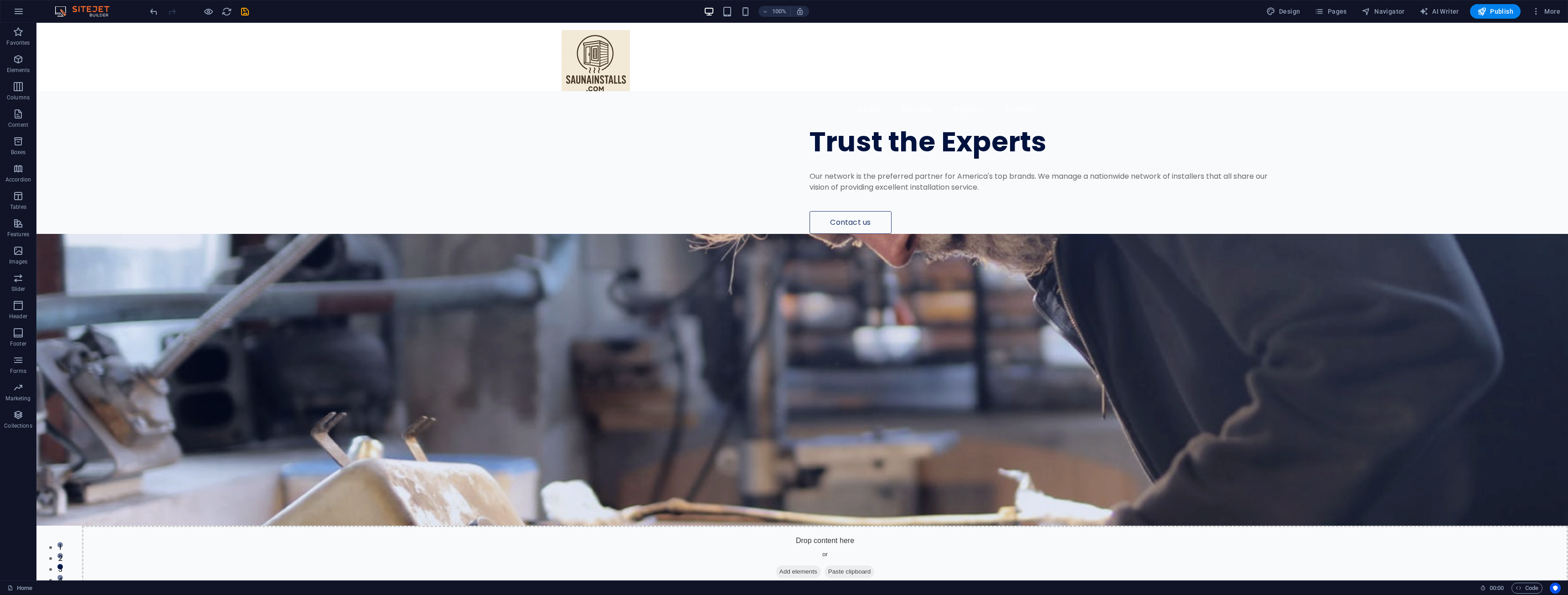
click at [15, 15] on icon "button" at bounding box center [18, 11] width 11 height 11
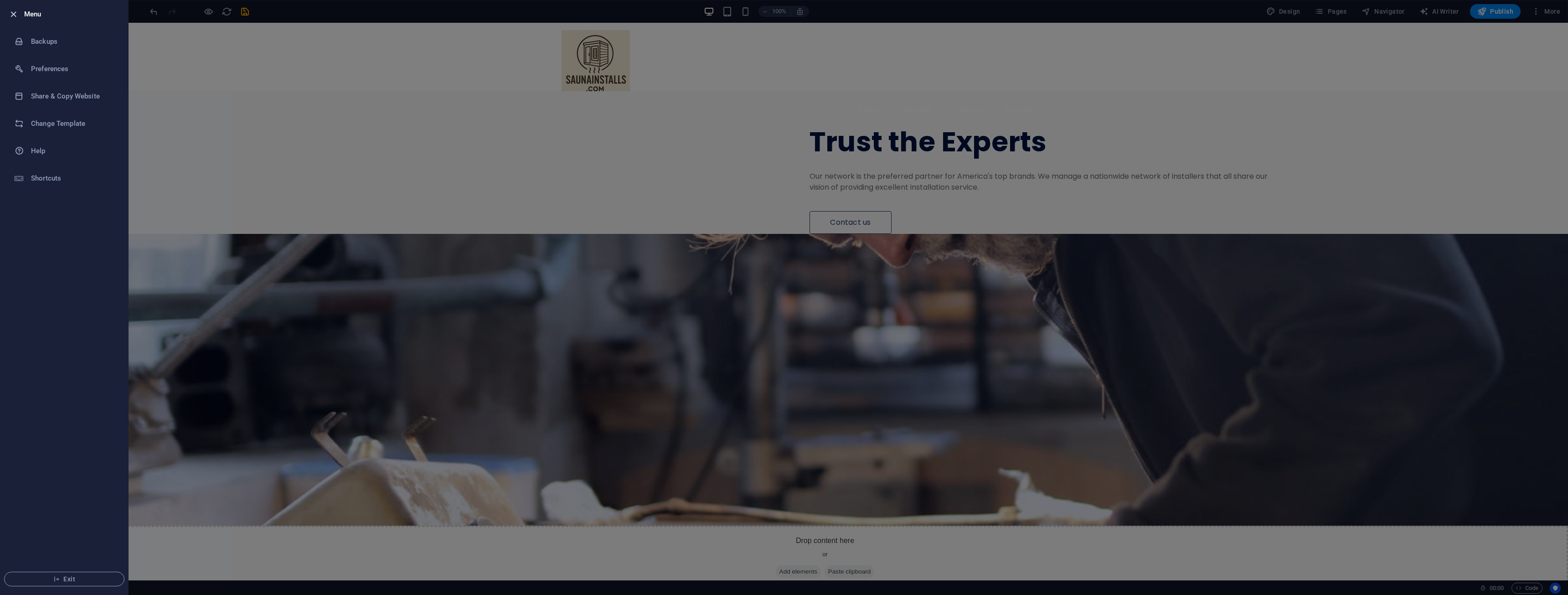
click at [16, 15] on icon "button" at bounding box center [14, 15] width 10 height 10
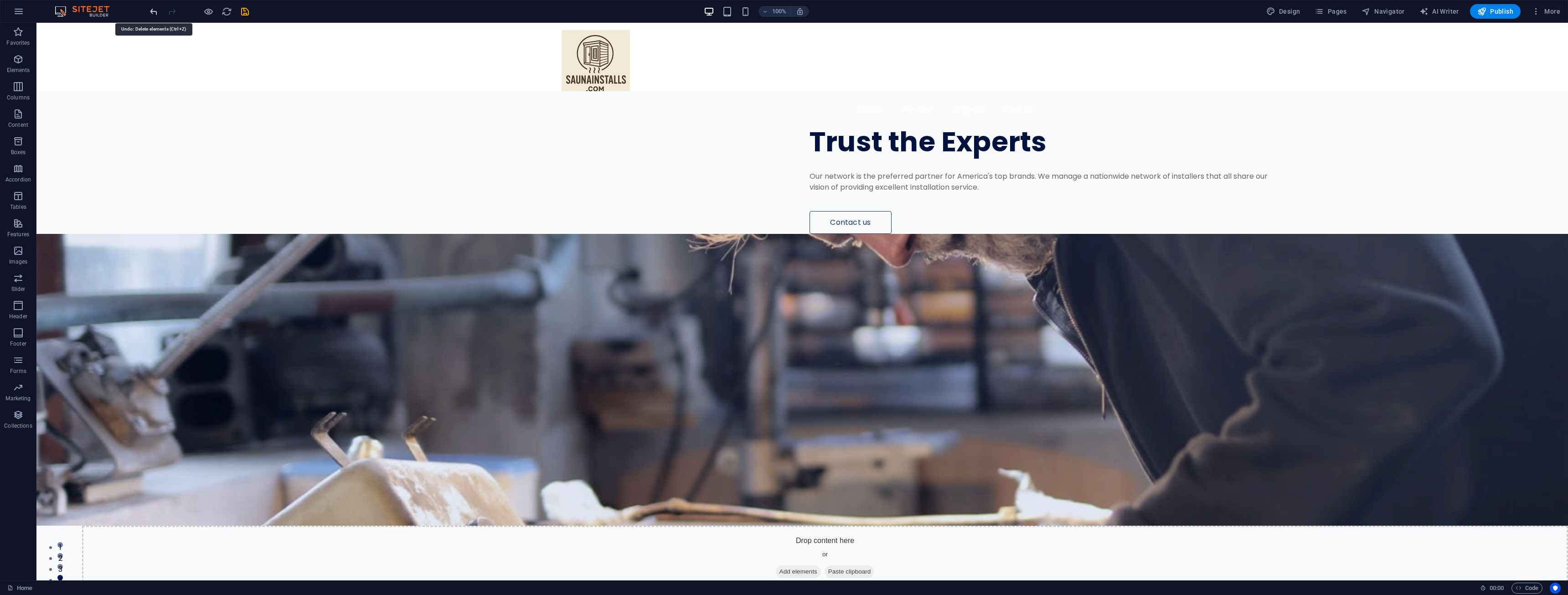
click at [150, 10] on icon "undo" at bounding box center [154, 11] width 10 height 10
click at [85, 13] on img at bounding box center [86, 11] width 68 height 11
click at [153, 12] on icon "undo" at bounding box center [154, 11] width 10 height 10
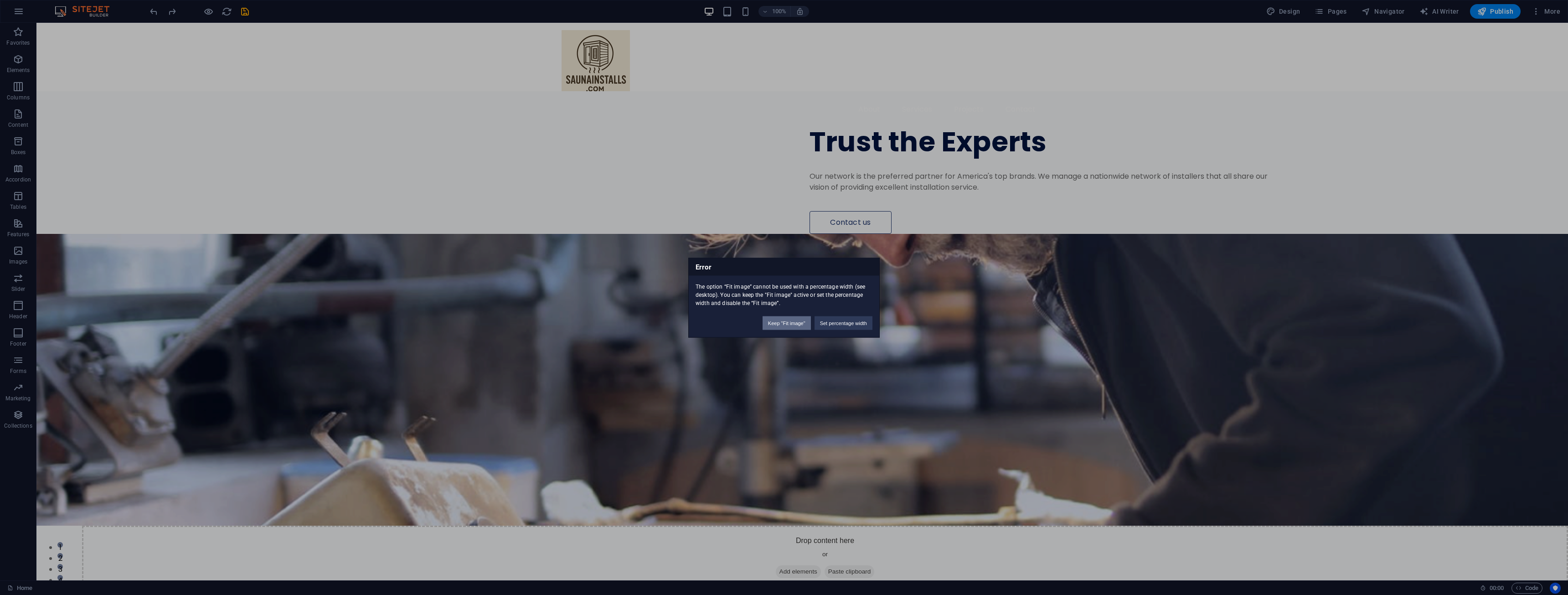
click at [797, 324] on button "Keep "Fit image"" at bounding box center [787, 323] width 48 height 14
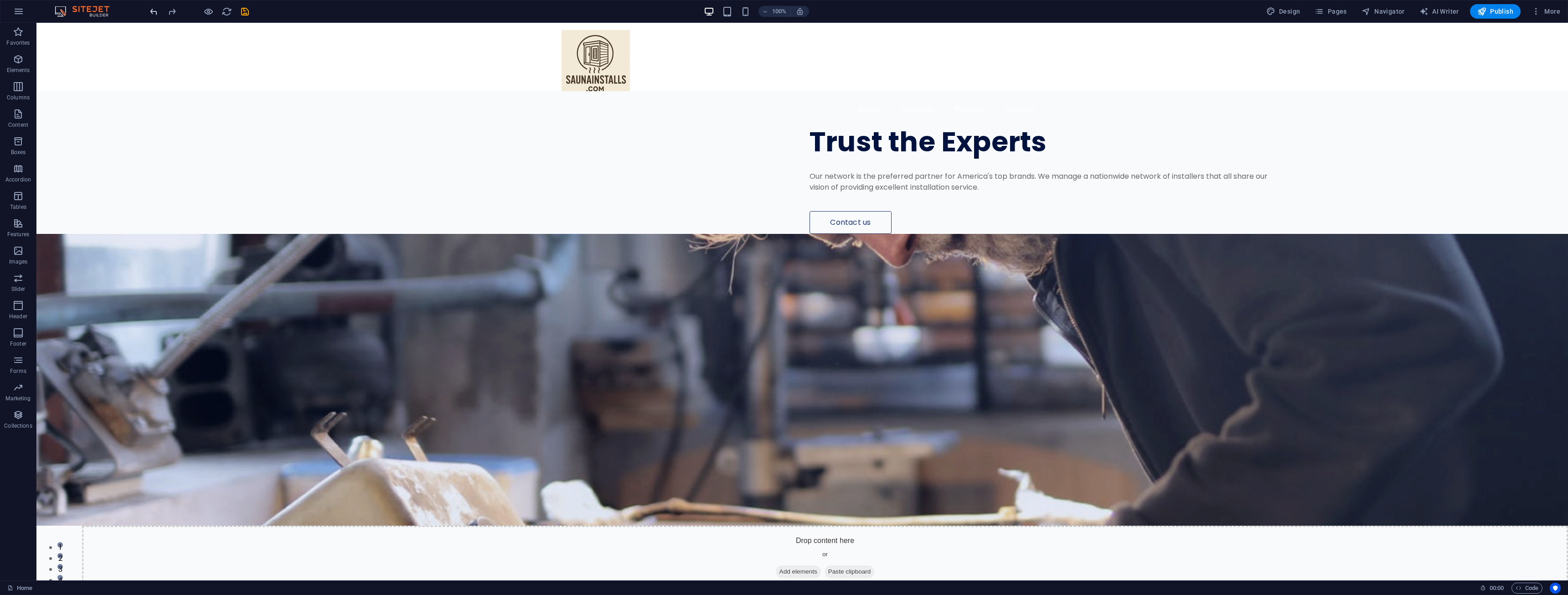
click at [155, 10] on icon "undo" at bounding box center [154, 11] width 10 height 10
click at [1434, 11] on span "AI Writer" at bounding box center [1439, 11] width 39 height 9
select select "English"
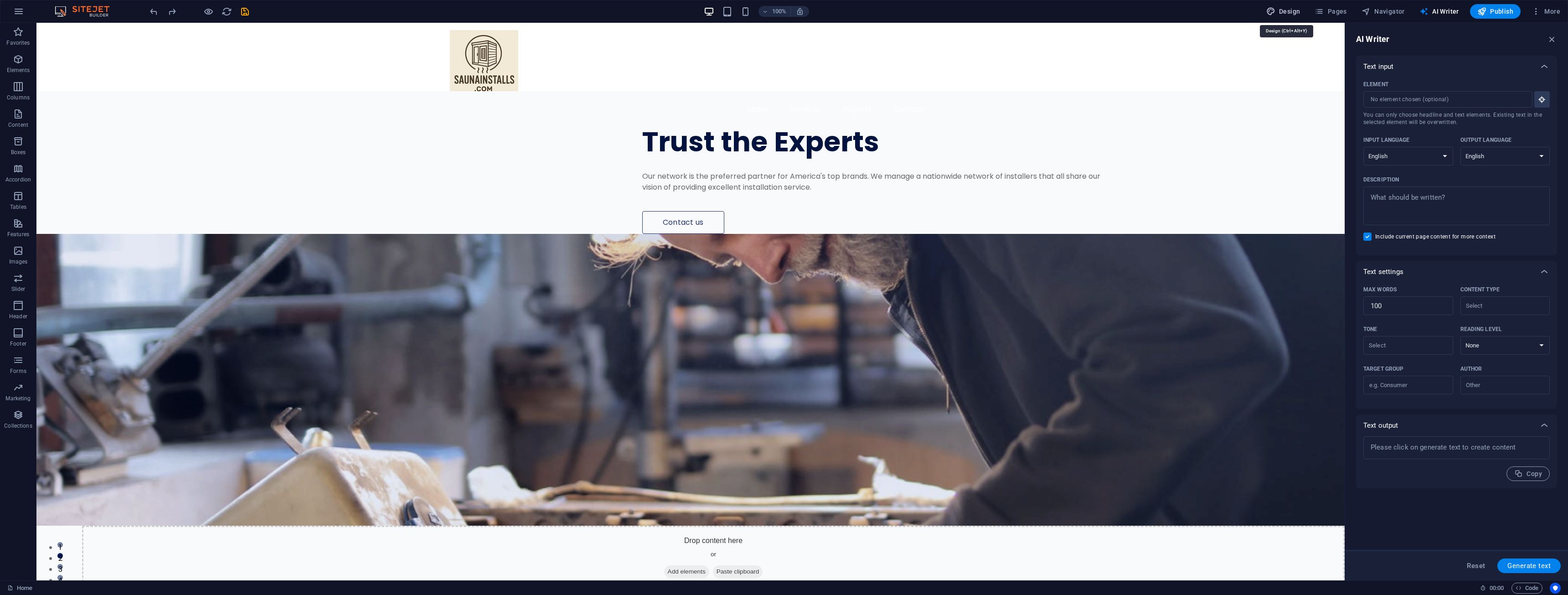
click at [1293, 15] on span "Design" at bounding box center [1283, 11] width 34 height 9
select select "px"
select select "400"
select select "px"
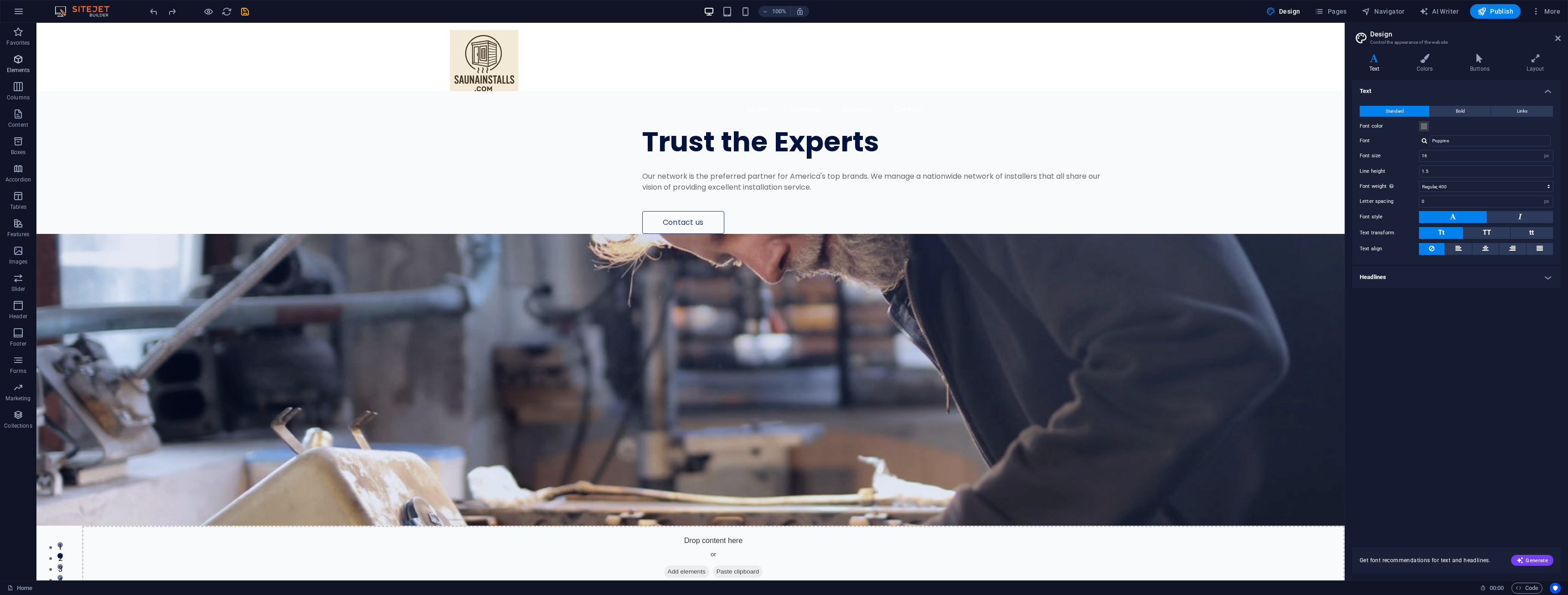
click at [20, 59] on icon "button" at bounding box center [18, 59] width 11 height 11
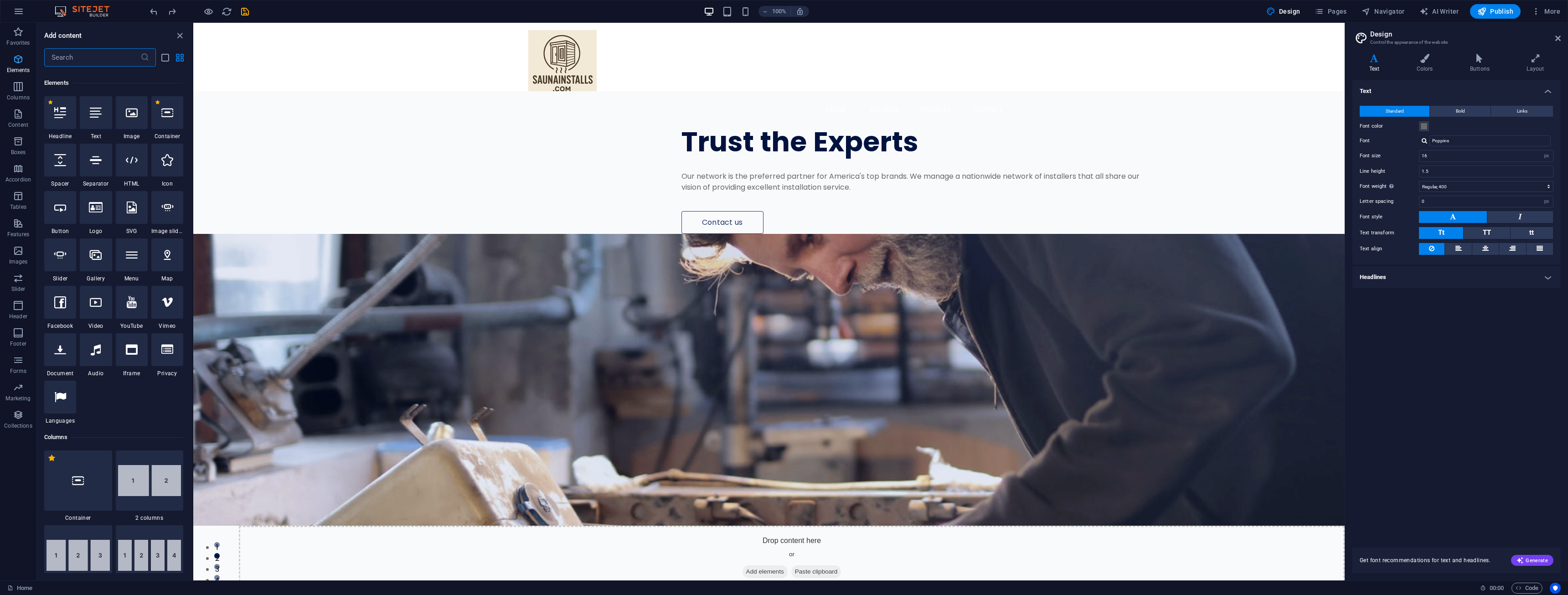
scroll to position [97, 0]
click at [18, 586] on link "Home" at bounding box center [20, 588] width 25 height 11
click at [178, 33] on icon "close panel" at bounding box center [180, 36] width 10 height 10
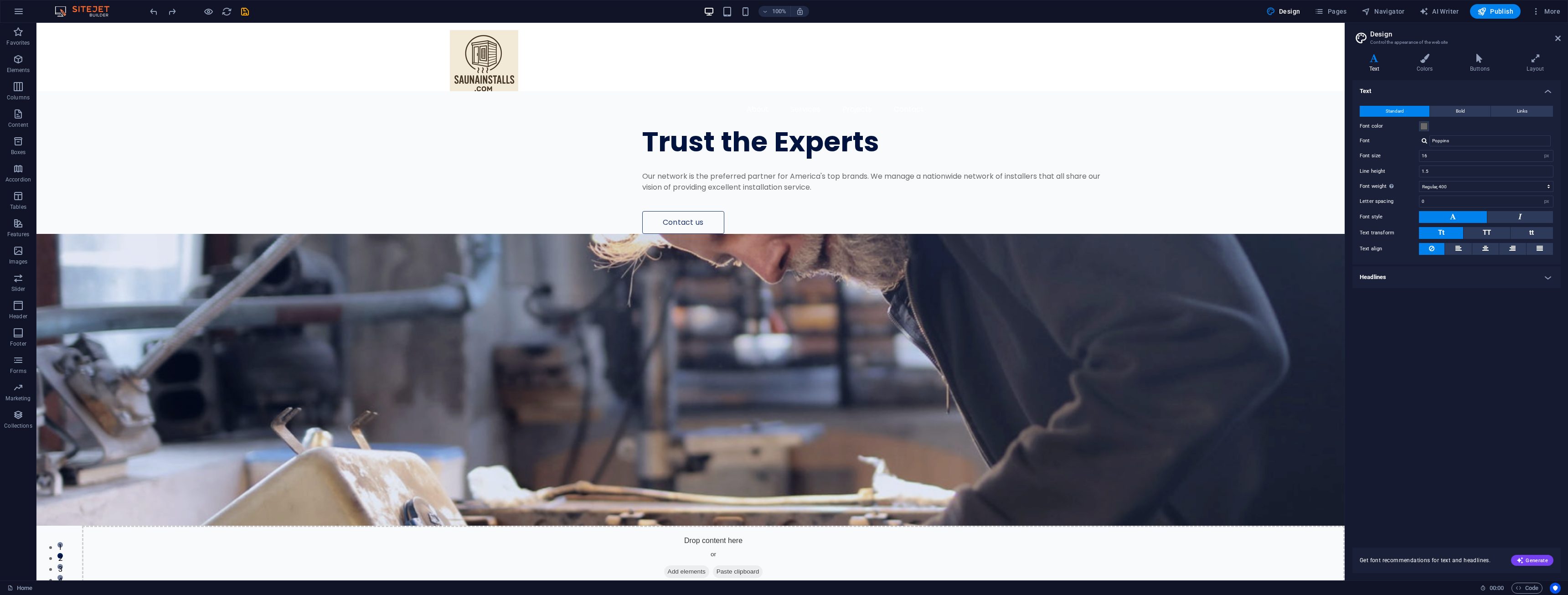
click at [97, 9] on img at bounding box center [86, 11] width 68 height 11
click at [16, 11] on icon "button" at bounding box center [18, 11] width 11 height 11
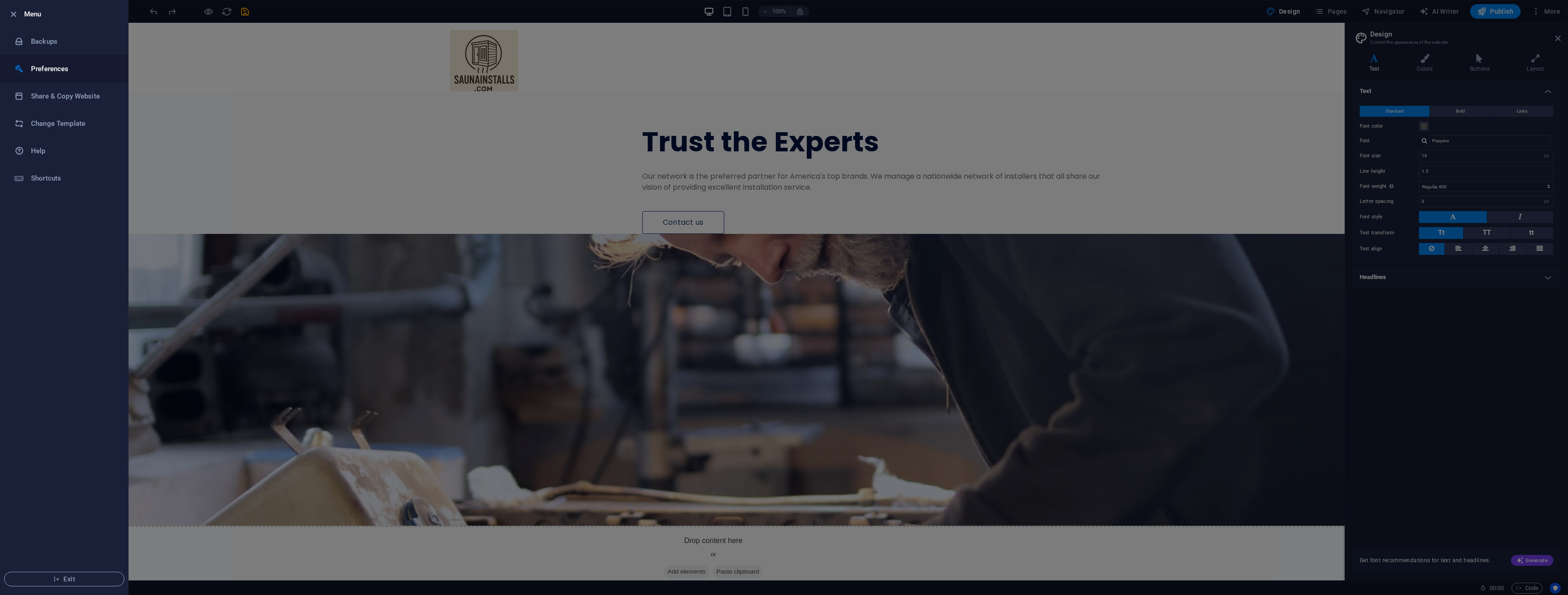
click at [41, 62] on li "Preferences" at bounding box center [64, 68] width 128 height 27
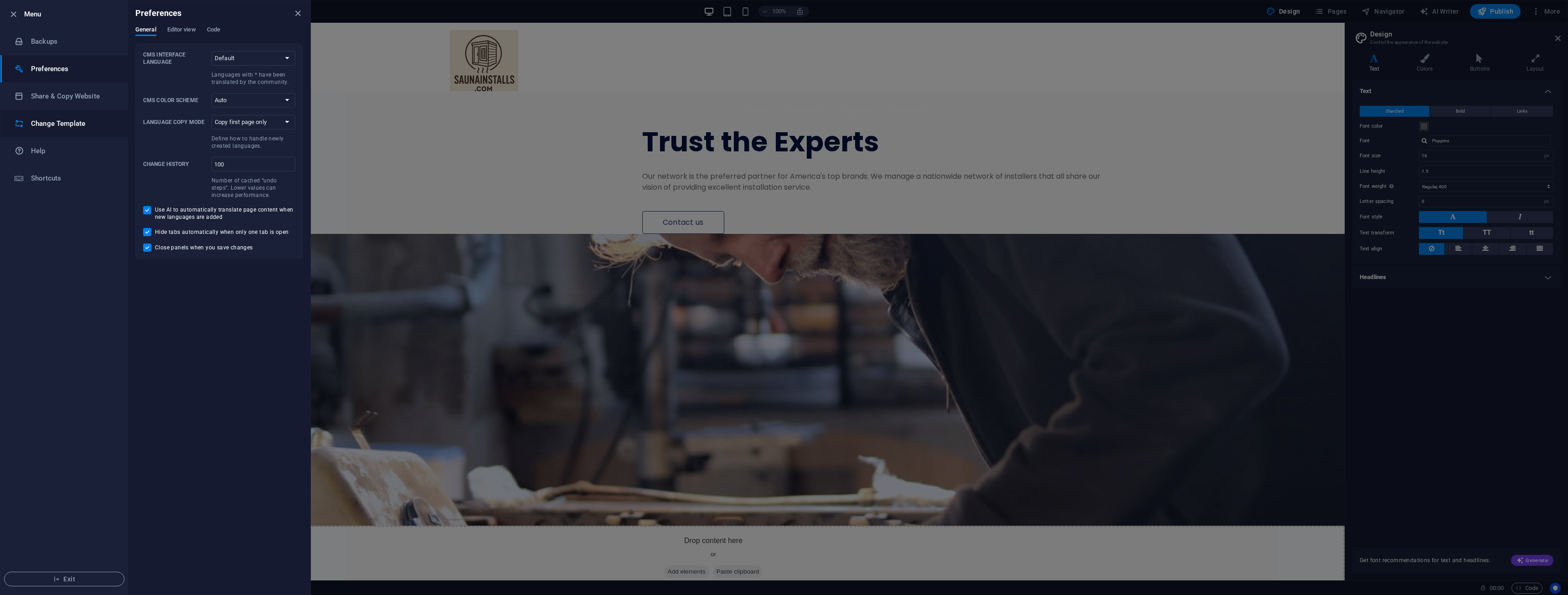
click at [45, 122] on h6 "Change Template" at bounding box center [73, 123] width 85 height 11
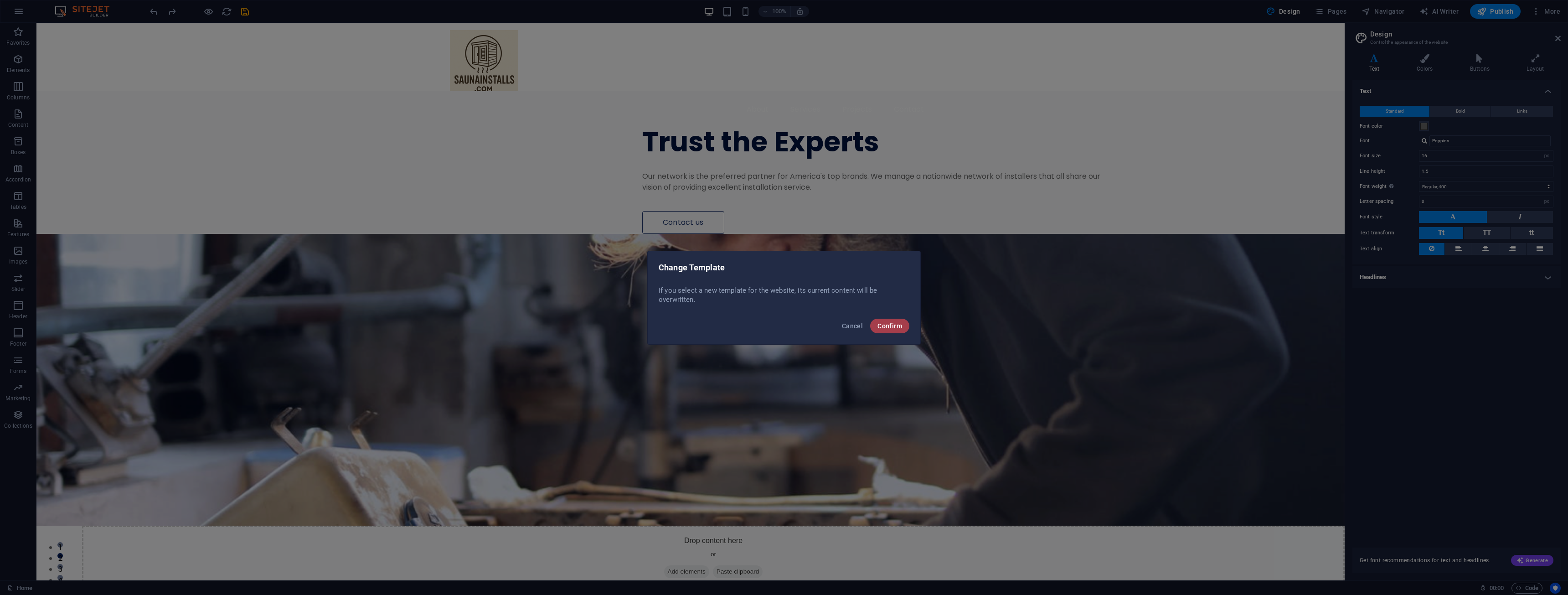
click at [890, 323] on span "Confirm" at bounding box center [889, 326] width 25 height 8
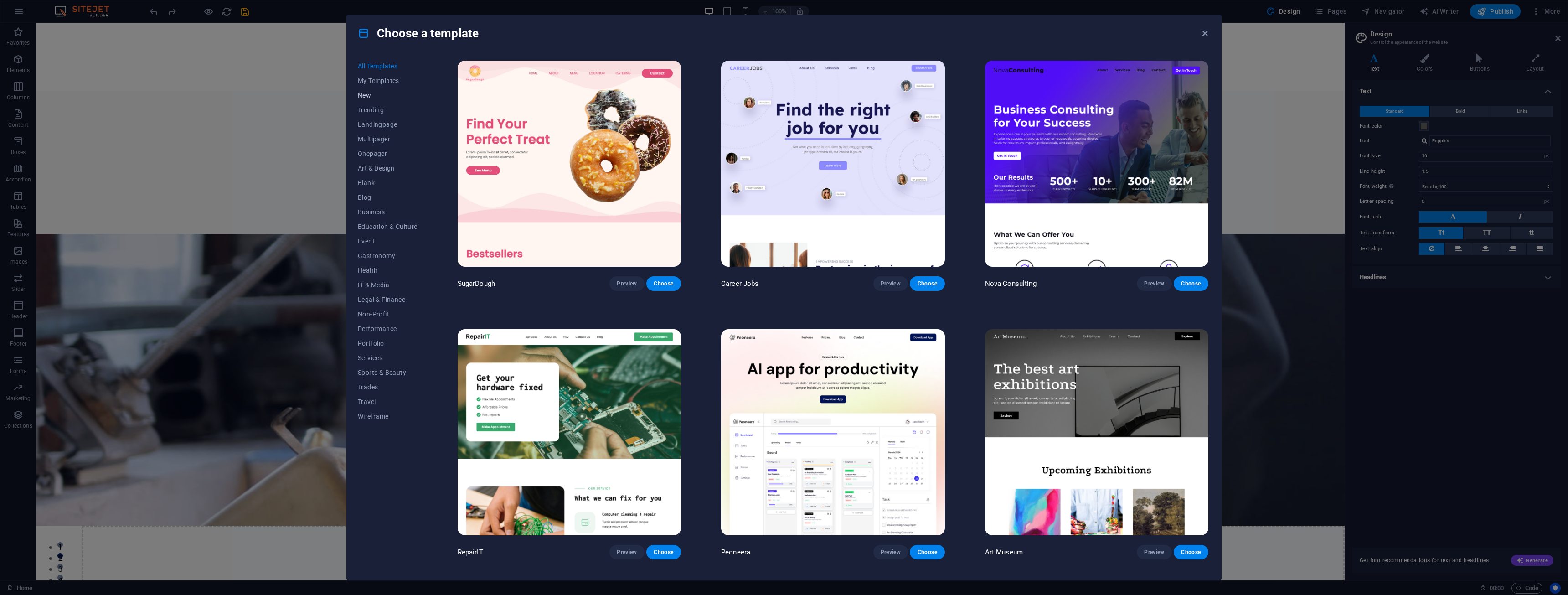
click at [362, 96] on span "New" at bounding box center [388, 95] width 60 height 8
click at [368, 107] on span "Trending" at bounding box center [388, 110] width 60 height 8
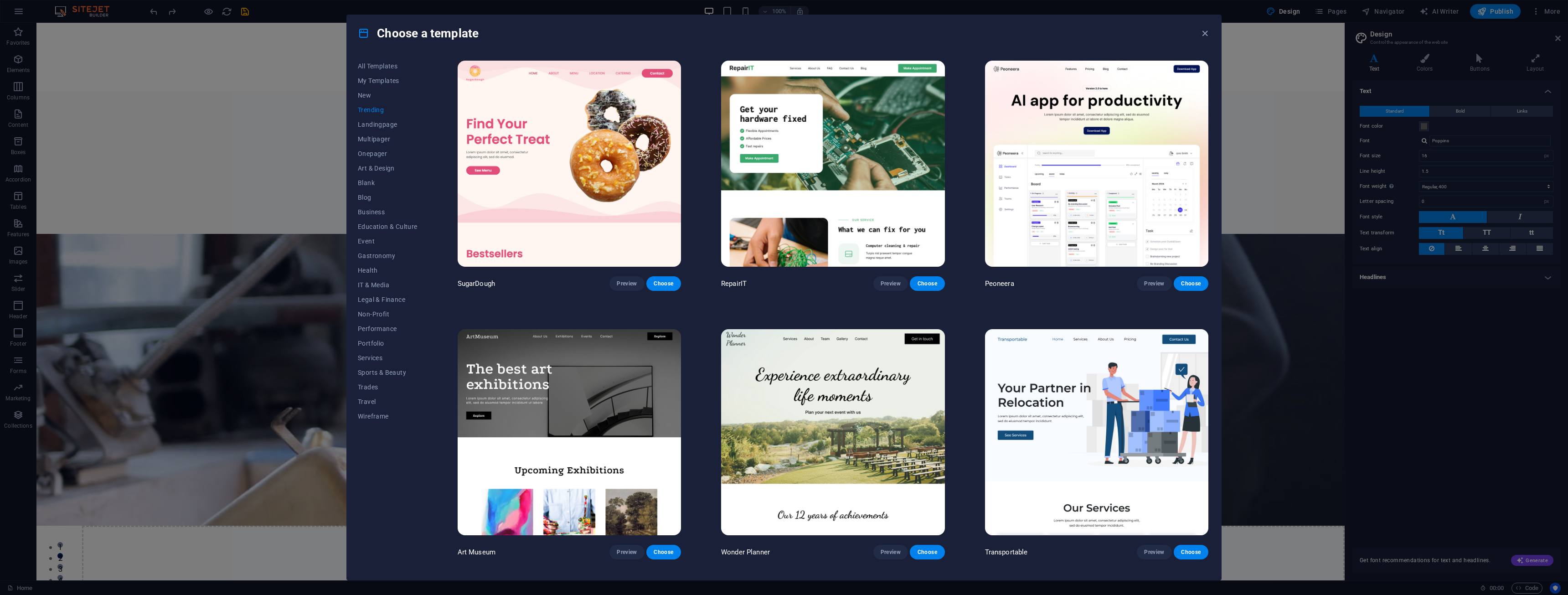
scroll to position [92, 0]
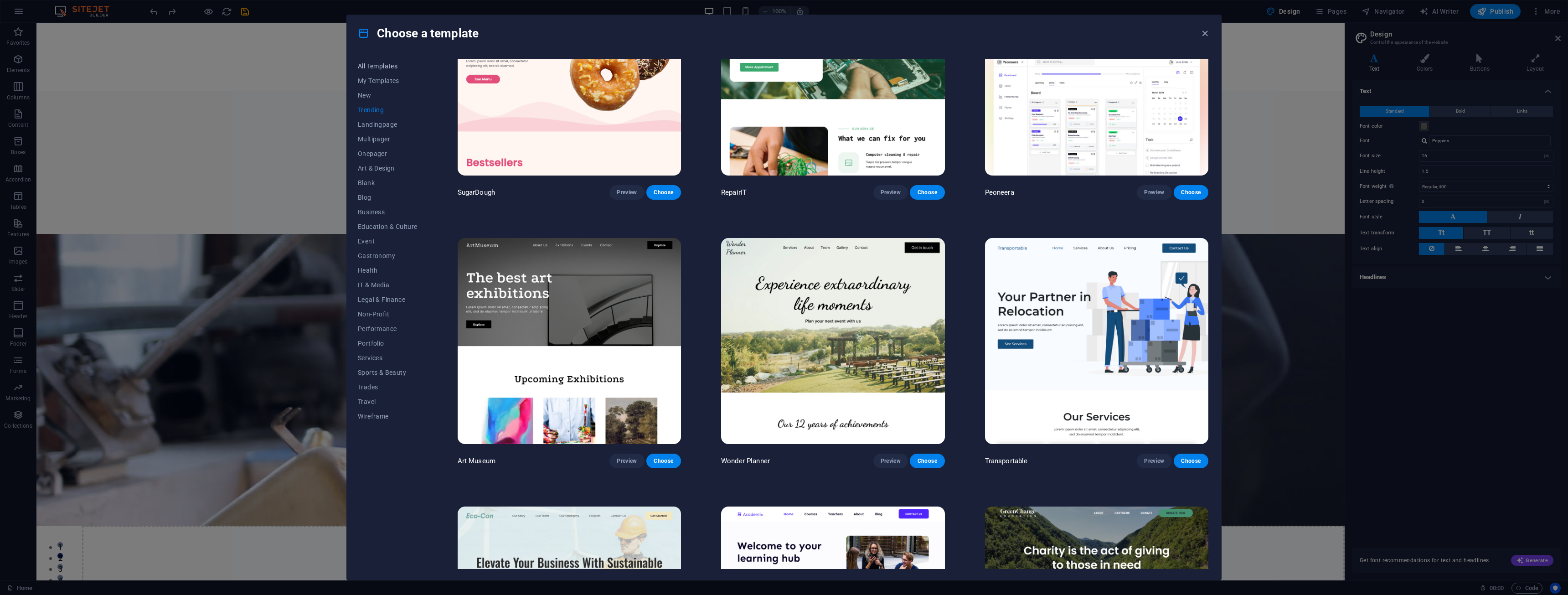
click at [374, 62] on span "All Templates" at bounding box center [388, 66] width 60 height 8
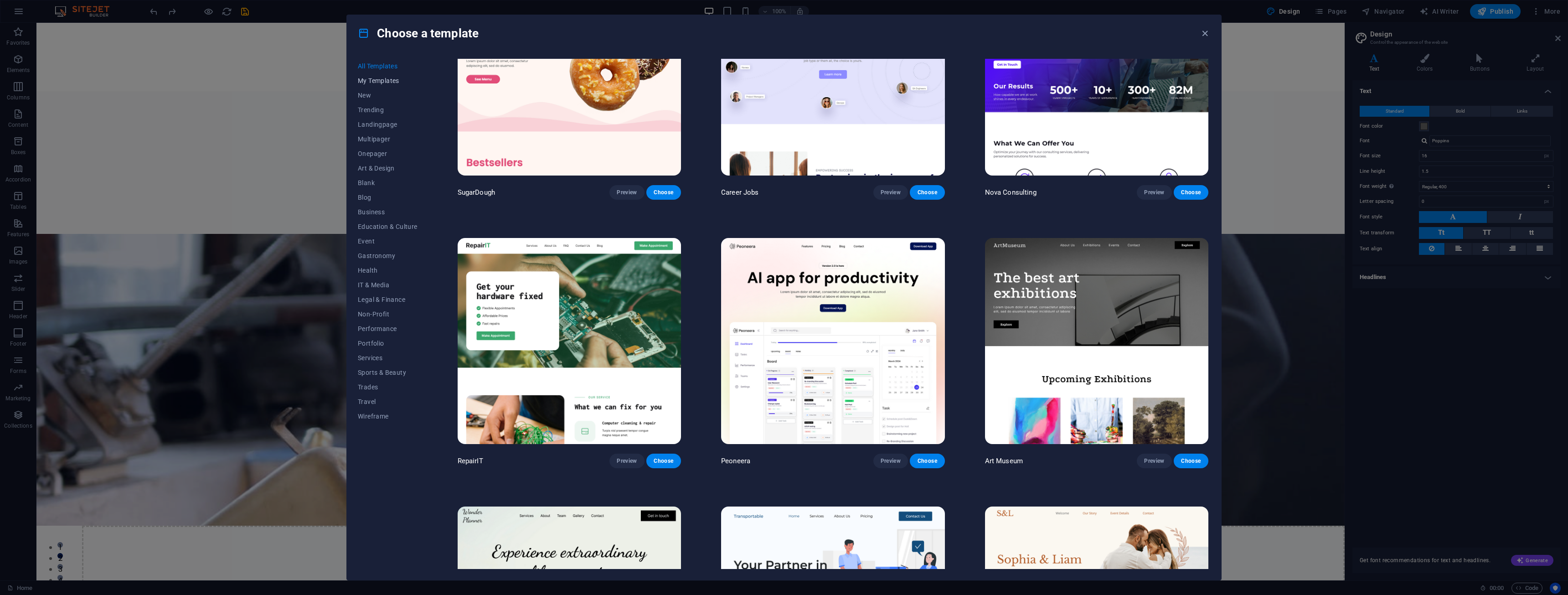
click at [372, 78] on span "My Templates" at bounding box center [388, 80] width 60 height 8
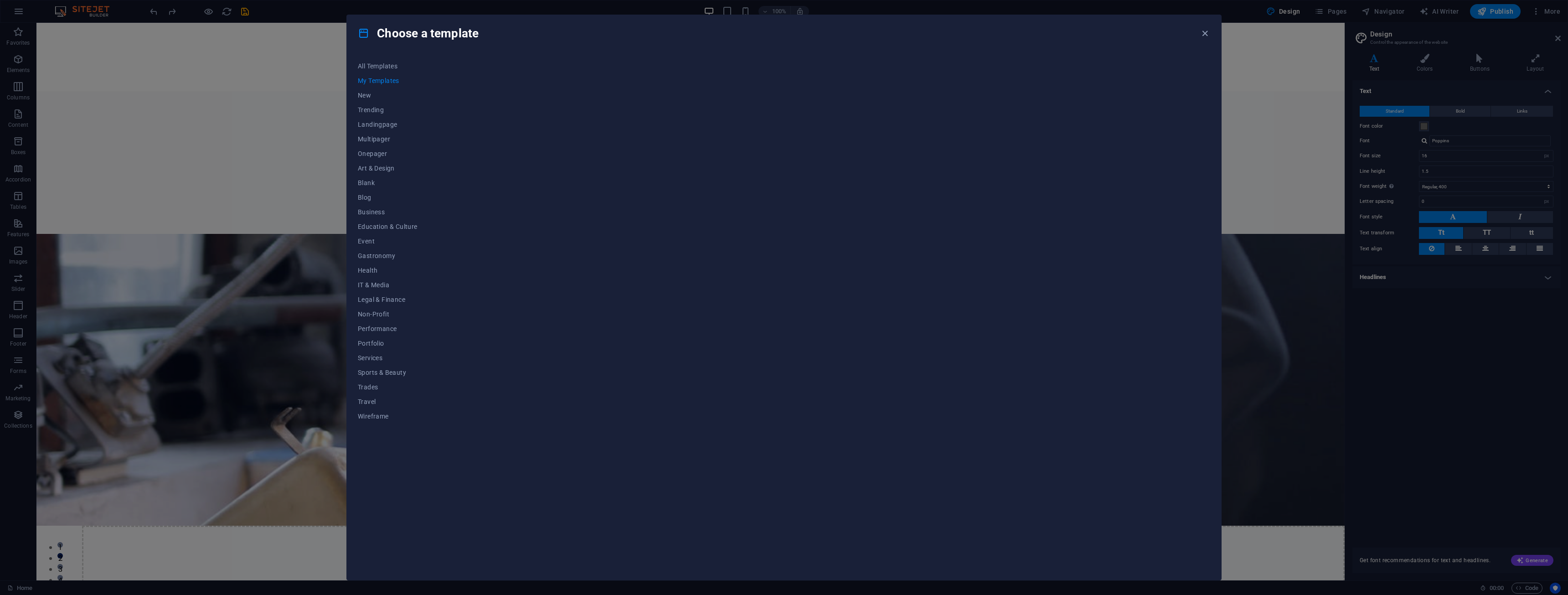
scroll to position [0, 0]
click at [369, 93] on span "New" at bounding box center [388, 95] width 60 height 8
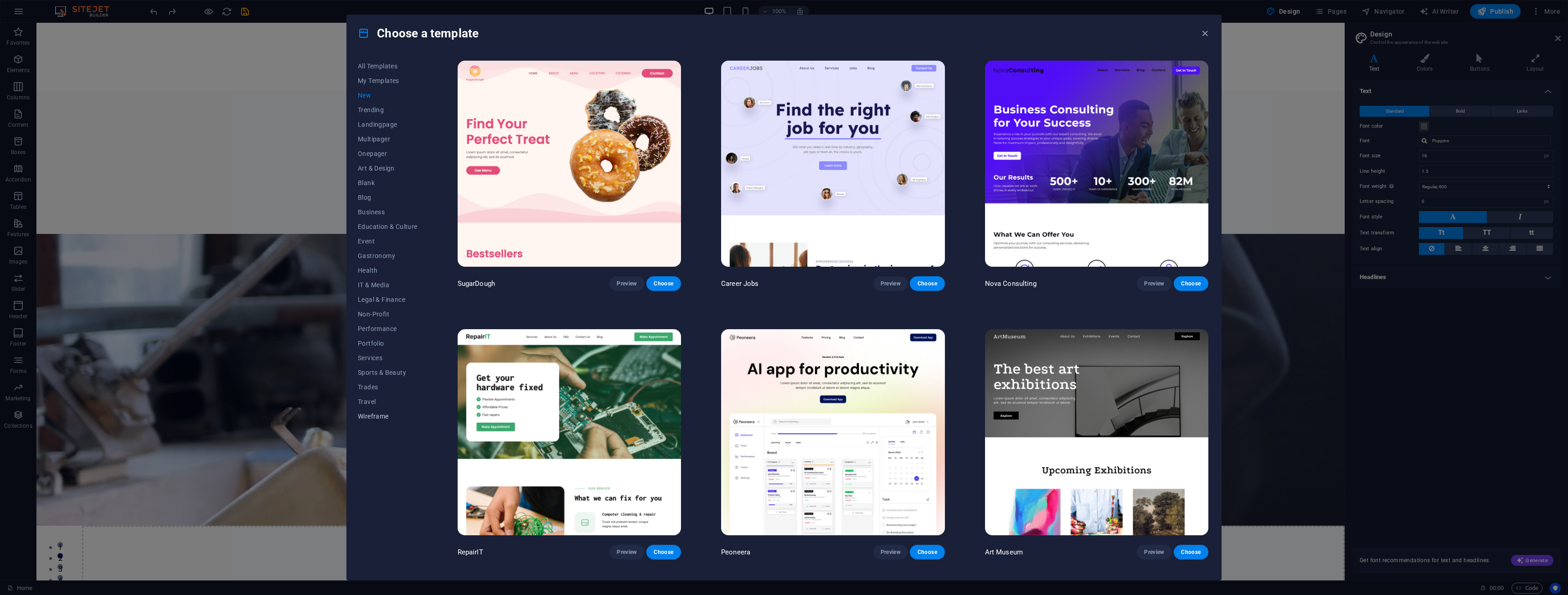
click at [375, 417] on span "Wireframe" at bounding box center [388, 416] width 60 height 8
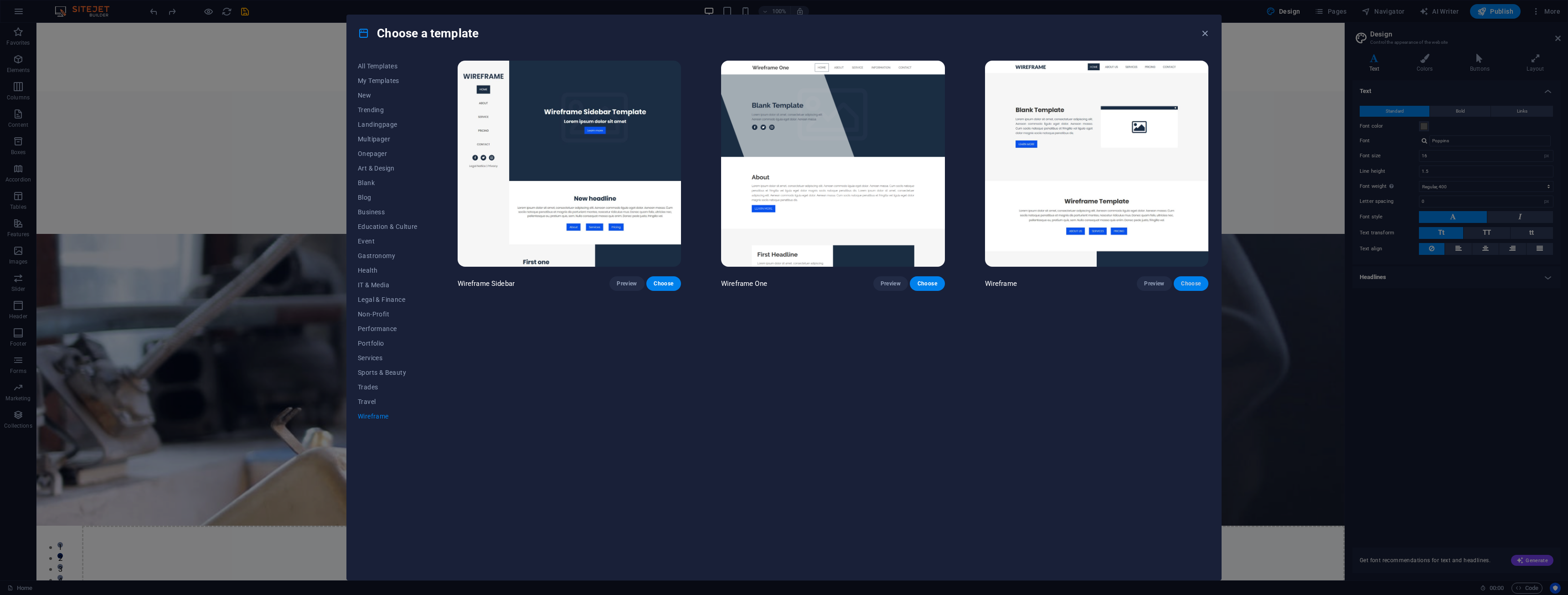
click at [1184, 281] on span "Choose" at bounding box center [1191, 283] width 20 height 8
checkbox input "false"
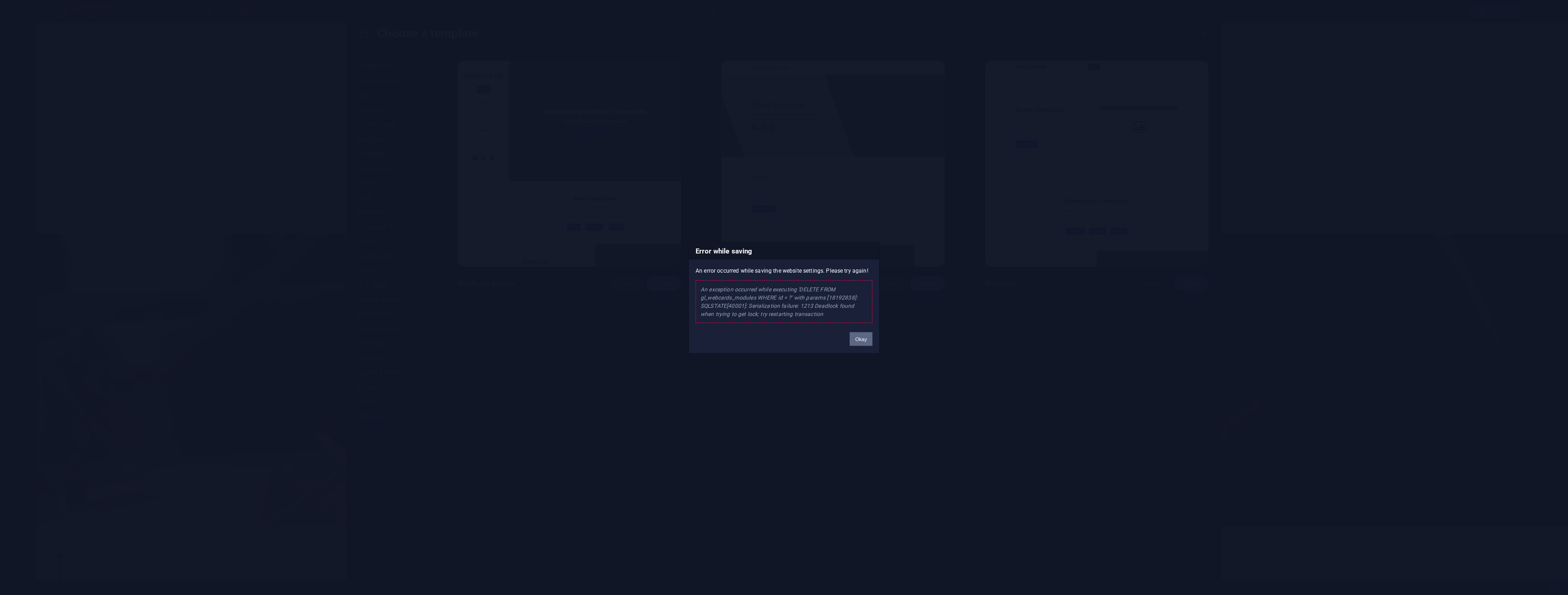
click at [856, 343] on button "Okay" at bounding box center [861, 339] width 23 height 14
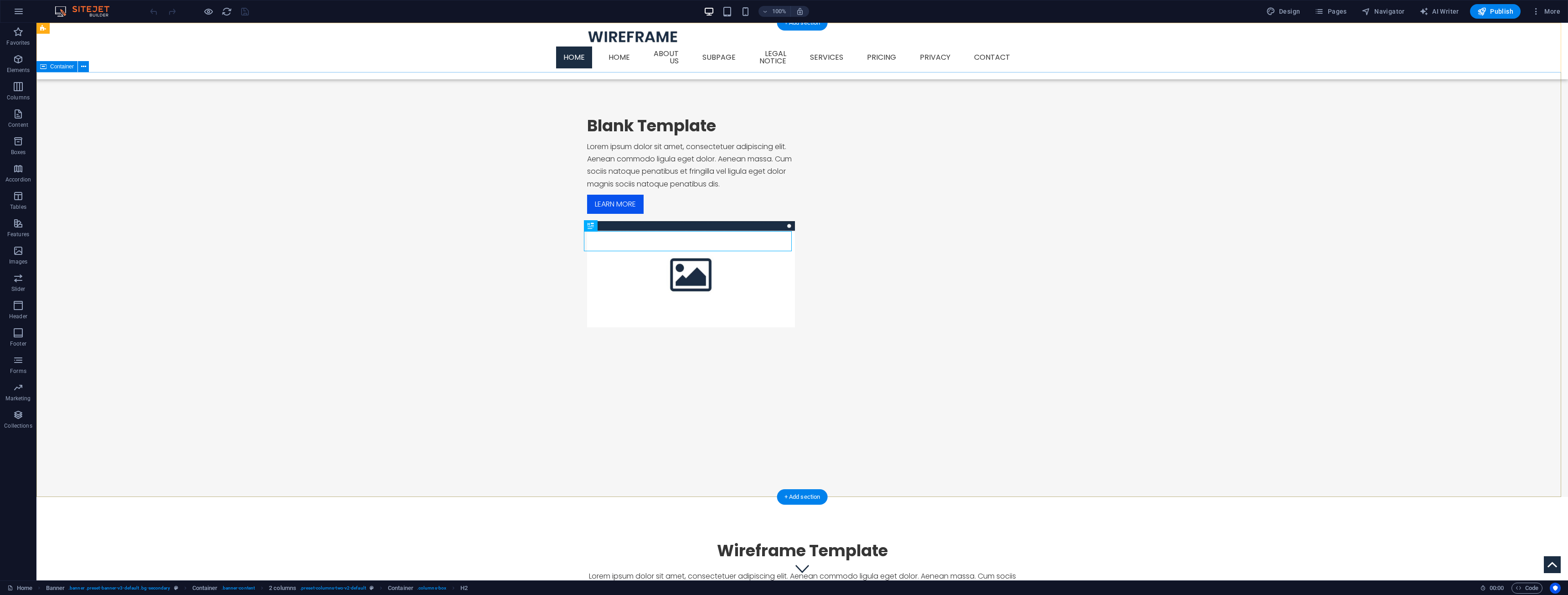
click at [528, 143] on div "Blank Template Lorem ipsum dolor sit amet, consectetuer adipiscing elit. Aenean…" at bounding box center [802, 221] width 1531 height 299
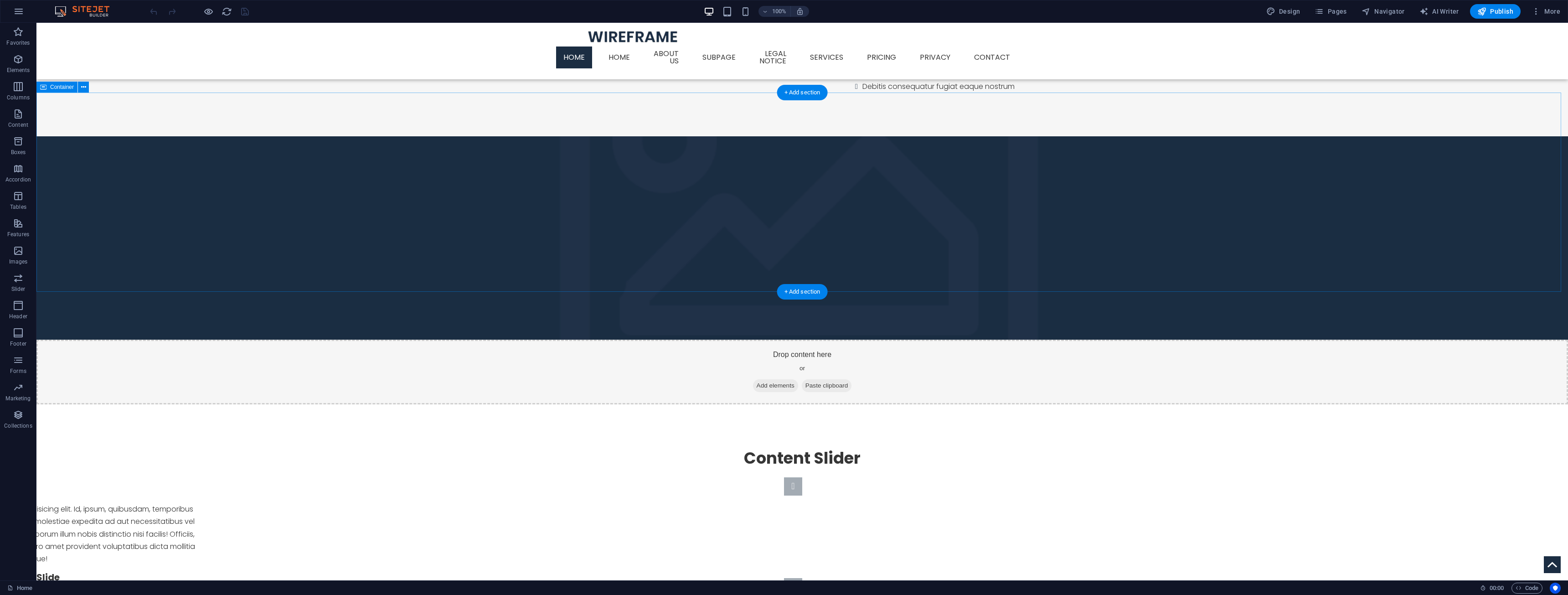
scroll to position [789, 0]
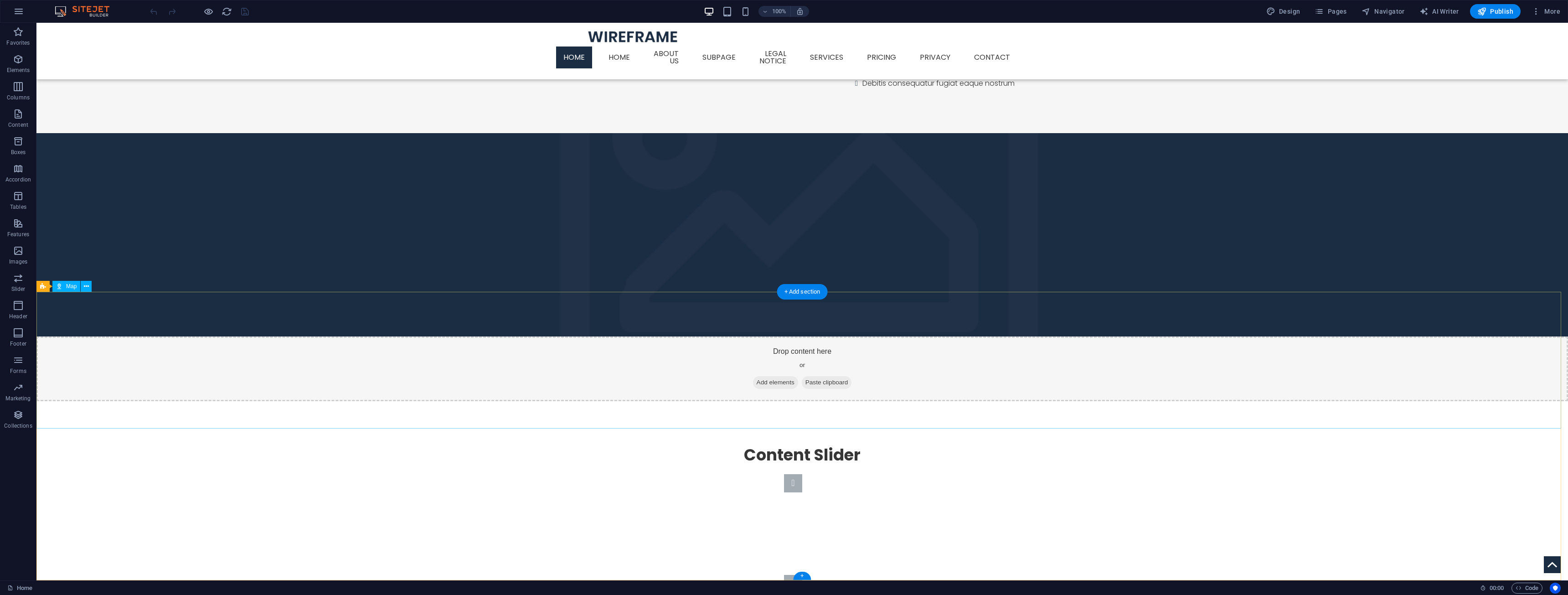
drag, startPoint x: 839, startPoint y: 318, endPoint x: 804, endPoint y: 309, distance: 36.1
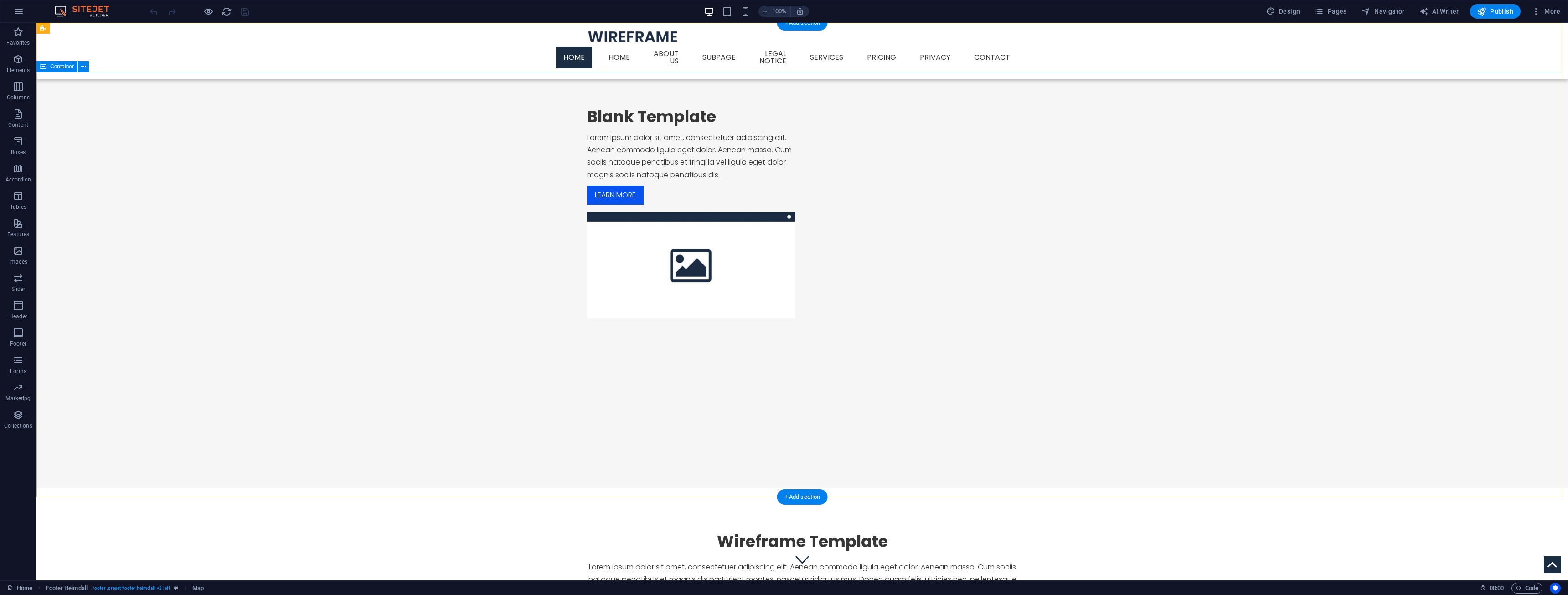
scroll to position [0, 0]
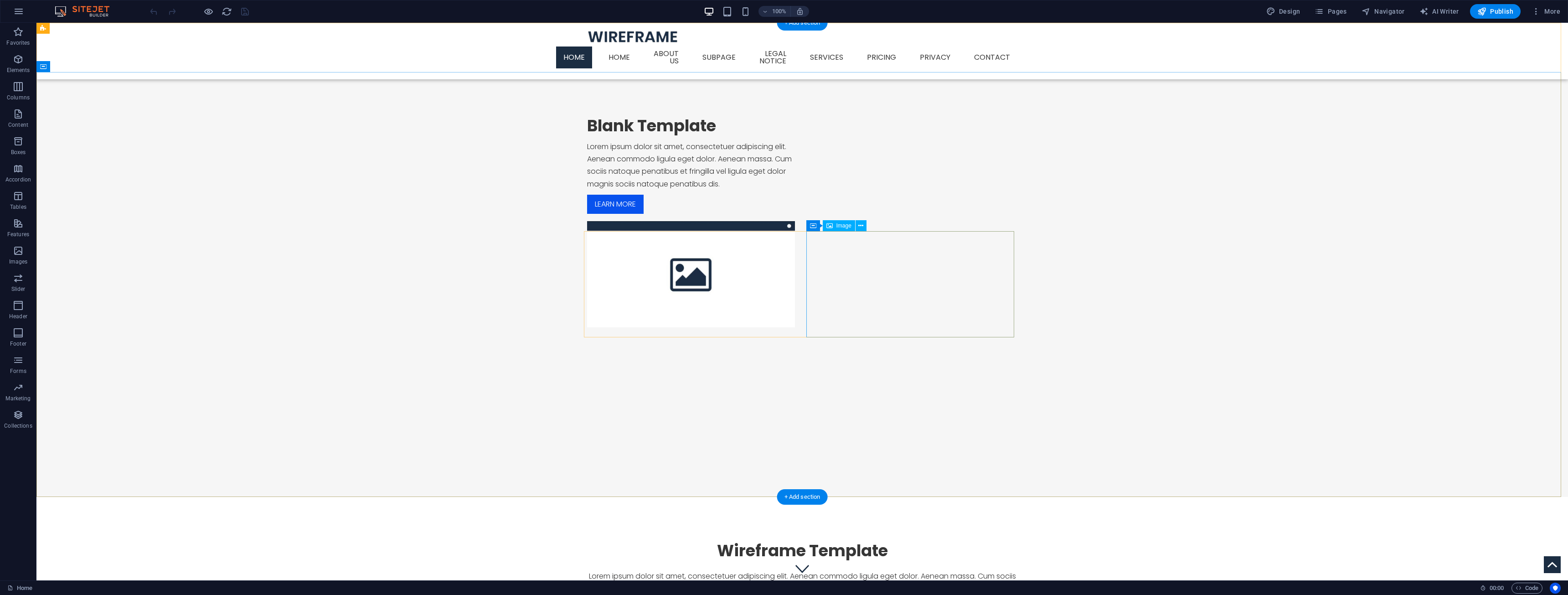
click at [795, 266] on figure at bounding box center [691, 274] width 208 height 106
click at [839, 227] on span "Image" at bounding box center [844, 225] width 15 height 5
click at [795, 237] on figure at bounding box center [691, 274] width 208 height 106
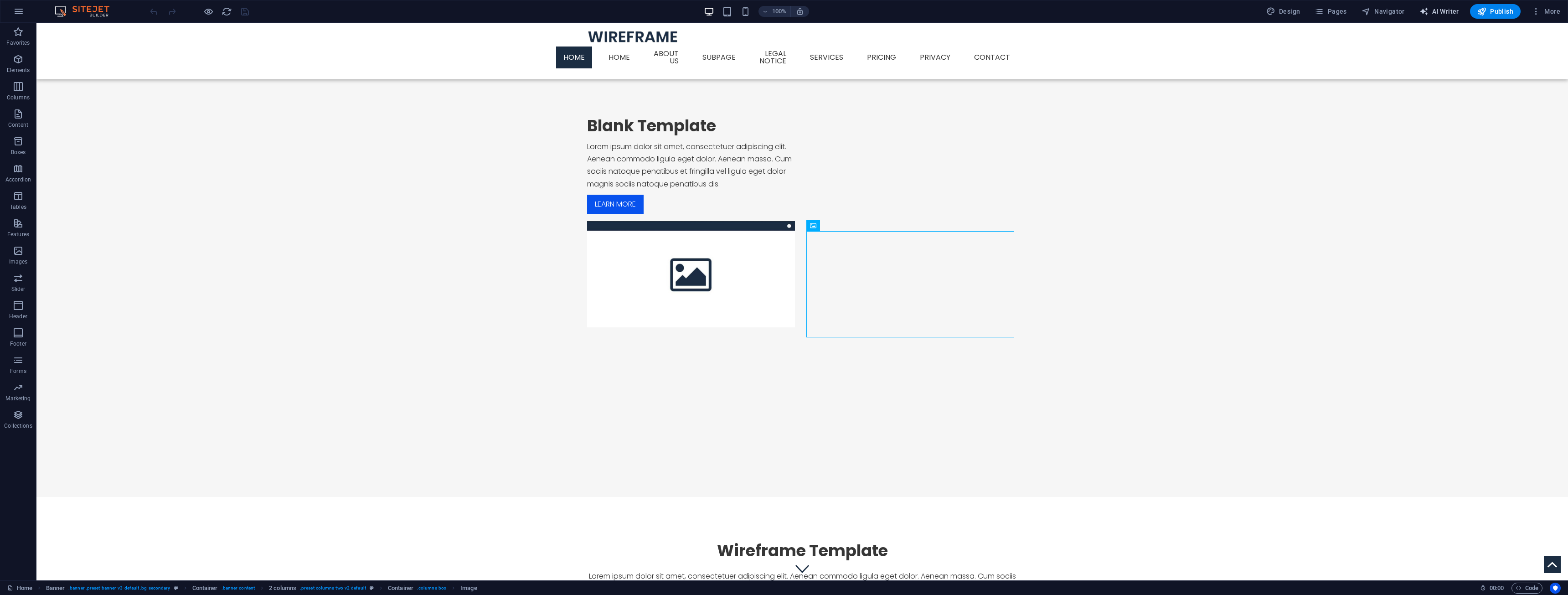
click at [1444, 11] on span "AI Writer" at bounding box center [1439, 11] width 39 height 9
select select "English"
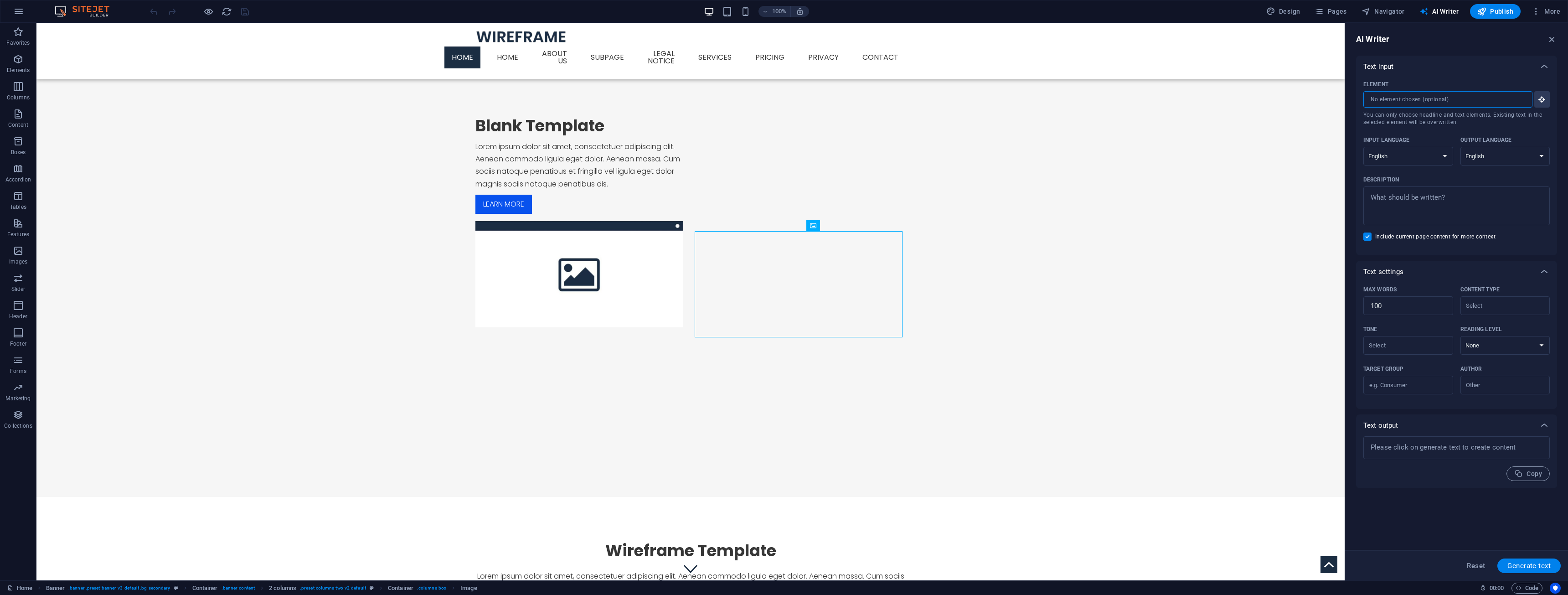
click at [1481, 103] on input "Element ​ You can only choose headline and text elements. Existing text in the …" at bounding box center [1445, 99] width 163 height 16
type textarea "x"
click at [1386, 194] on textarea "Description x ​" at bounding box center [1456, 205] width 177 height 30
type textarea "O"
type textarea "x"
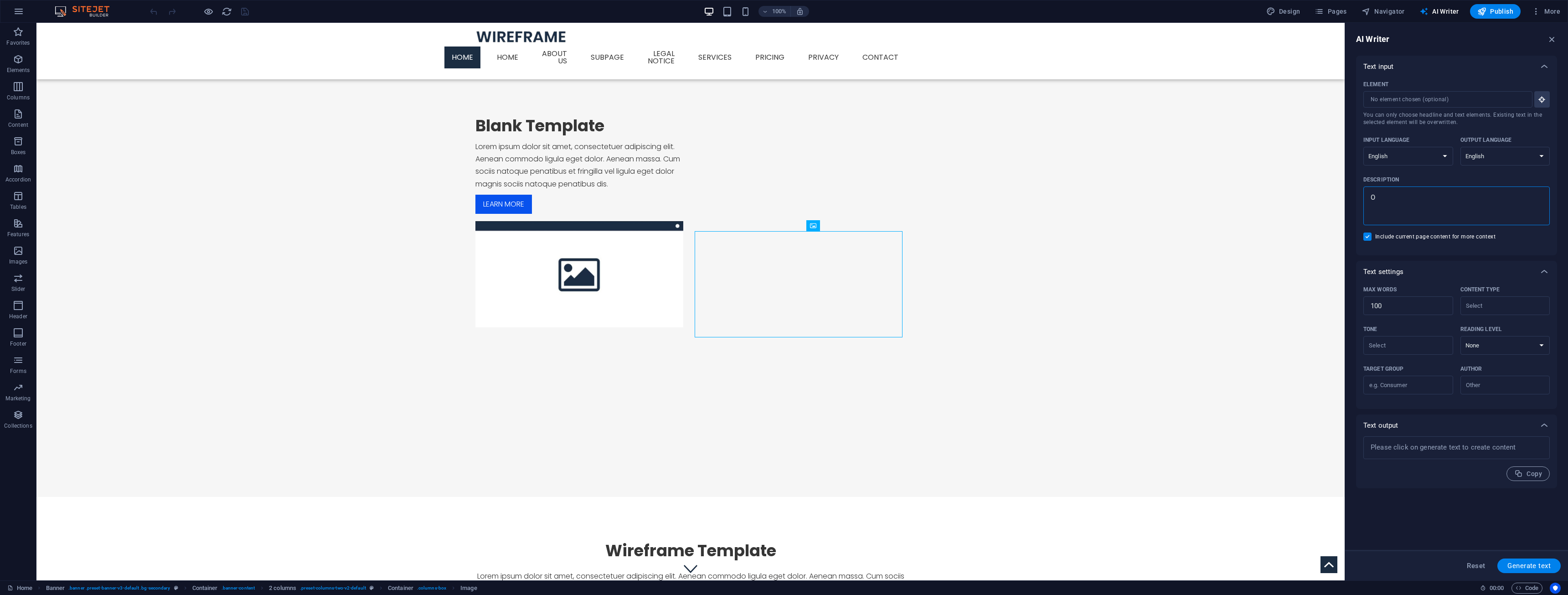
type textarea "Ou"
type textarea "x"
type textarea "Our"
type textarea "x"
type textarea "Our"
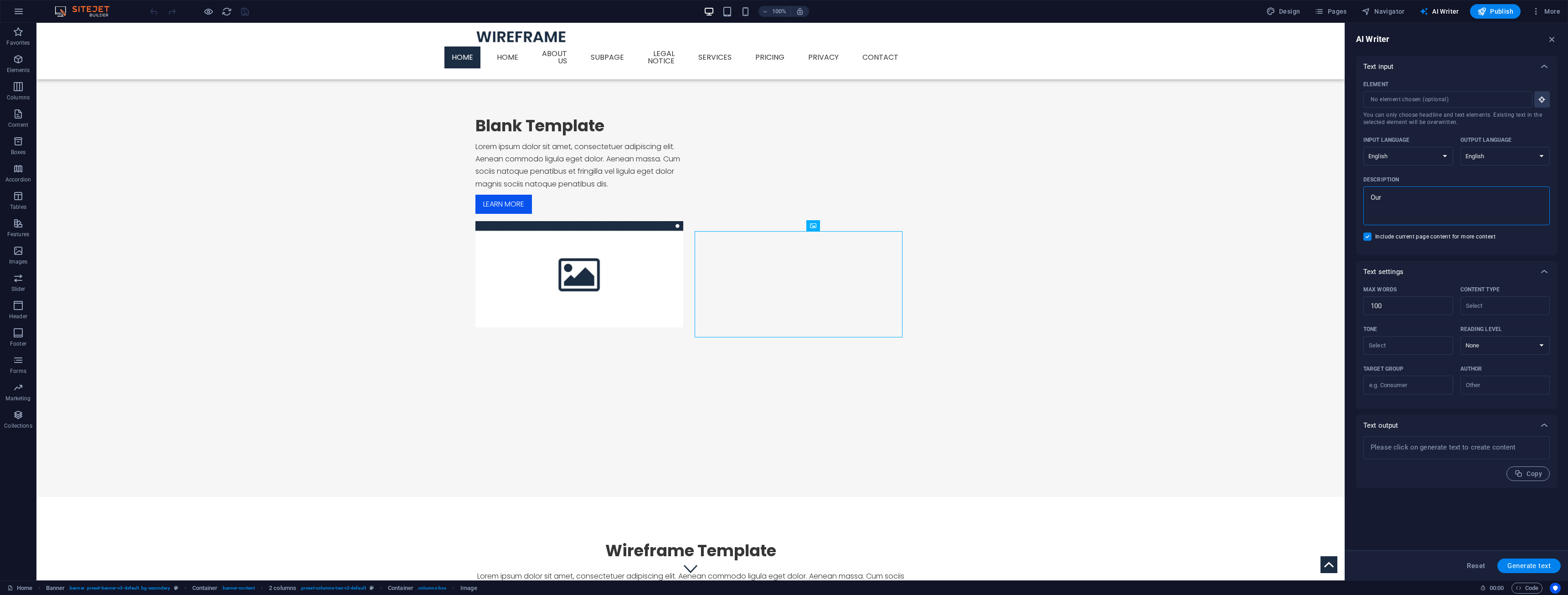
type textarea "x"
type textarea "Our"
type textarea "x"
type textarea "Ou"
type textarea "x"
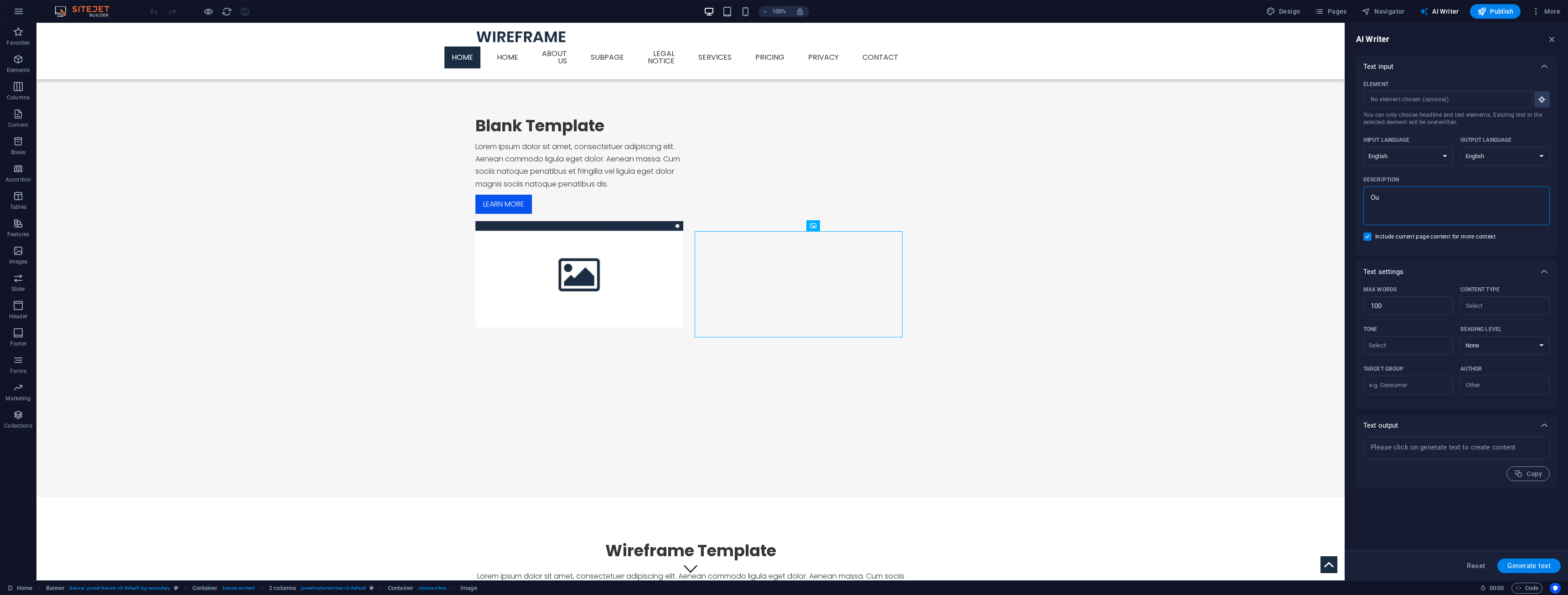
type textarea "O"
type textarea "x"
paste textarea "About 153 Install At 153 Install, we specialize in nationwide sauna installatio…"
type textarea "About 153 Install At 153 Install, we specialize in nationwide sauna installatio…"
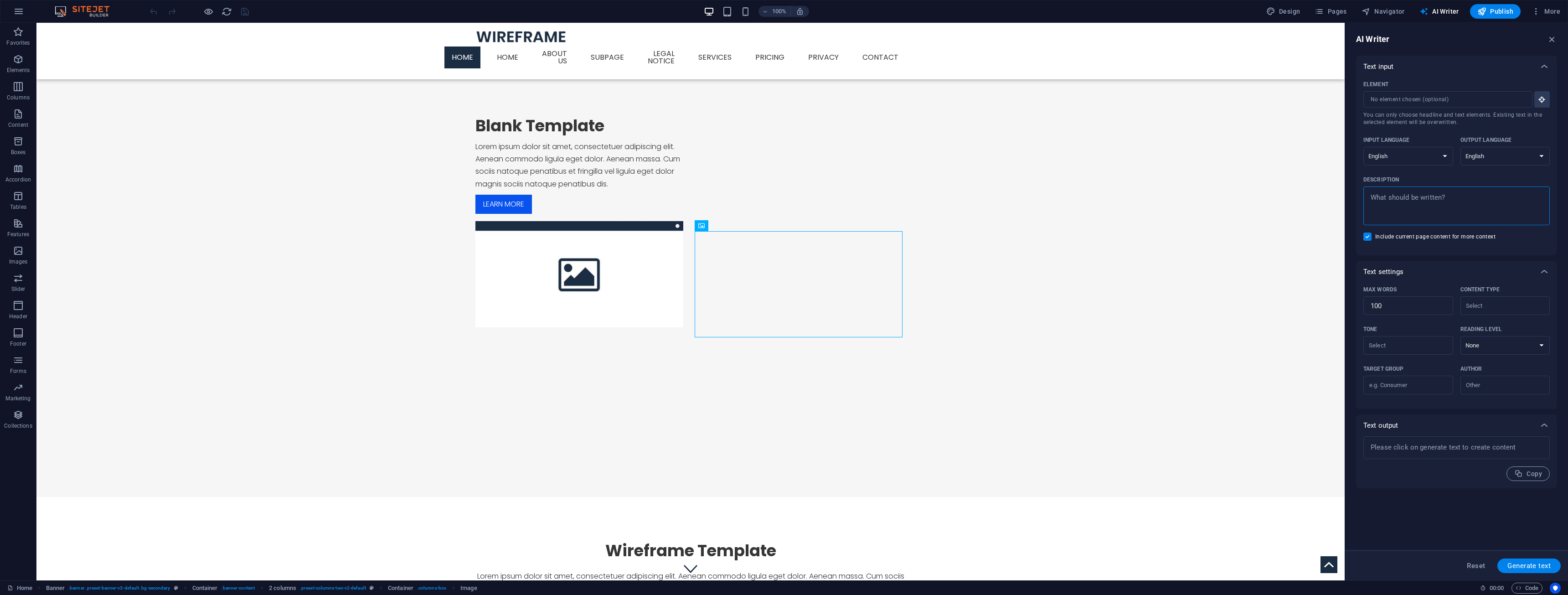
type textarea "x"
type textarea "About 153 Install At 153 Install, we specialize in nationwide sauna installatio…"
click at [1520, 564] on span "Generate text" at bounding box center [1529, 566] width 44 height 8
type textarea "x"
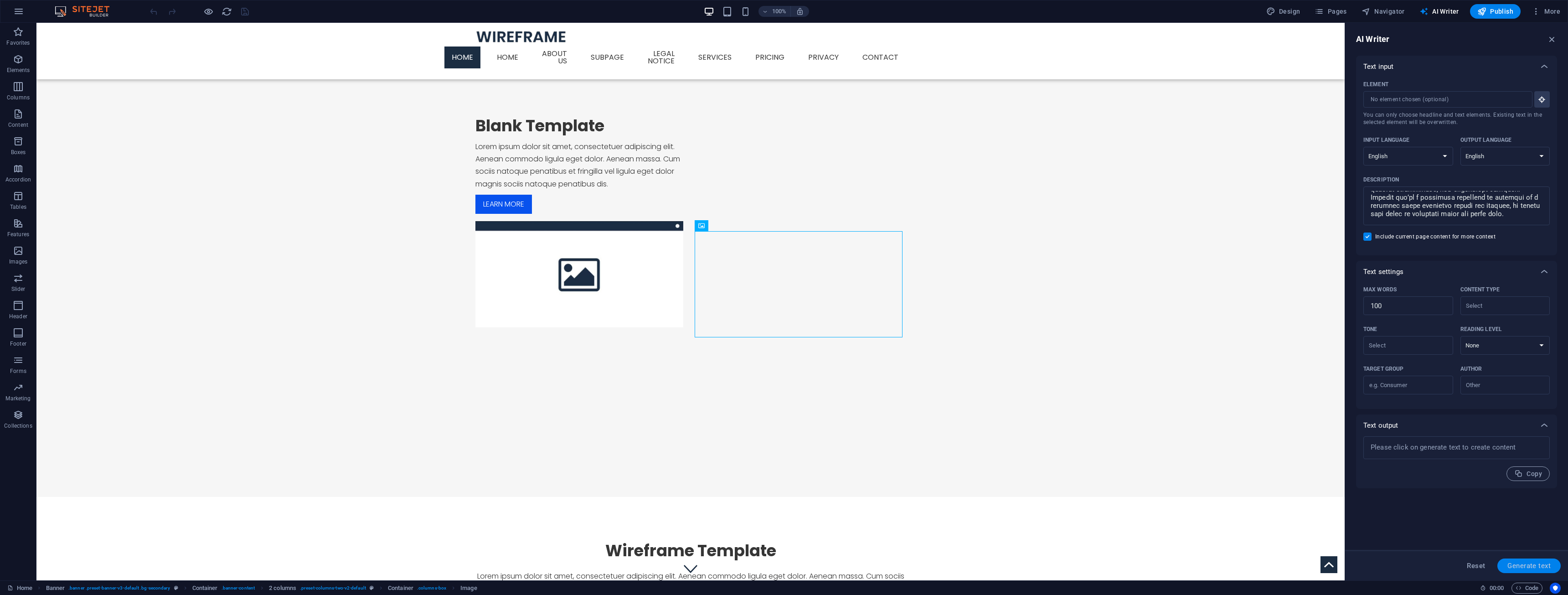
type textarea "x"
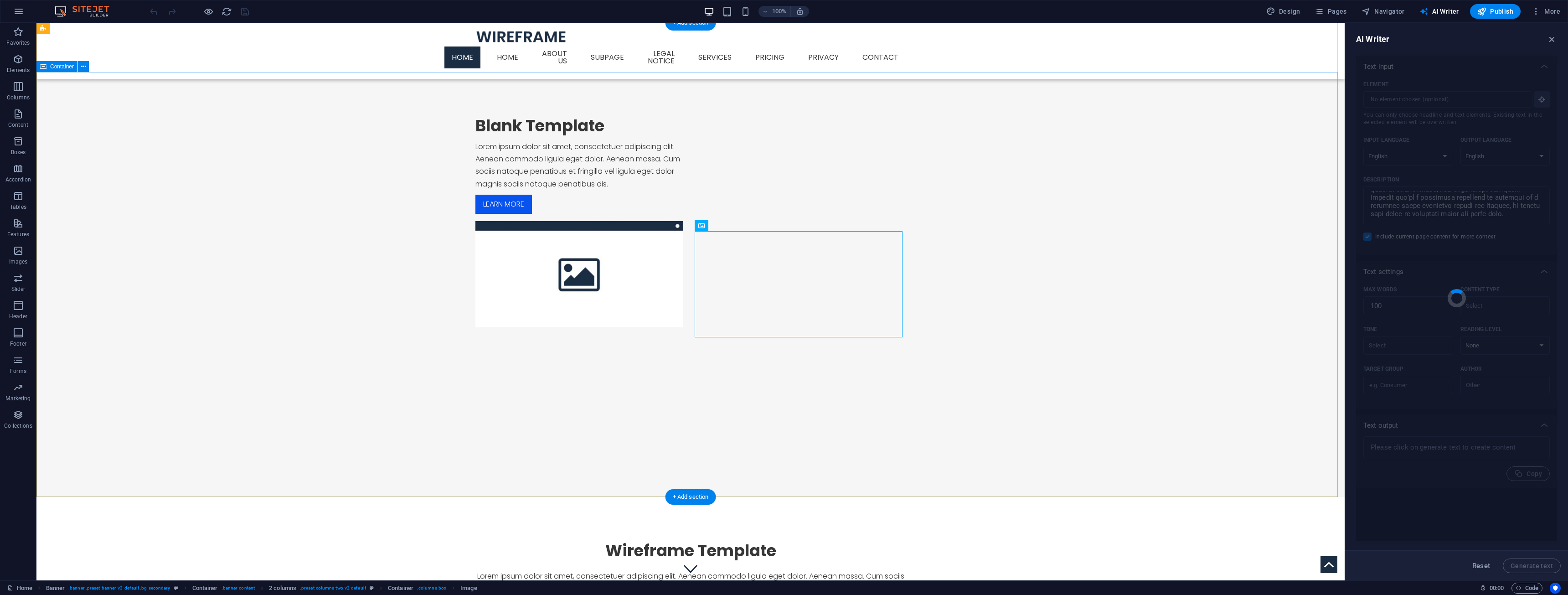
type textarea "x"
type textarea "At 153 Install, we're dedicated to providing expert sauna installation across t…"
type textarea "x"
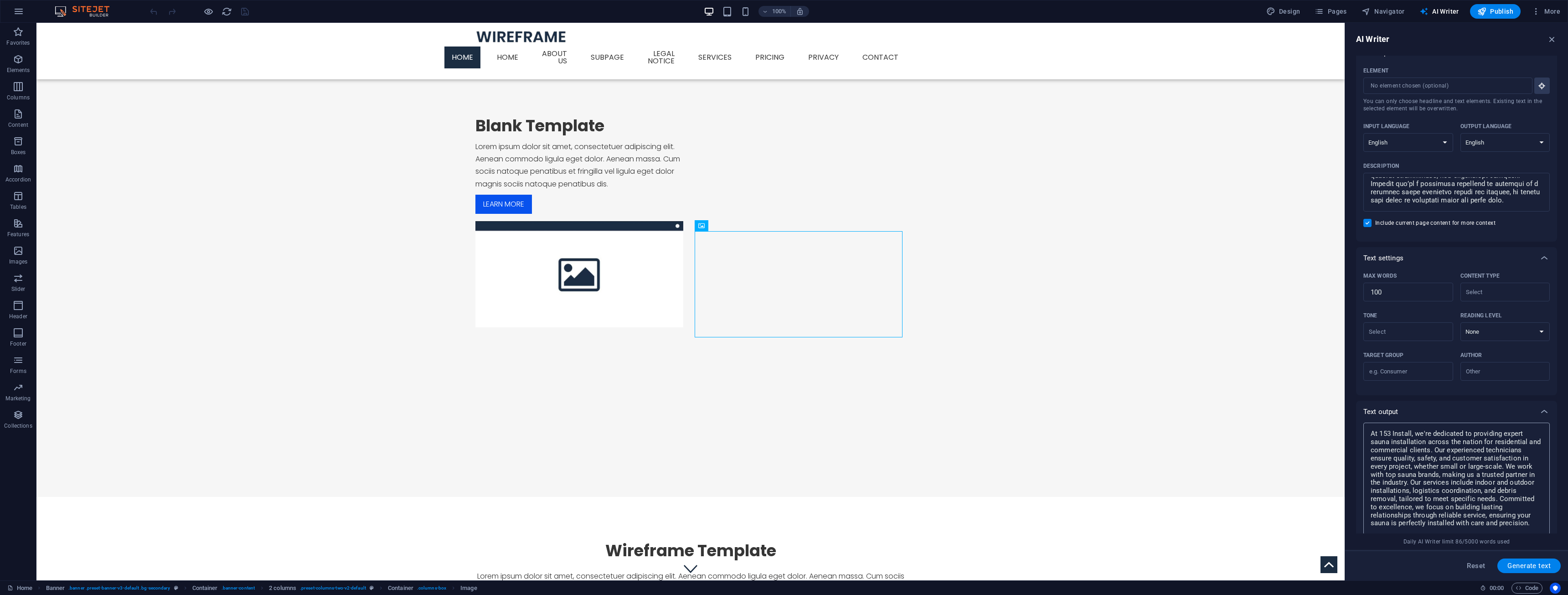
scroll to position [0, 0]
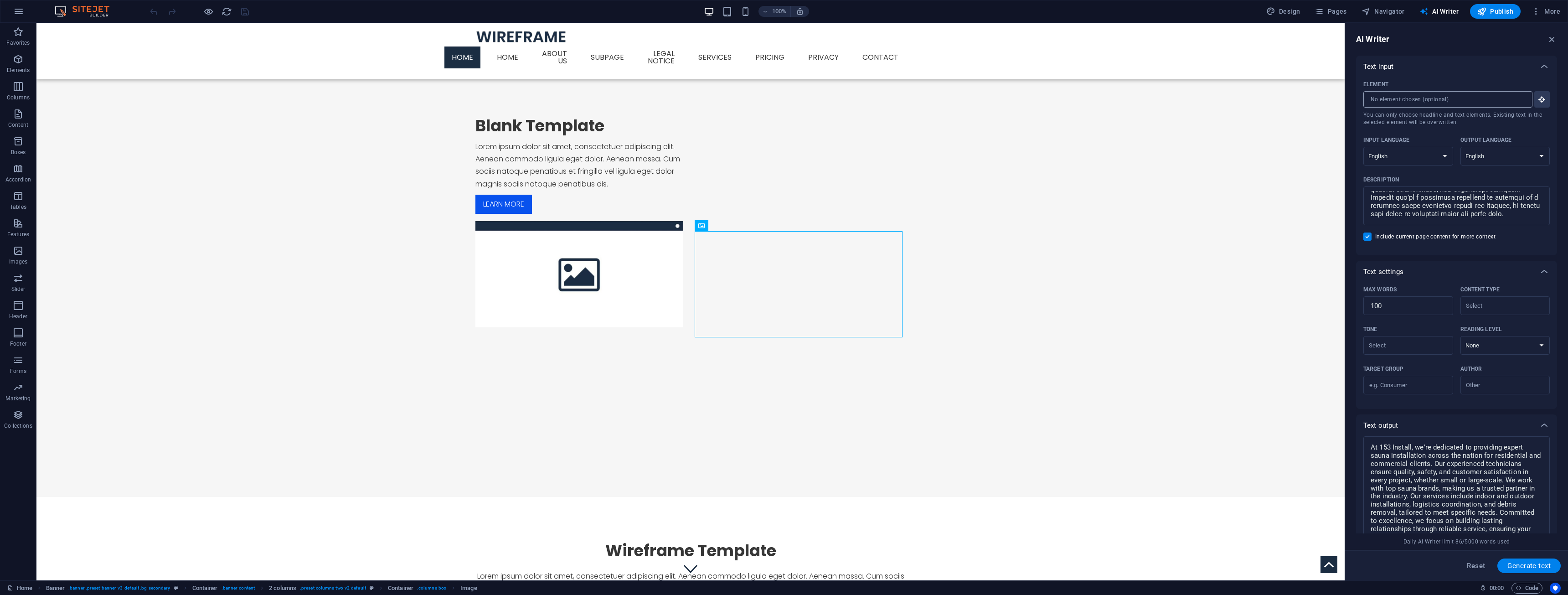
click at [1409, 102] on input "Element ​ You can only choose headline and text elements. Existing text in the …" at bounding box center [1445, 99] width 163 height 16
click at [1543, 101] on icon "button" at bounding box center [1542, 99] width 9 height 9
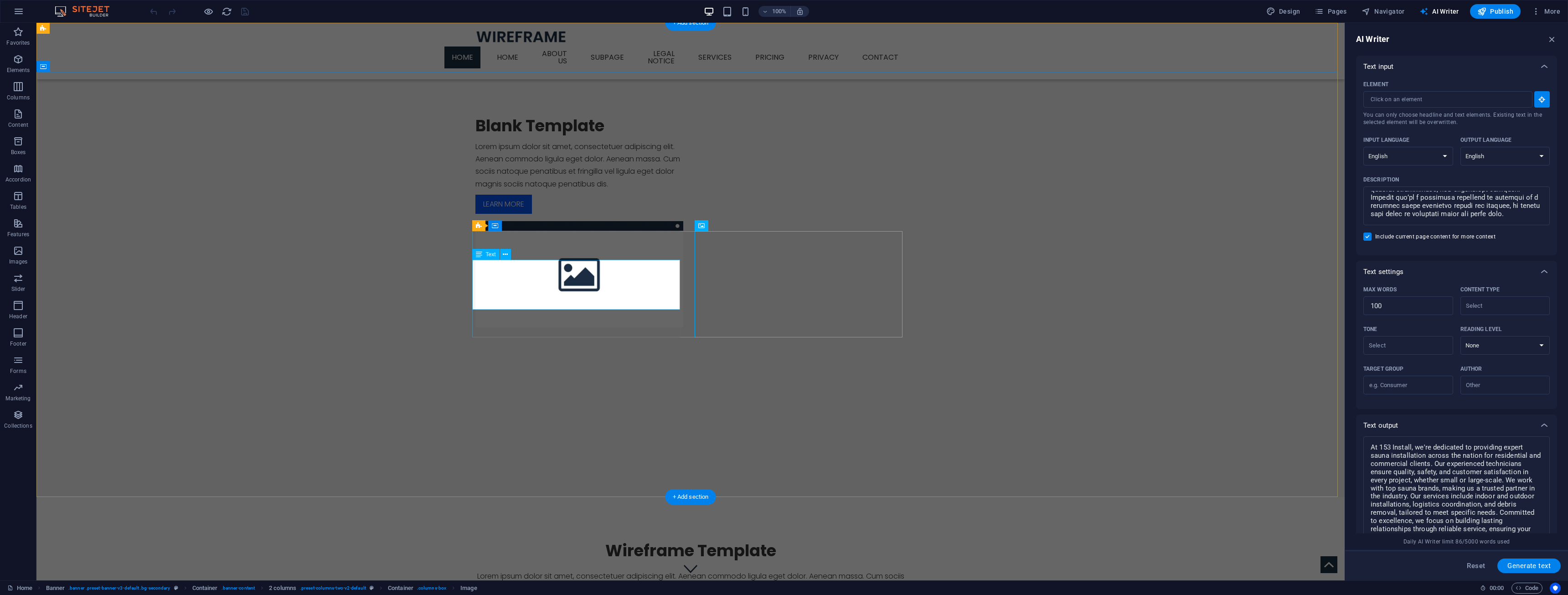
click at [650, 190] on div "Lorem ipsum dolor sit amet, consectetuer adipiscing elit. Aenean commodo ligula…" at bounding box center [579, 165] width 208 height 50
type input "#ed-1010092678"
type textarea "x"
type input "30"
type textarea "x"
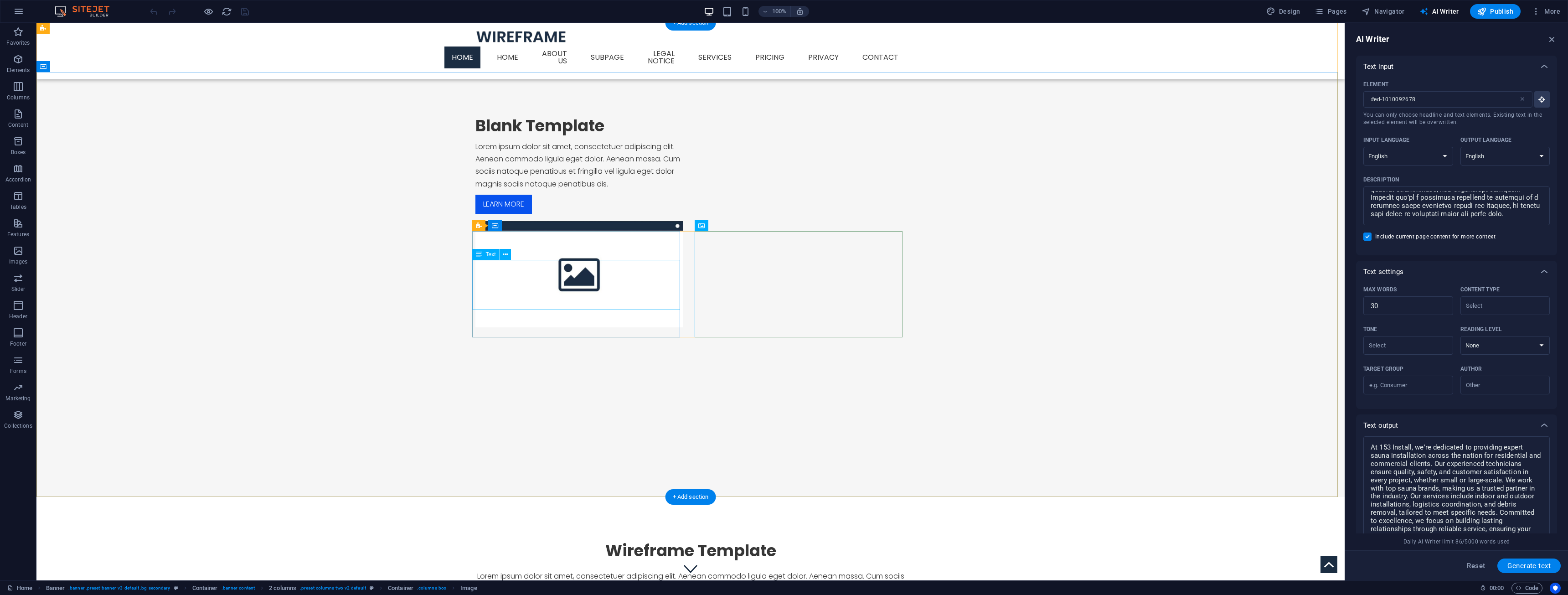
click at [532, 190] on div "Lorem ipsum dolor sit amet, consectetuer adipiscing elit. Aenean commodo ligula…" at bounding box center [579, 165] width 208 height 50
click at [499, 190] on div "Lorem ipsum dolor sit amet, consectetuer adipiscing elit. Aenean commodo ligula…" at bounding box center [579, 165] width 208 height 50
drag, startPoint x: 633, startPoint y: 300, endPoint x: 517, endPoint y: 283, distance: 117.2
click at [517, 190] on div "Lorem ipsum dolor sit amet, consectetuer adipiscing elit. Aenean commodo ligula…" at bounding box center [579, 165] width 208 height 50
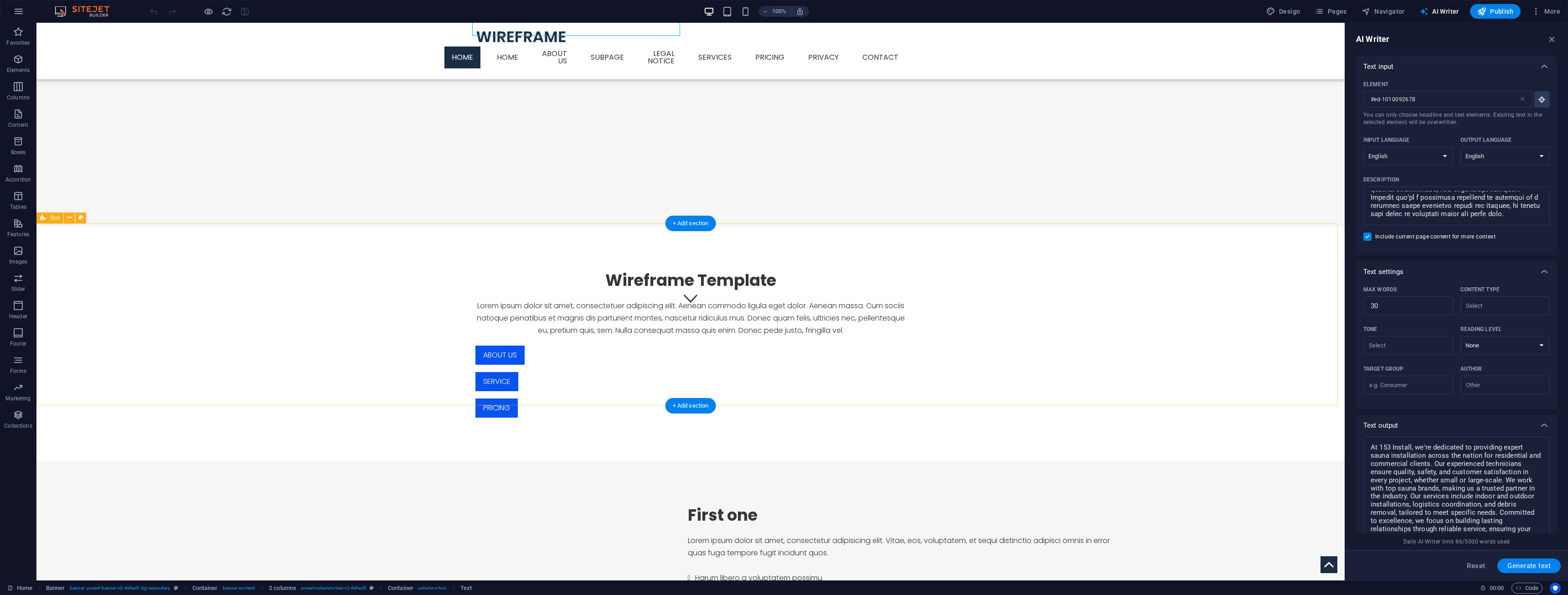
scroll to position [274, 0]
click at [620, 283] on div "Wireframe Template" at bounding box center [690, 277] width 431 height 20
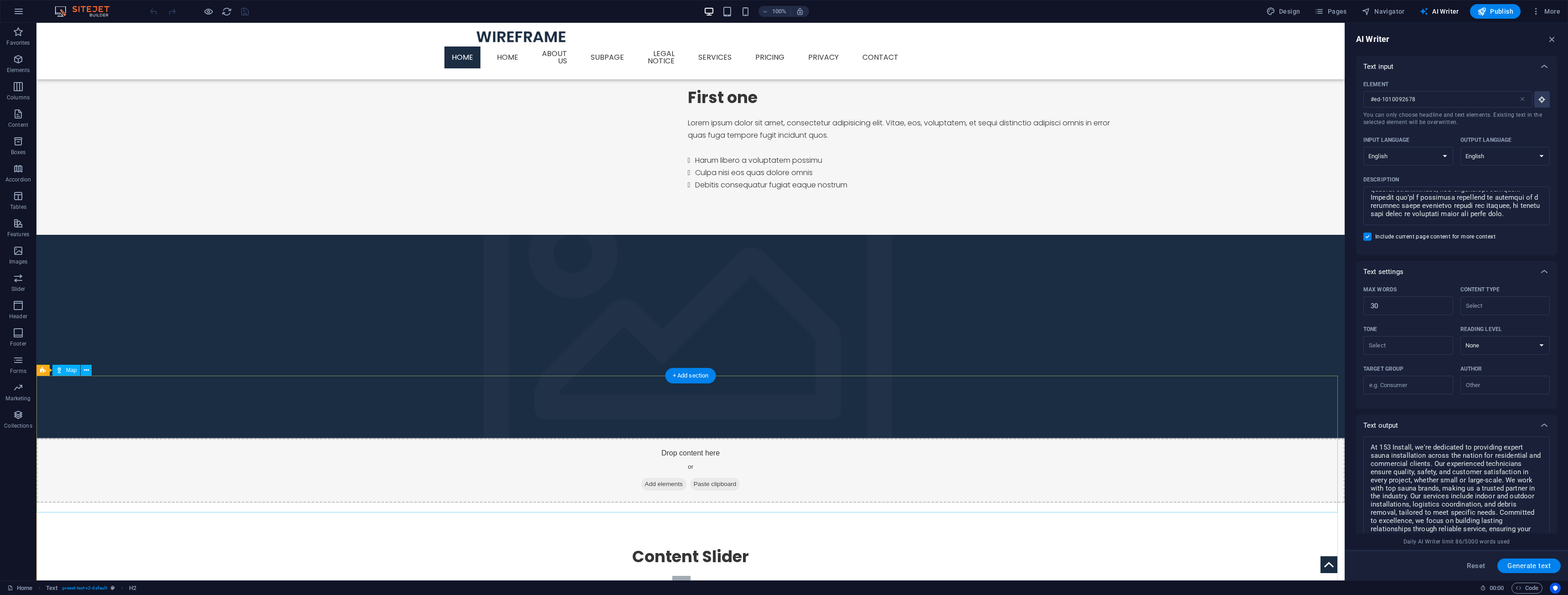
scroll to position [789, 0]
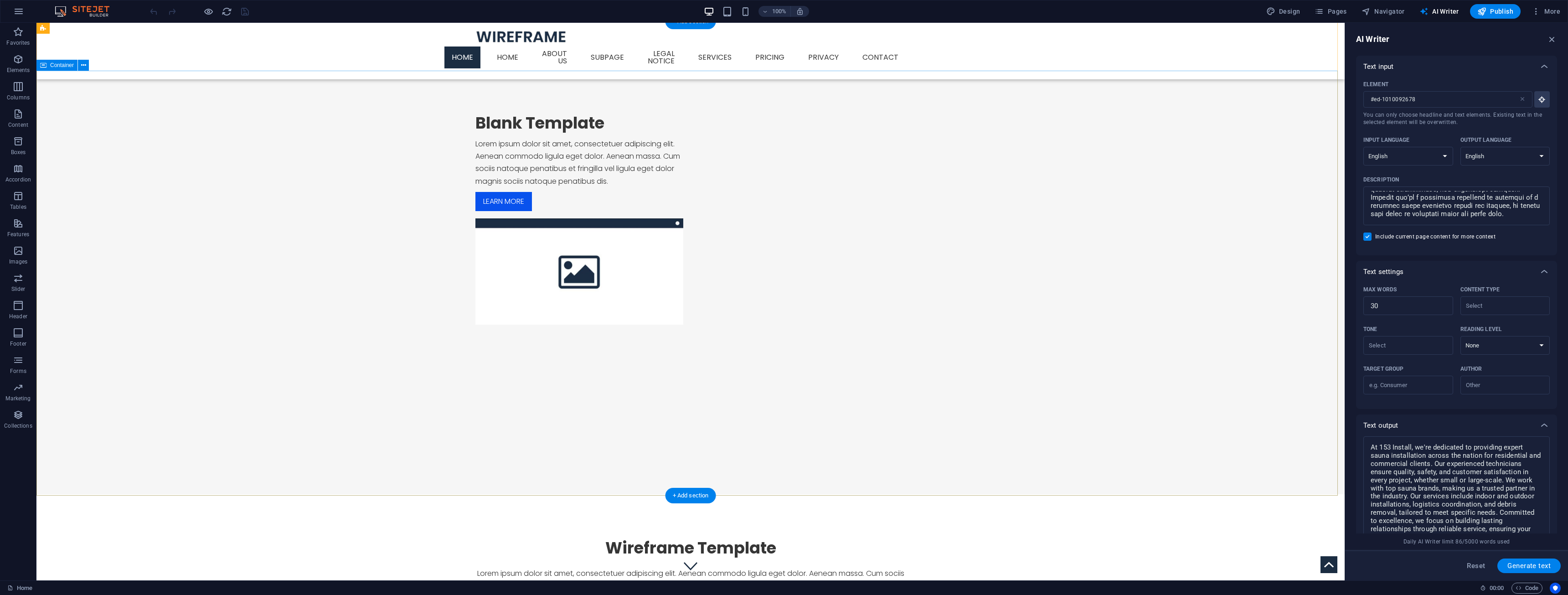
scroll to position [0, 0]
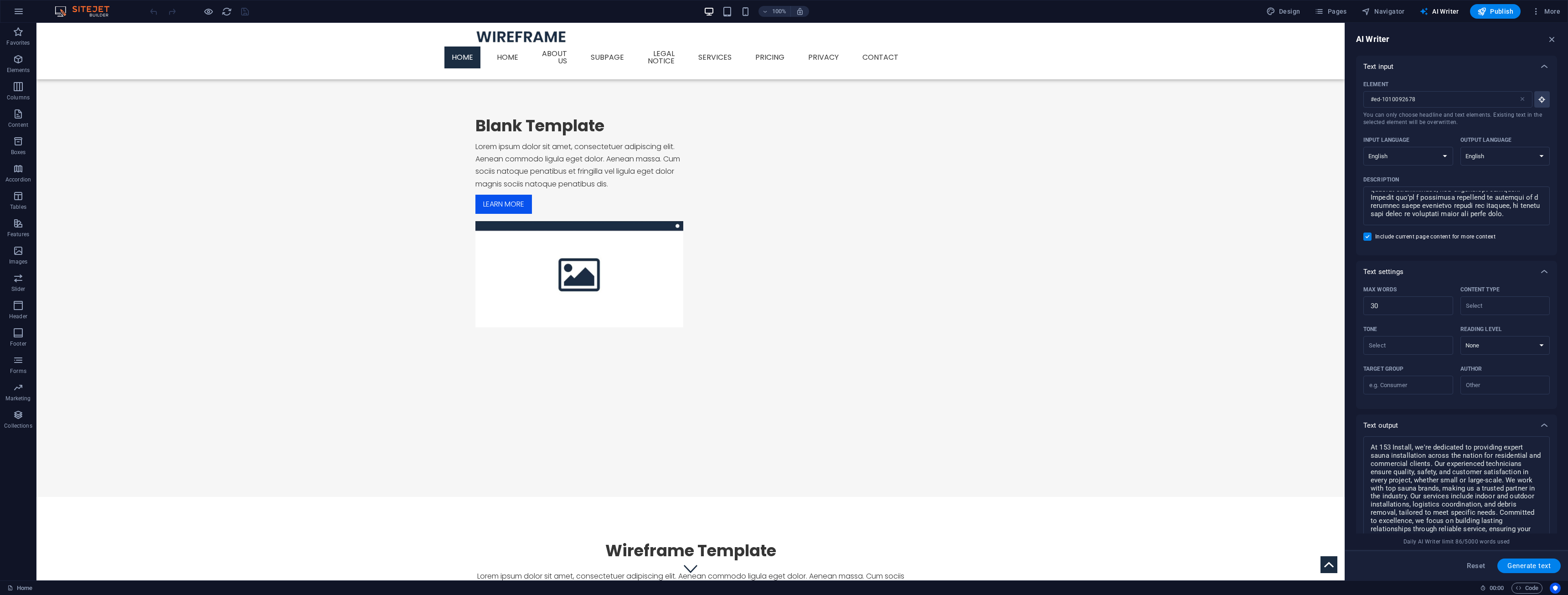
click at [64, 13] on img at bounding box center [86, 11] width 68 height 11
click at [215, 59] on h6 "Open preview website" at bounding box center [216, 57] width 61 height 11
click at [1551, 41] on icon "button" at bounding box center [1552, 39] width 10 height 10
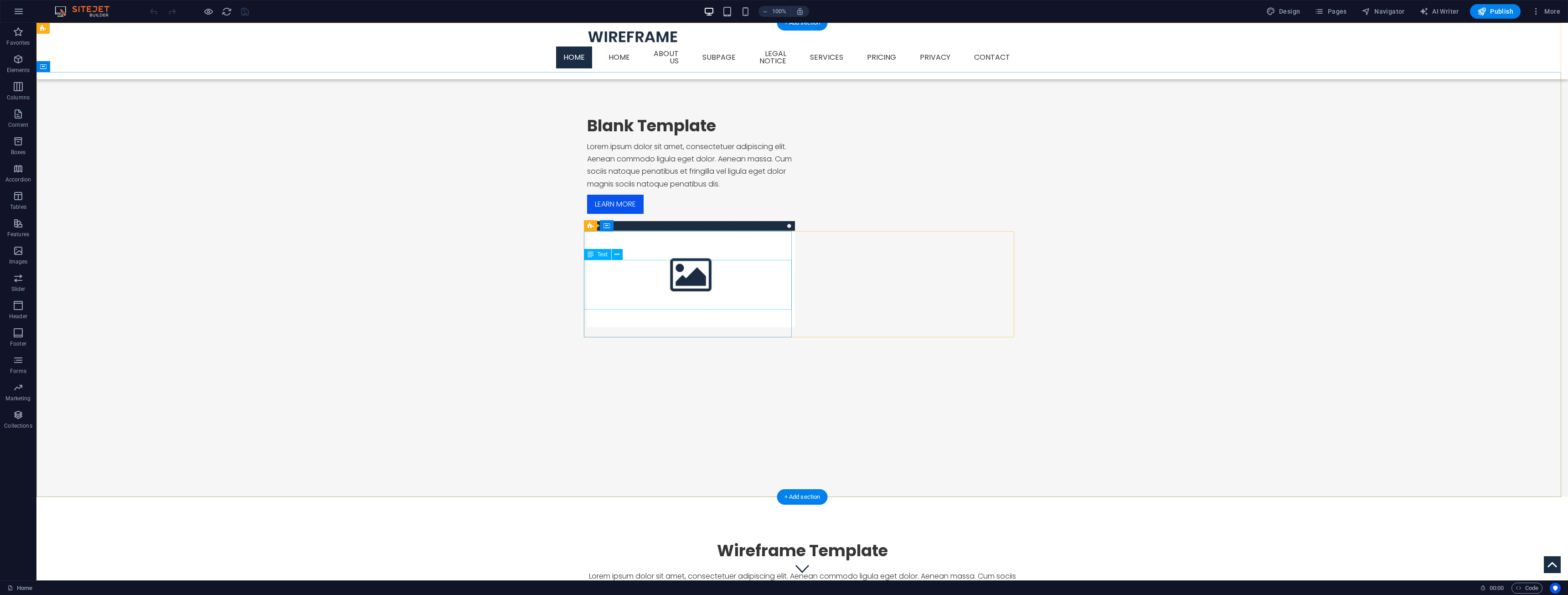
click at [673, 190] on div "Lorem ipsum dolor sit amet, consectetuer adipiscing elit. Aenean commodo ligula…" at bounding box center [691, 165] width 208 height 50
click at [603, 256] on span "Text" at bounding box center [603, 254] width 10 height 5
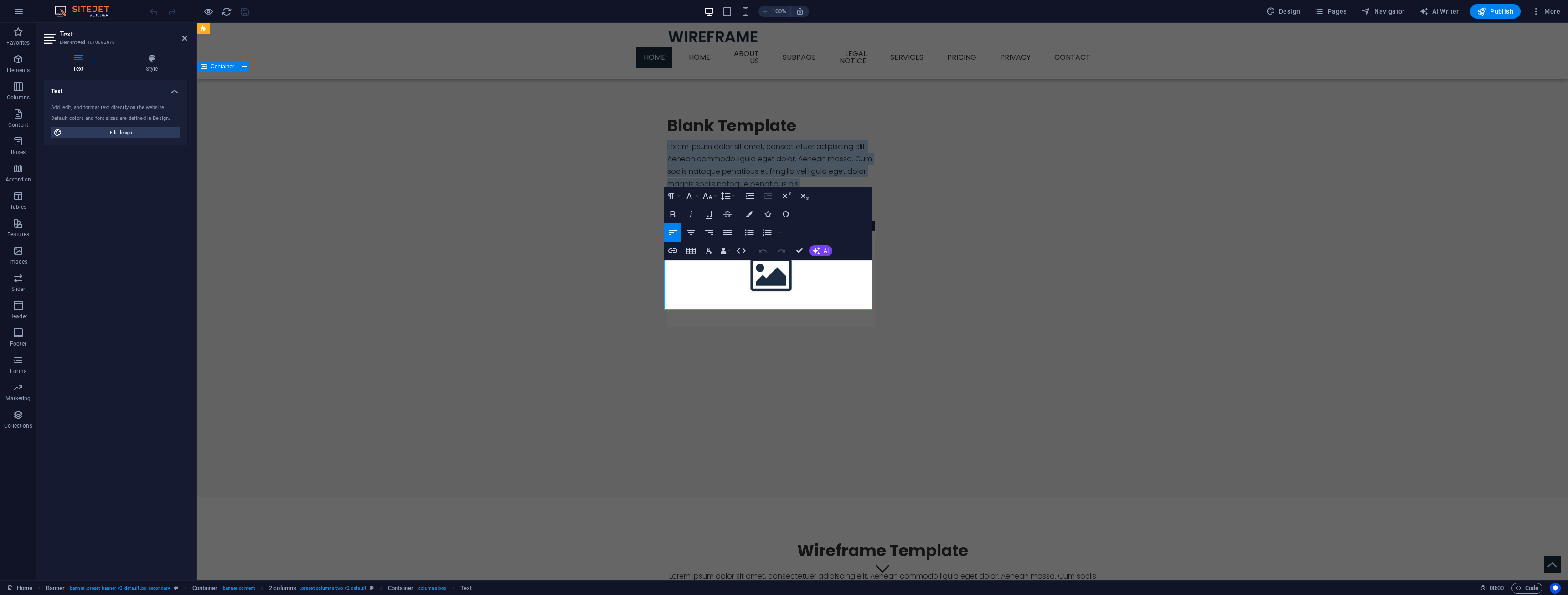
drag, startPoint x: 822, startPoint y: 303, endPoint x: 647, endPoint y: 260, distance: 180.2
click at [647, 260] on div "Blank Template Lorem ipsum dolor sit amet, consectetuer adipiscing elit. Aenean…" at bounding box center [882, 221] width 1371 height 299
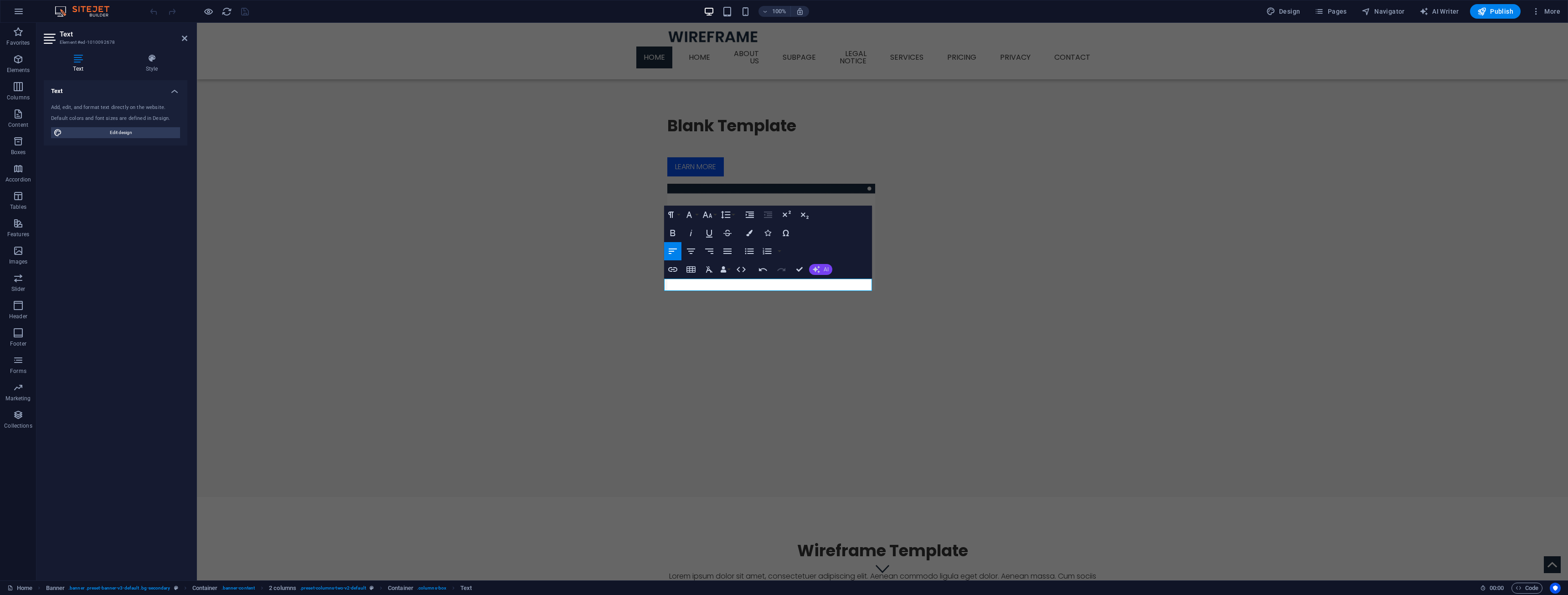
click at [825, 270] on span "AI" at bounding box center [826, 270] width 5 height 5
click at [769, 152] on p at bounding box center [771, 146] width 208 height 12
click at [768, 152] on p at bounding box center [771, 146] width 208 height 12
click at [778, 152] on p at bounding box center [771, 146] width 208 height 12
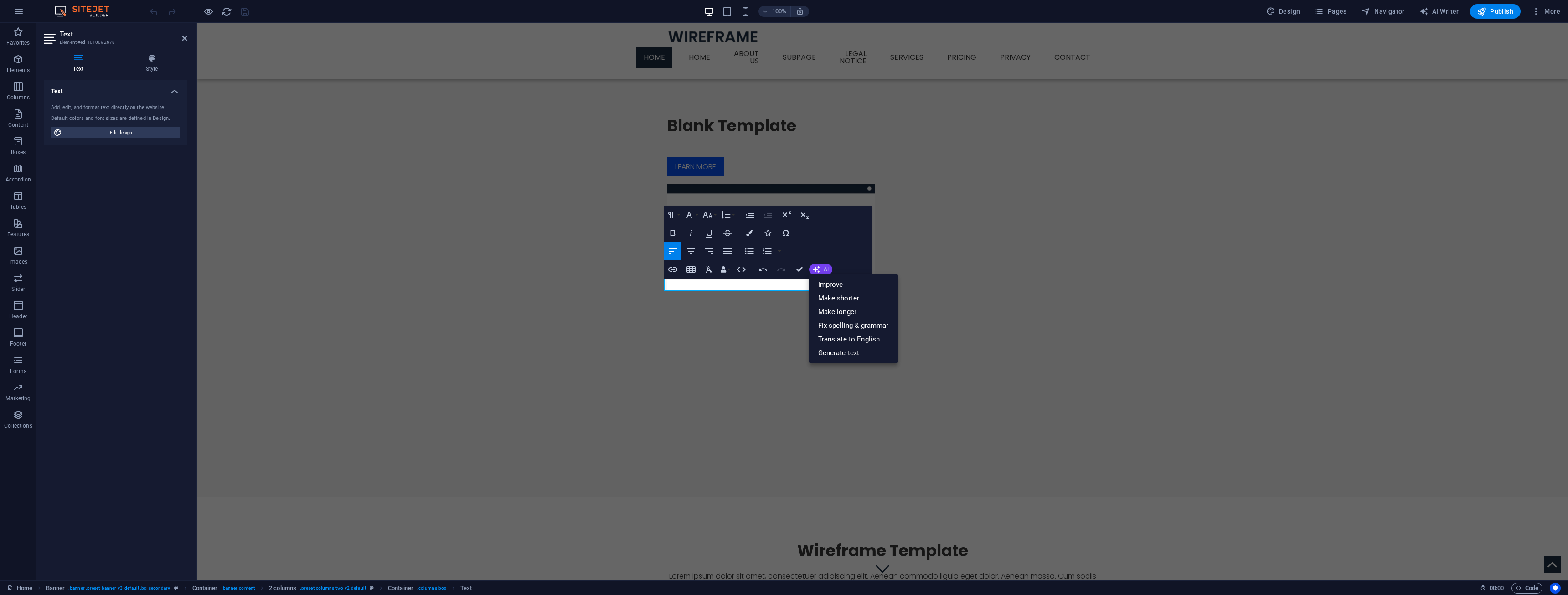
click at [820, 271] on button "AI" at bounding box center [820, 269] width 23 height 11
click at [760, 152] on p at bounding box center [771, 146] width 208 height 12
click at [759, 152] on p at bounding box center [771, 146] width 208 height 12
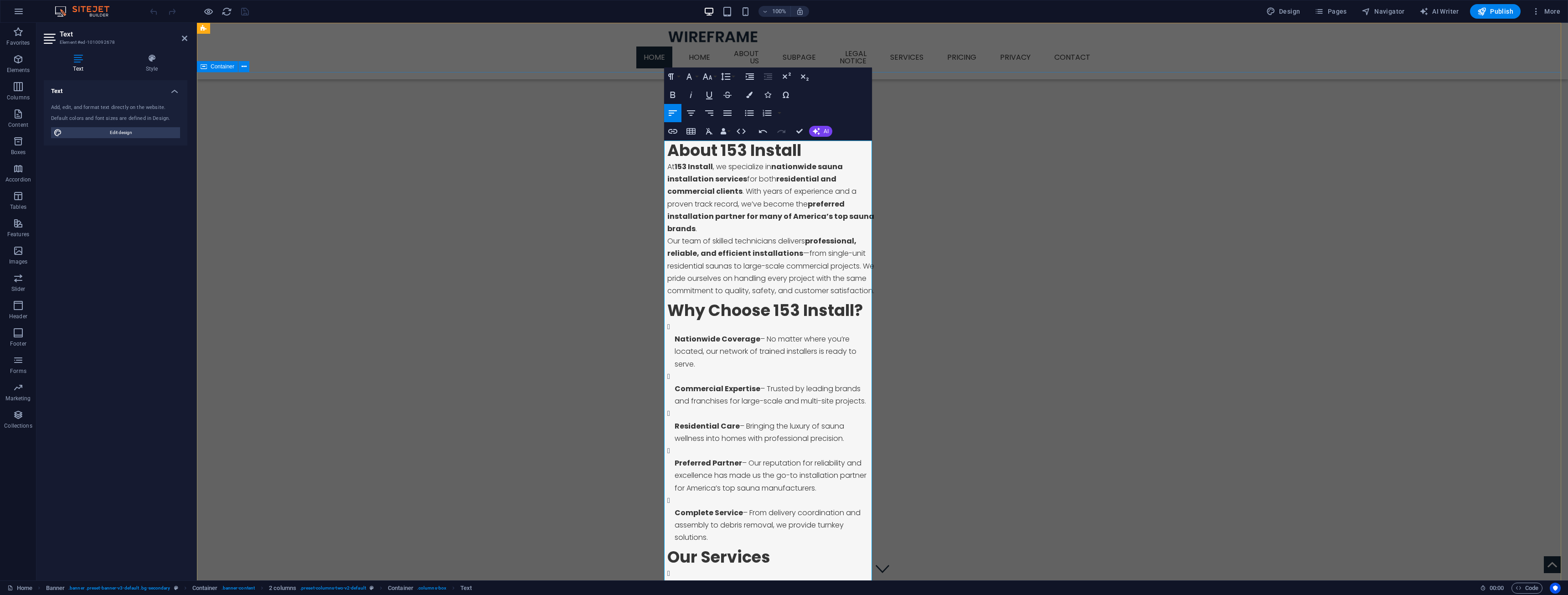
click at [610, 290] on div "Blank Template About 153 Install At 153 Install , we specialize in nationwide s…" at bounding box center [882, 533] width 1371 height 923
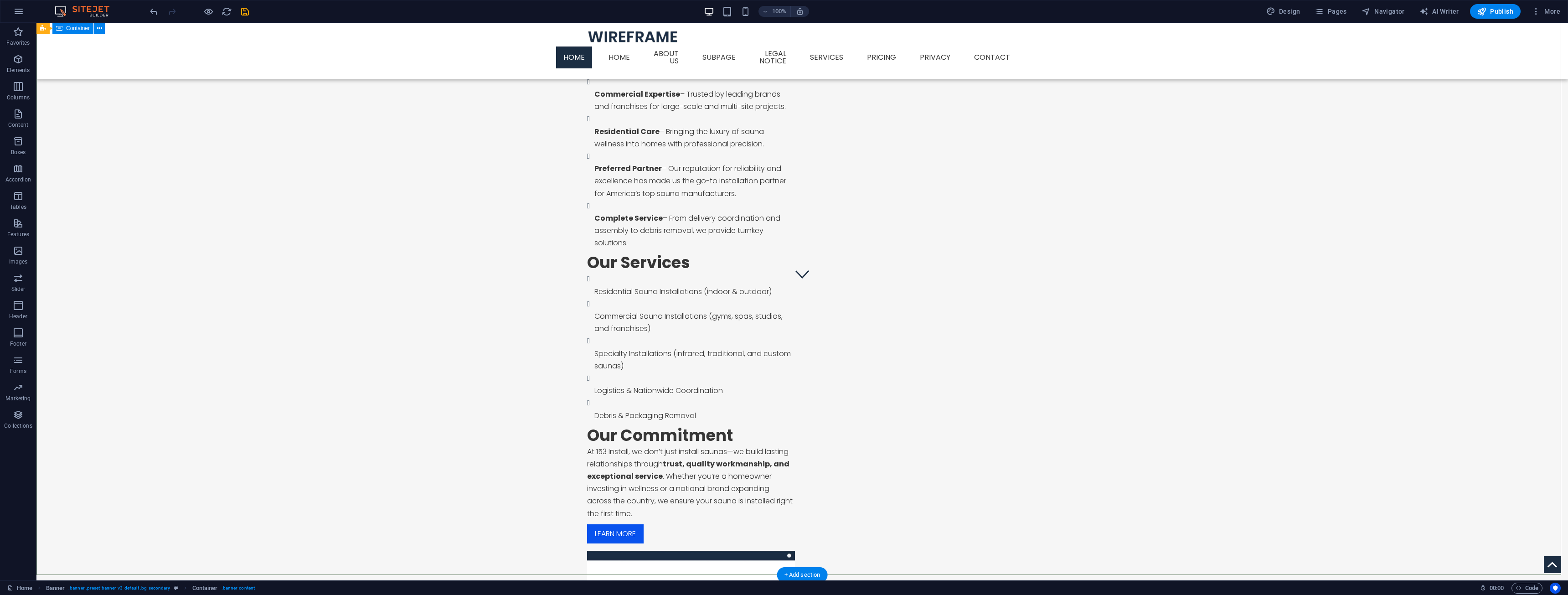
scroll to position [319, 0]
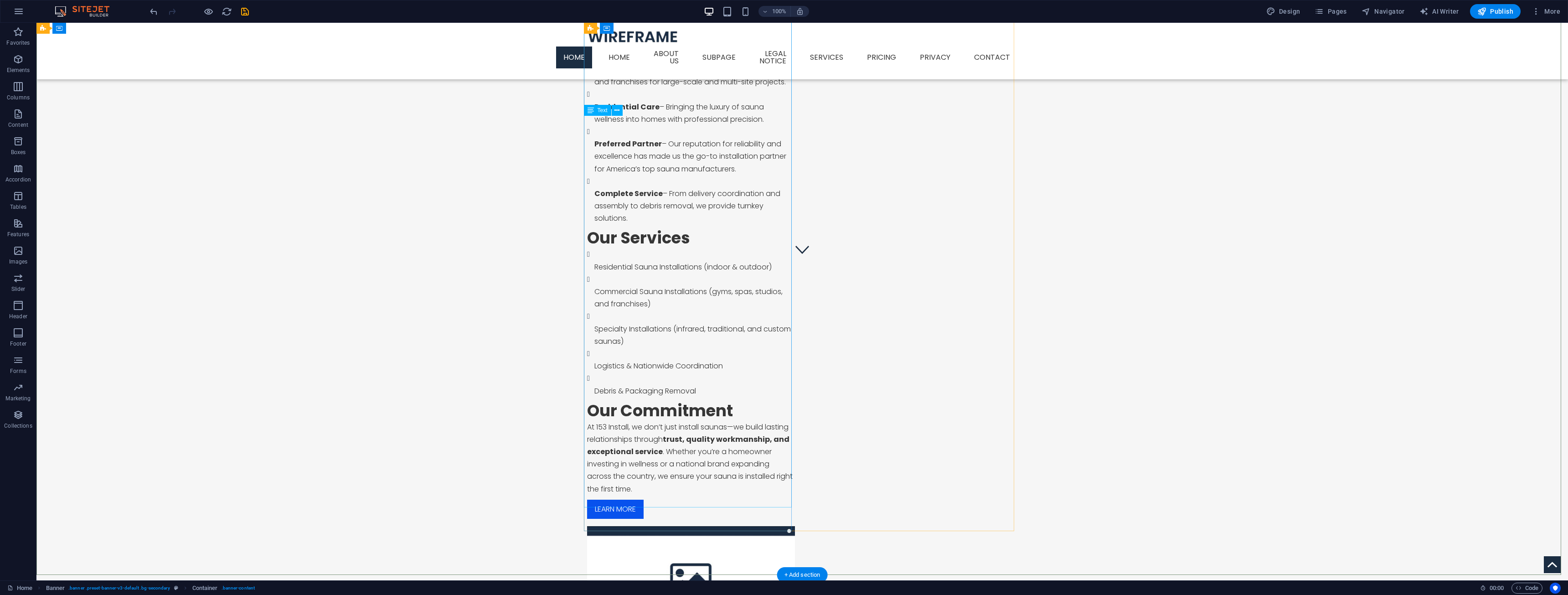
click at [594, 269] on div "About 153 Install At 153 Install , we specialize in nationwide sauna installati…" at bounding box center [691, 158] width 208 height 674
click at [593, 269] on div "About 153 Install At 153 Install , we specialize in nationwide sauna installati…" at bounding box center [691, 158] width 208 height 674
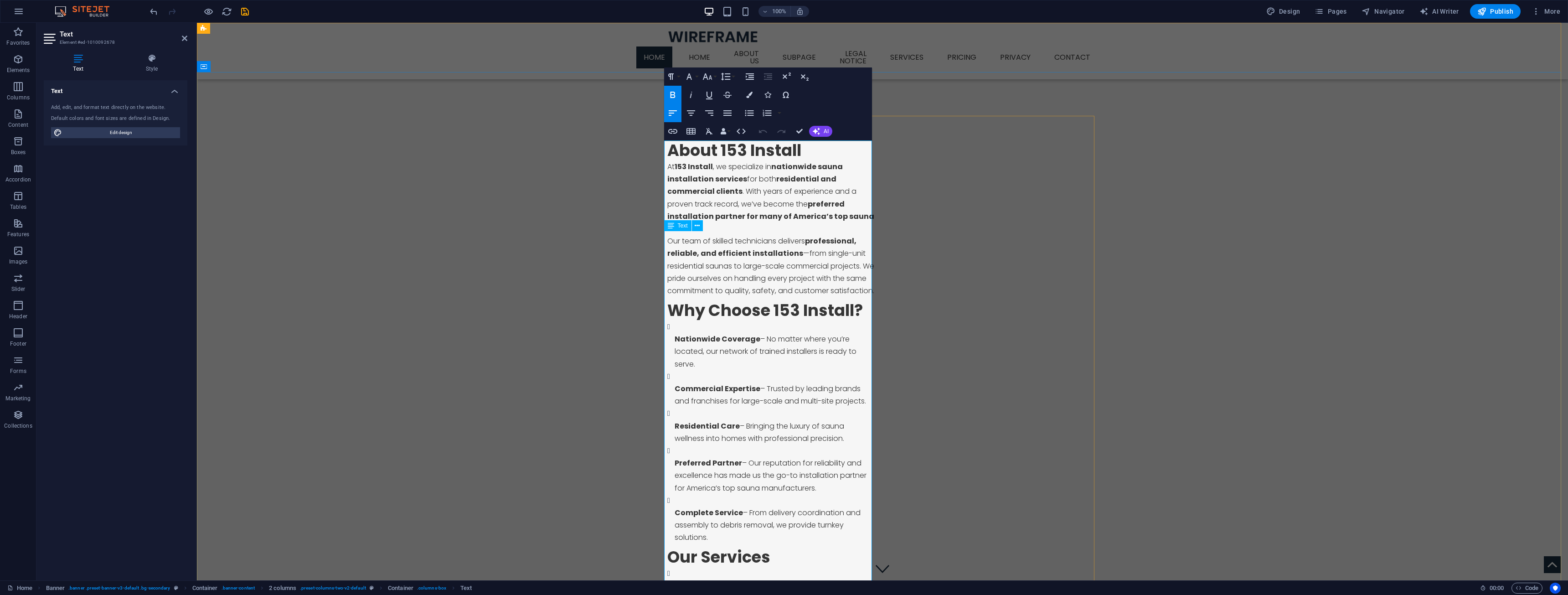
click at [743, 247] on p "Our team of skilled technicians delivers professional, reliable, and efficient …" at bounding box center [771, 265] width 208 height 62
click at [817, 131] on icon "button" at bounding box center [817, 131] width 8 height 8
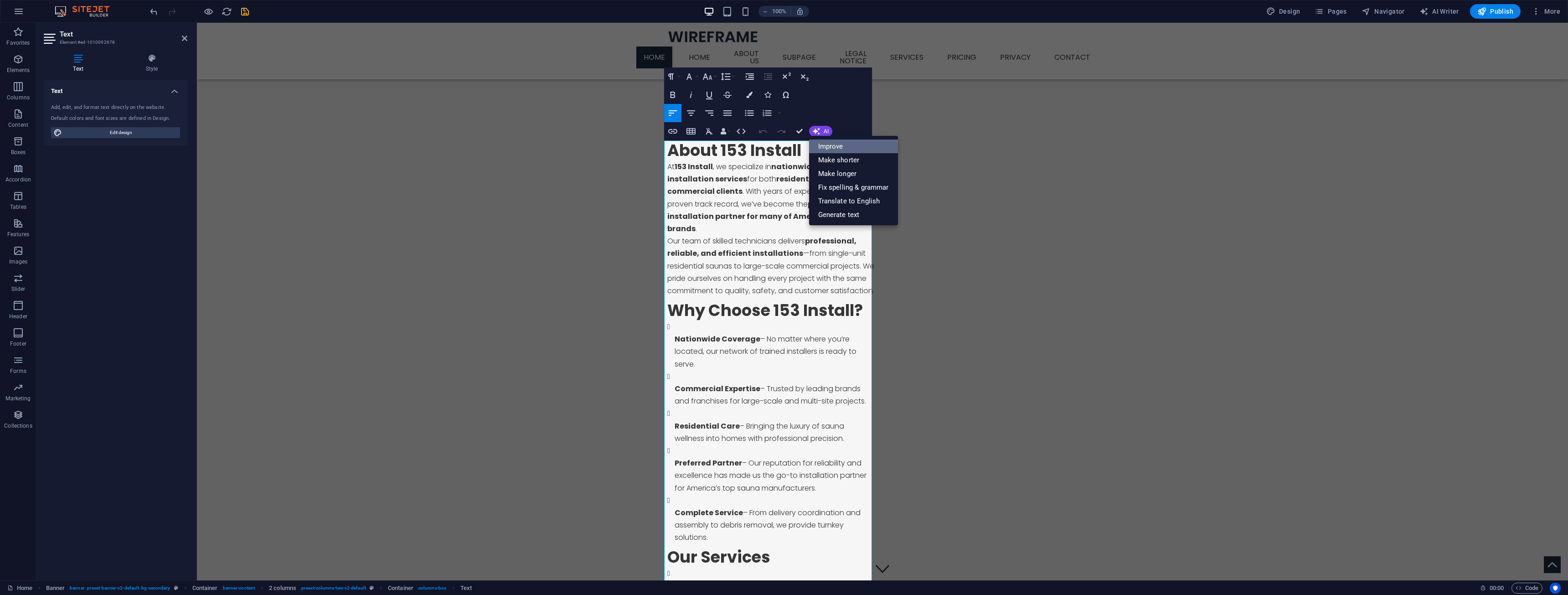
click at [825, 146] on link "Improve" at bounding box center [853, 146] width 89 height 14
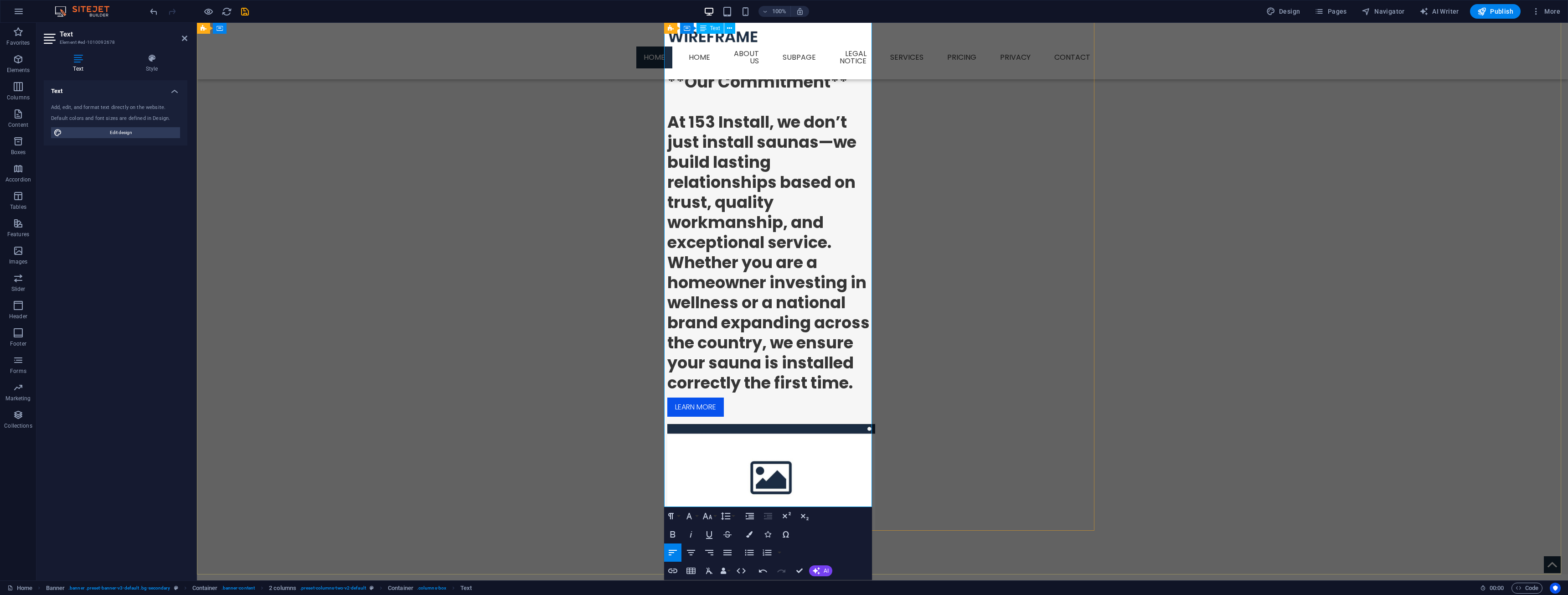
scroll to position [1961, 0]
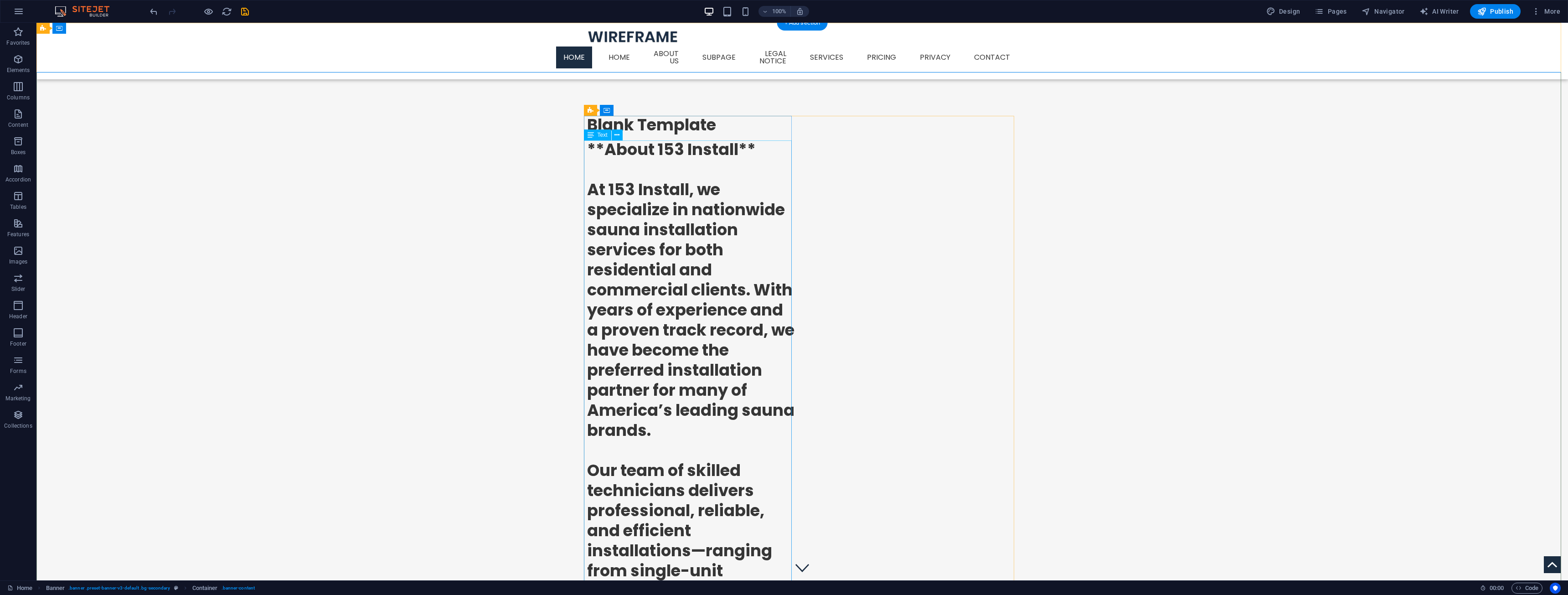
scroll to position [0, 0]
click at [711, 124] on div "Blank Template" at bounding box center [691, 125] width 208 height 20
click at [616, 134] on icon at bounding box center [617, 134] width 5 height 9
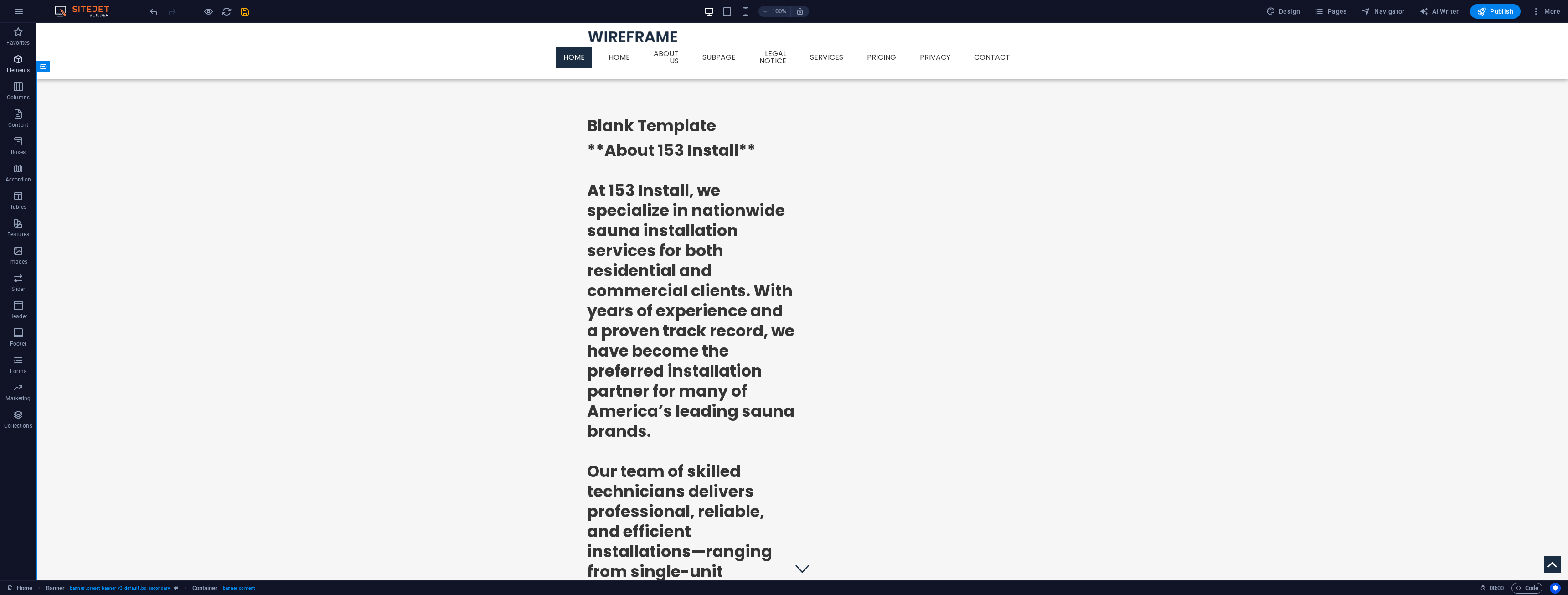
click at [15, 58] on icon "button" at bounding box center [18, 59] width 11 height 11
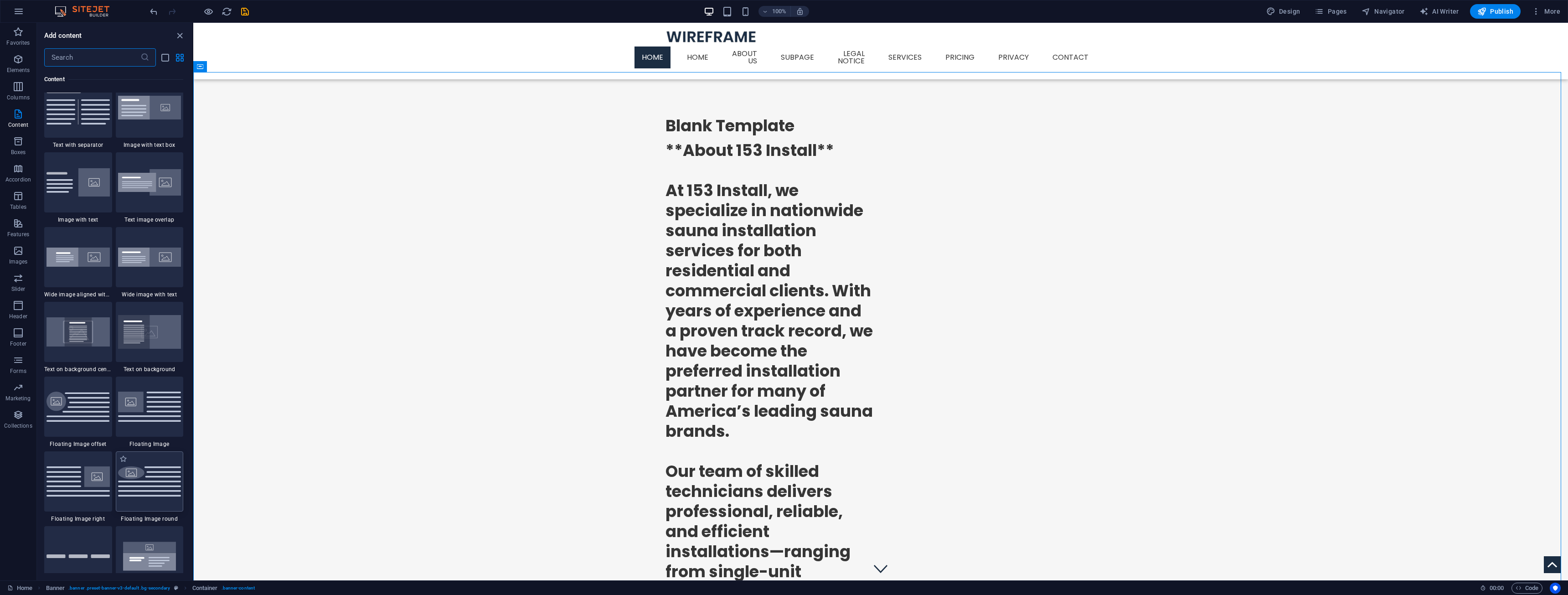
scroll to position [1739, 0]
